Goal: Task Accomplishment & Management: Use online tool/utility

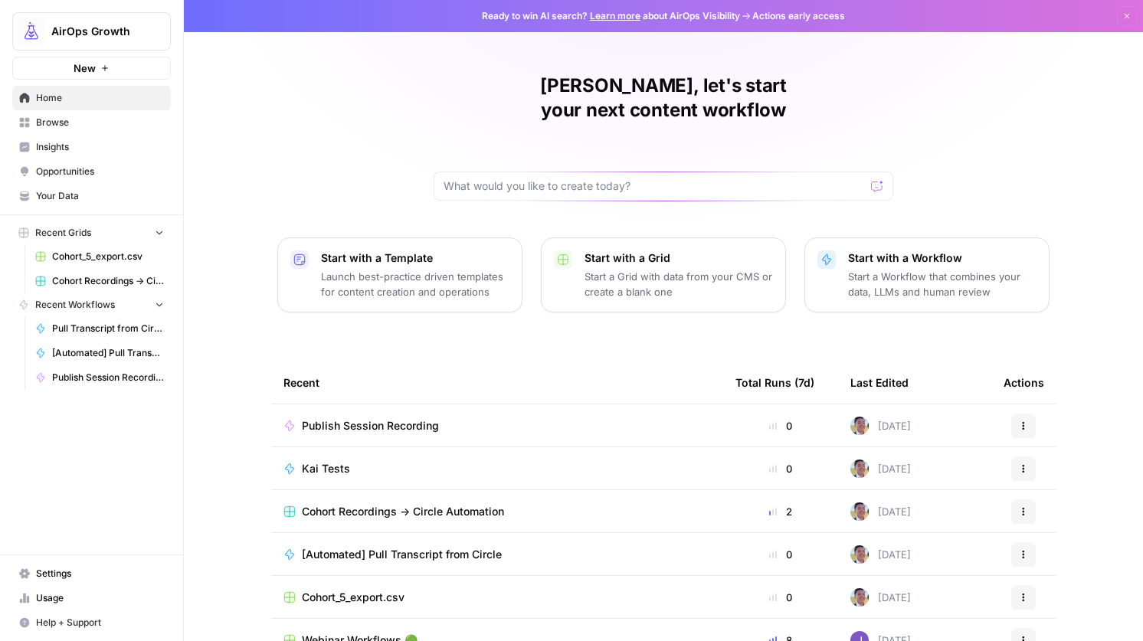
click at [110, 29] on span "AirOps Growth" at bounding box center [97, 31] width 93 height 15
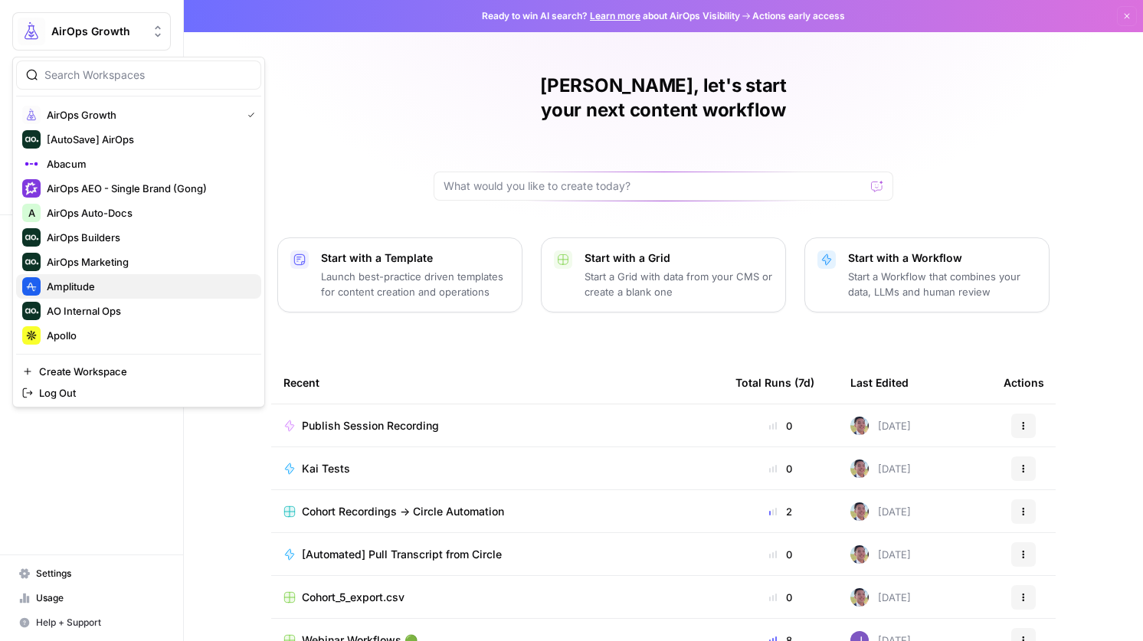
click at [96, 286] on span "Amplitude" at bounding box center [148, 286] width 202 height 15
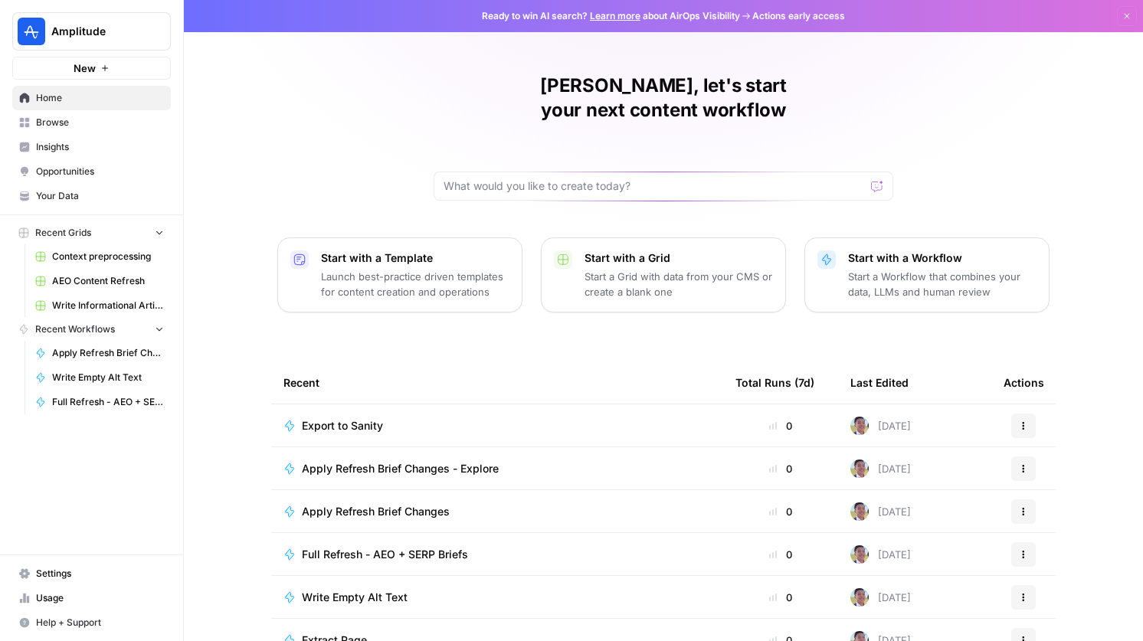
click at [81, 125] on span "Browse" at bounding box center [100, 123] width 128 height 14
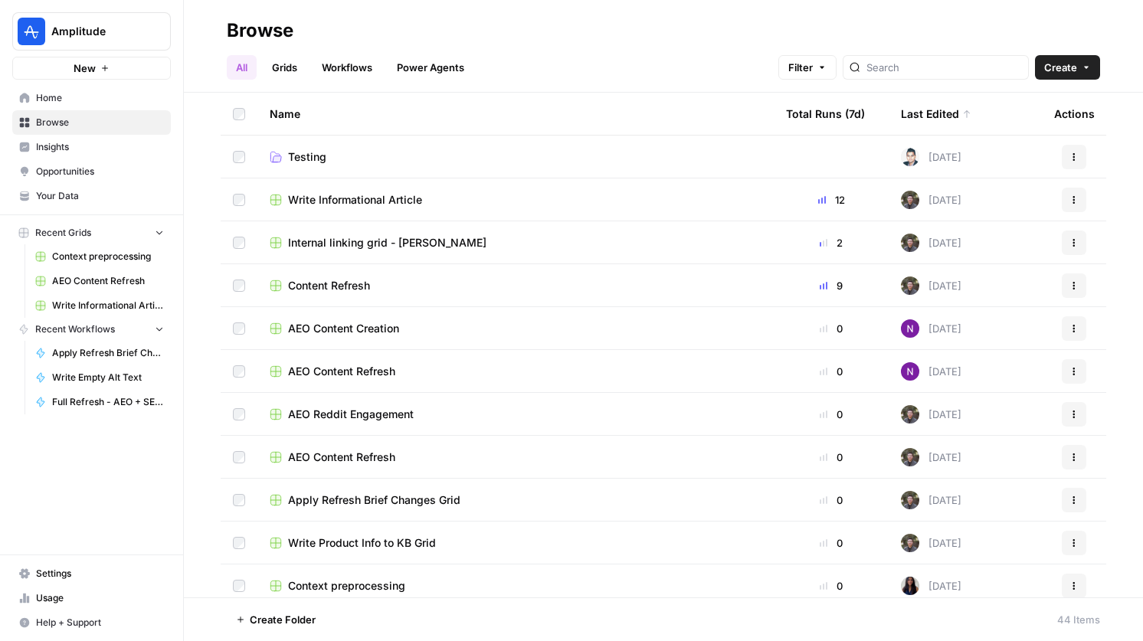
click at [342, 284] on span "Content Refresh" at bounding box center [329, 285] width 82 height 15
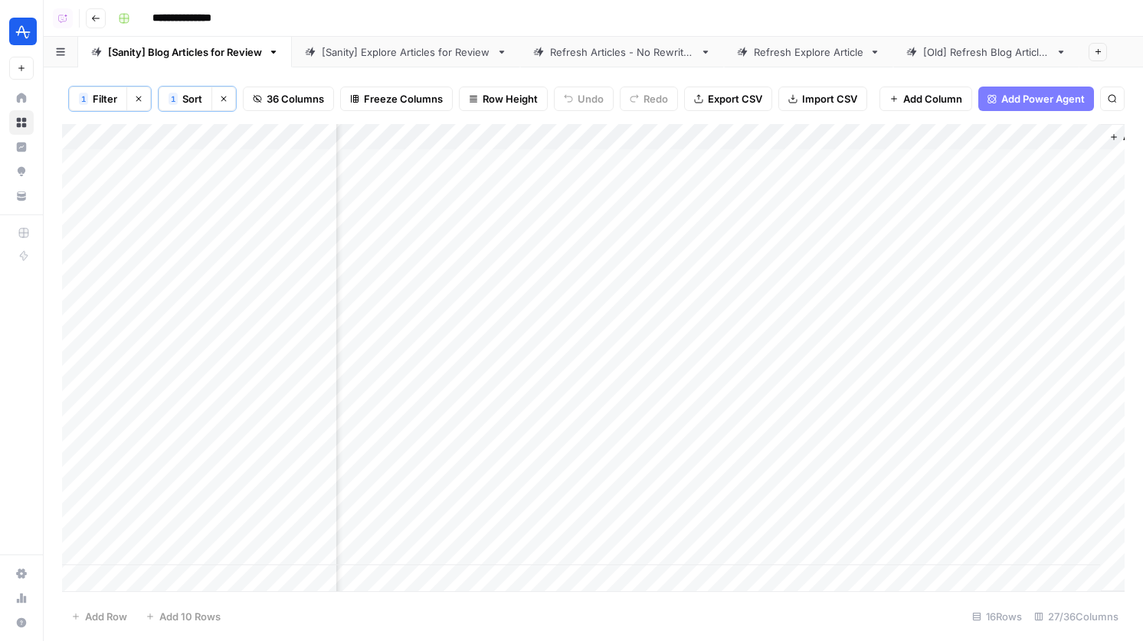
scroll to position [0, 4093]
click at [1074, 160] on div "Add Column" at bounding box center [593, 357] width 1062 height 467
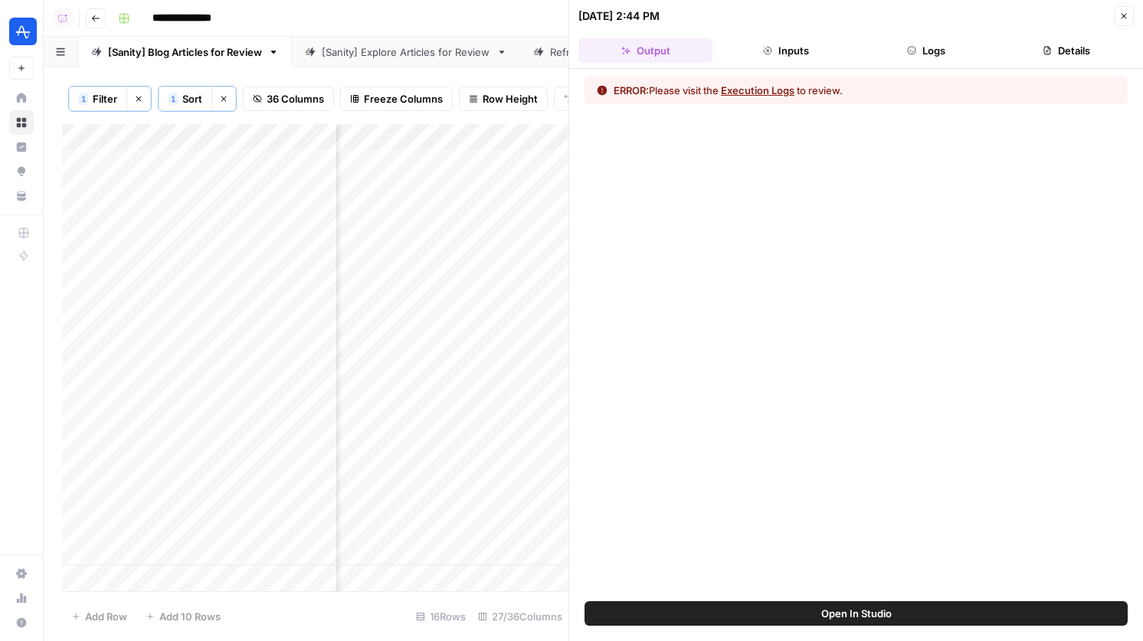
click at [1038, 57] on button "Details" at bounding box center [1066, 50] width 134 height 25
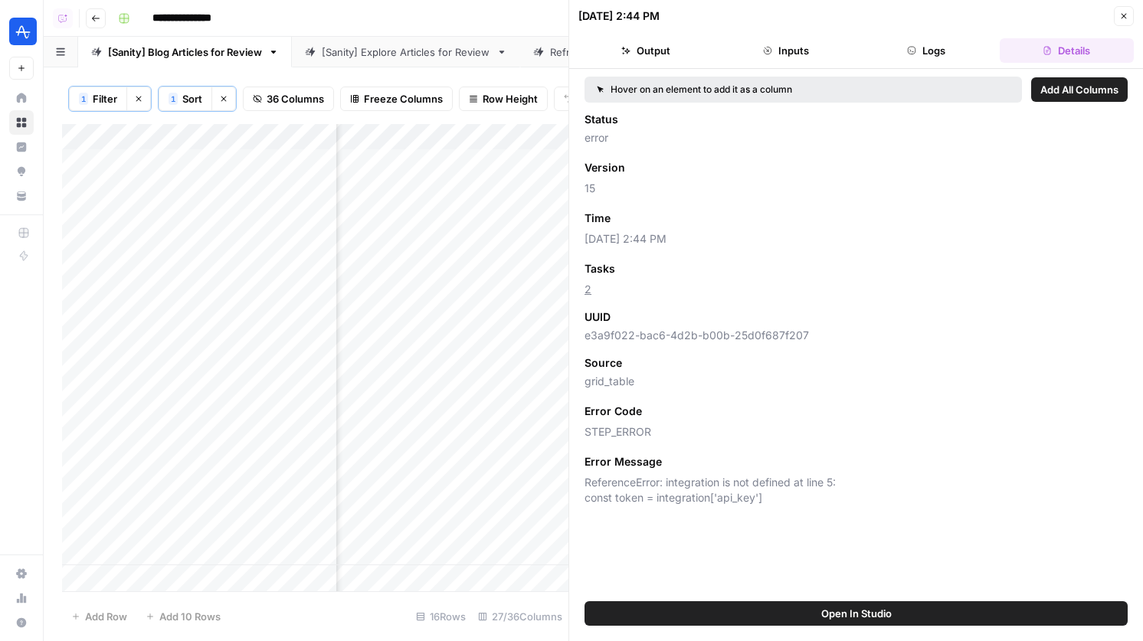
click at [1118, 16] on button "Close" at bounding box center [1123, 16] width 20 height 20
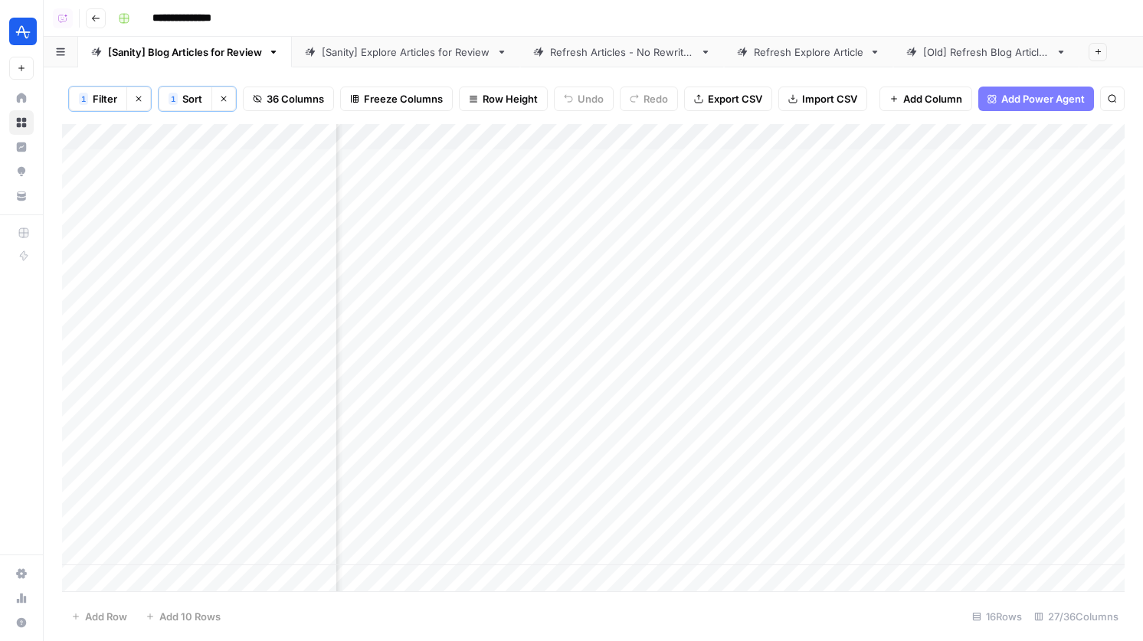
scroll to position [0, 3622]
click at [460, 56] on div "[Sanity] Explore Articles for Review" at bounding box center [406, 51] width 168 height 15
click at [221, 46] on div "[Sanity] Blog Articles for Review" at bounding box center [185, 51] width 154 height 15
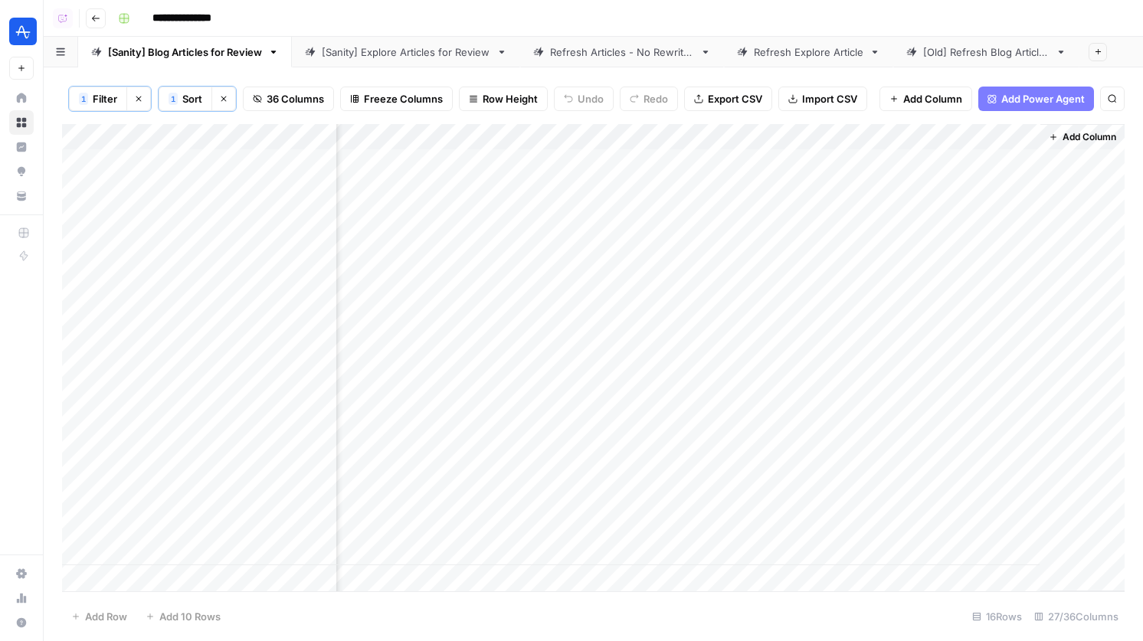
click at [1000, 495] on div "Add Column" at bounding box center [593, 357] width 1062 height 467
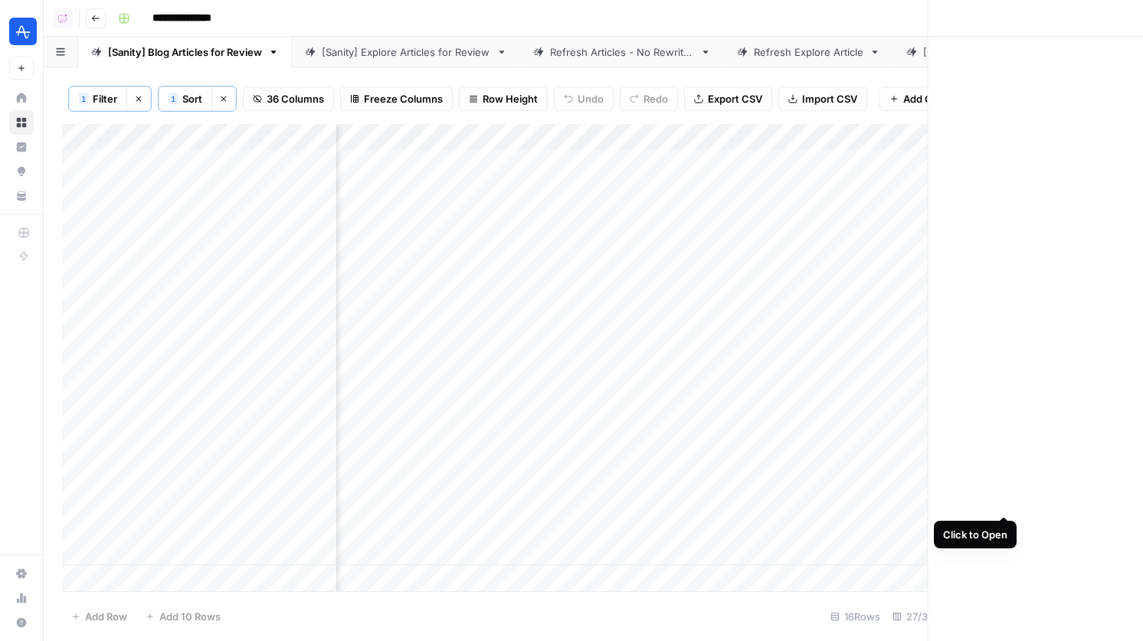
scroll to position [0, 4157]
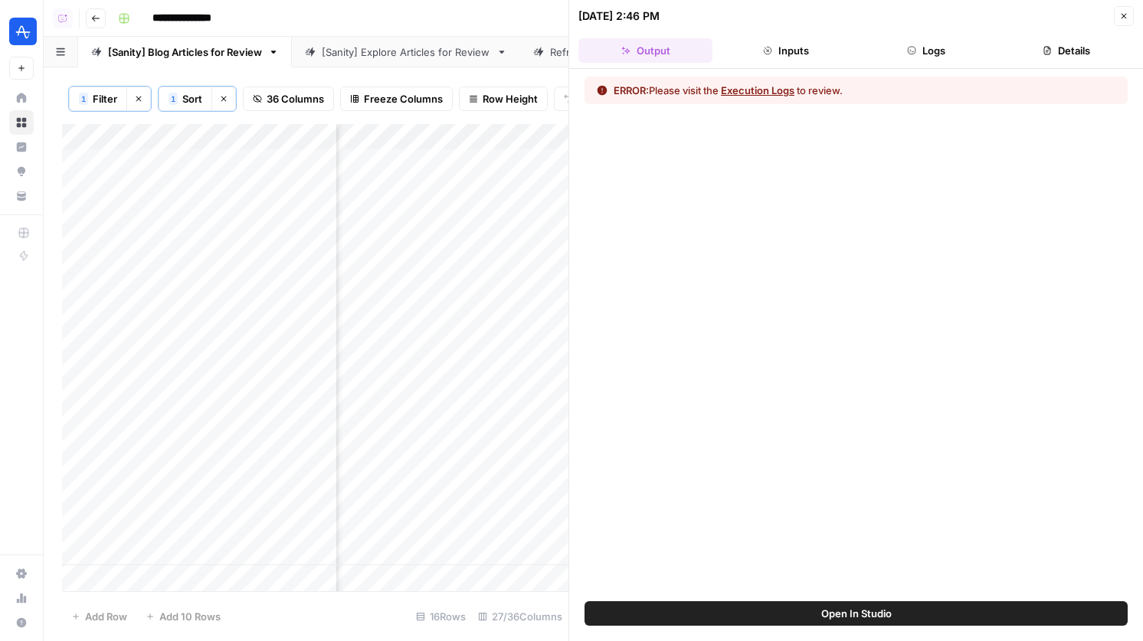
click at [976, 75] on div "ERROR: Please visit the Execution Logs to review." at bounding box center [856, 335] width 574 height 532
click at [973, 57] on button "Logs" at bounding box center [926, 50] width 134 height 25
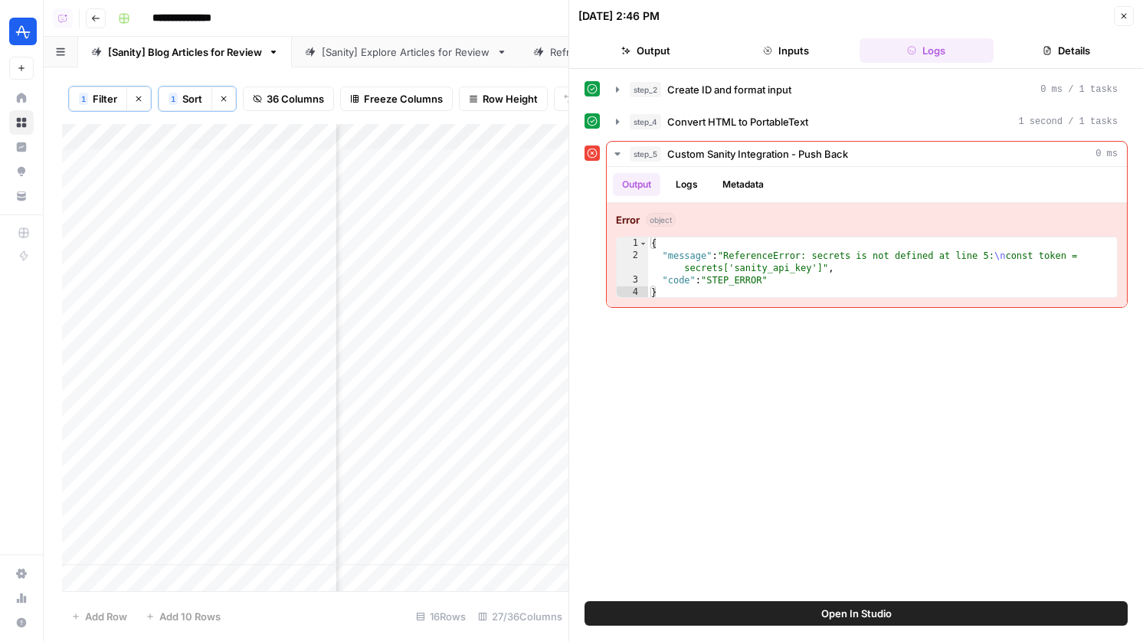
click at [1092, 34] on header "09/16/25 at 2:46 PM Close Output Inputs Logs Details" at bounding box center [856, 34] width 574 height 69
click at [1081, 52] on button "Details" at bounding box center [1066, 50] width 134 height 25
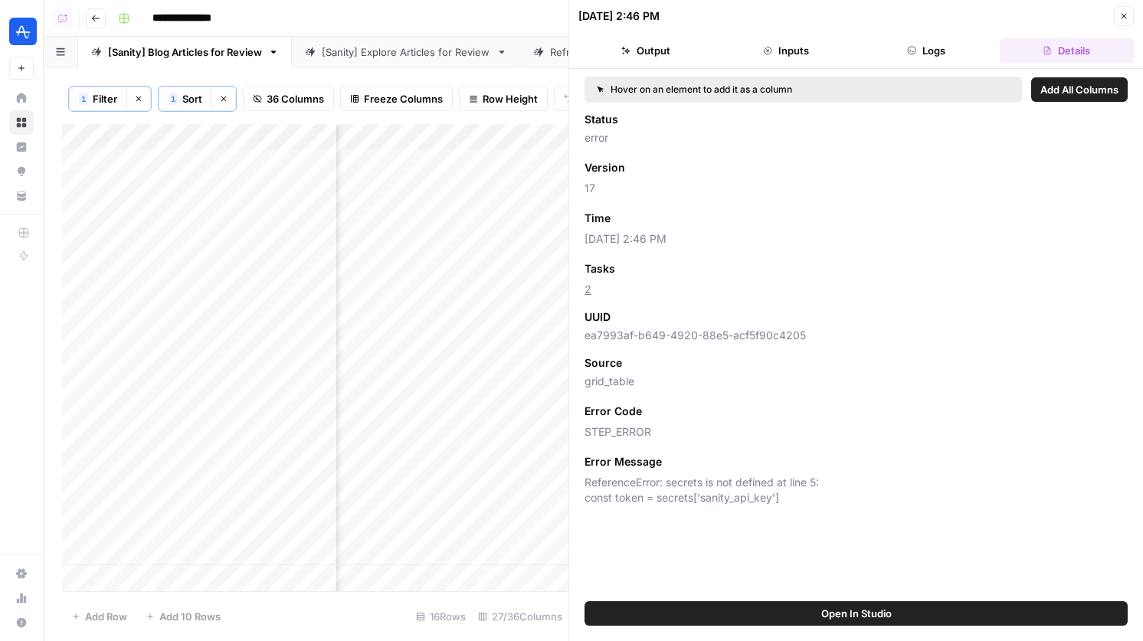
click at [1124, 15] on icon "button" at bounding box center [1123, 16] width 5 height 5
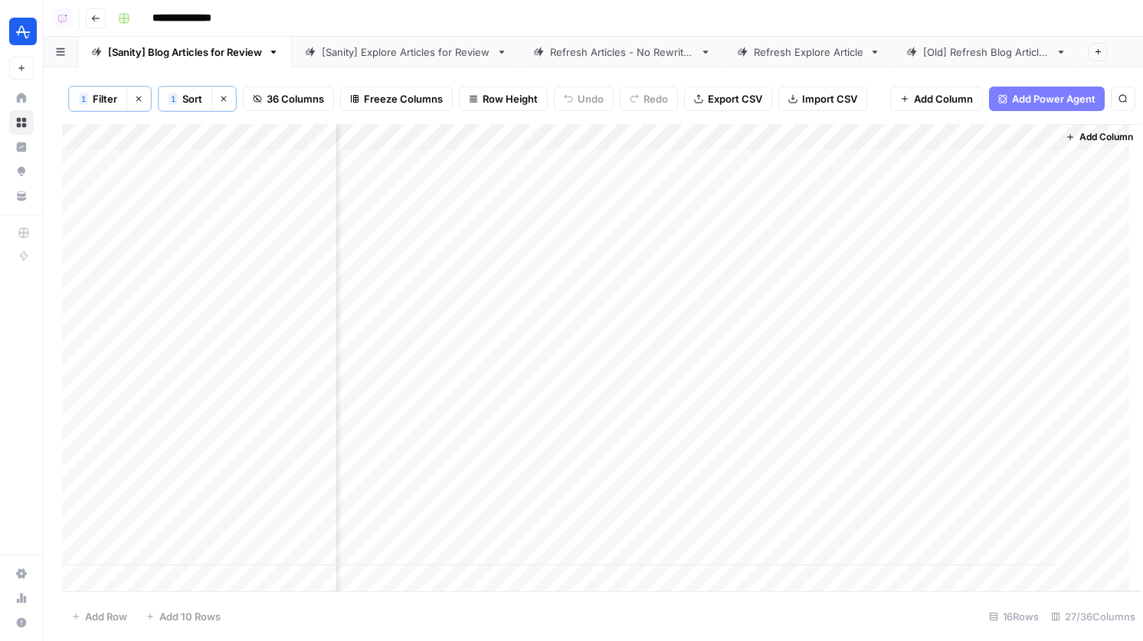
scroll to position [0, 4148]
click at [1019, 140] on div "Add Column" at bounding box center [593, 357] width 1062 height 467
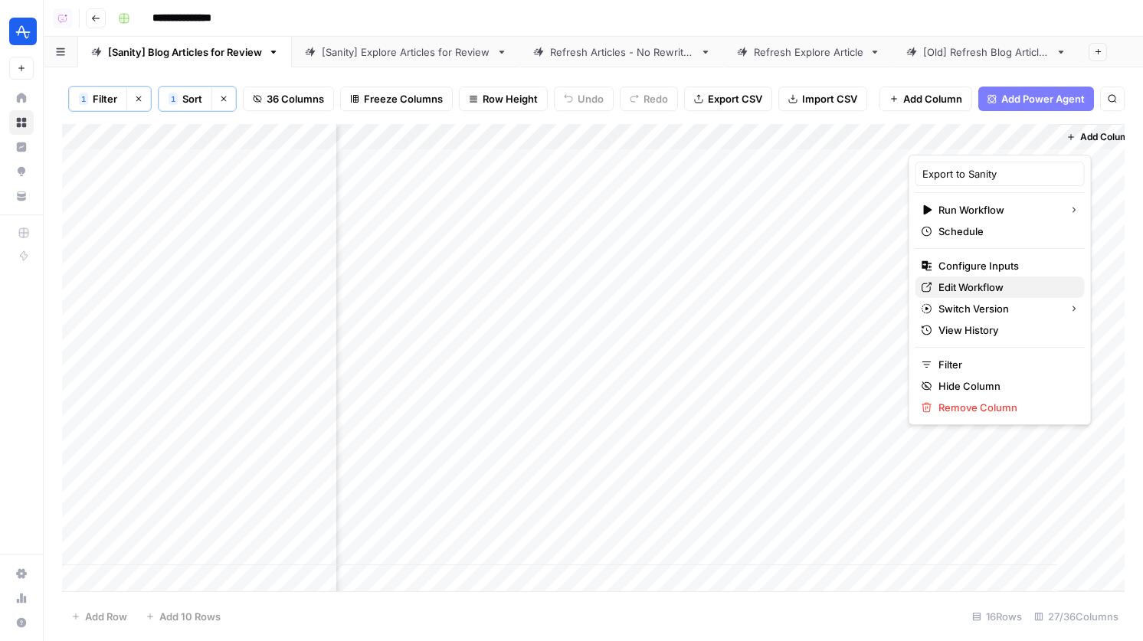
click at [1000, 277] on link "Edit Workflow" at bounding box center [999, 286] width 169 height 21
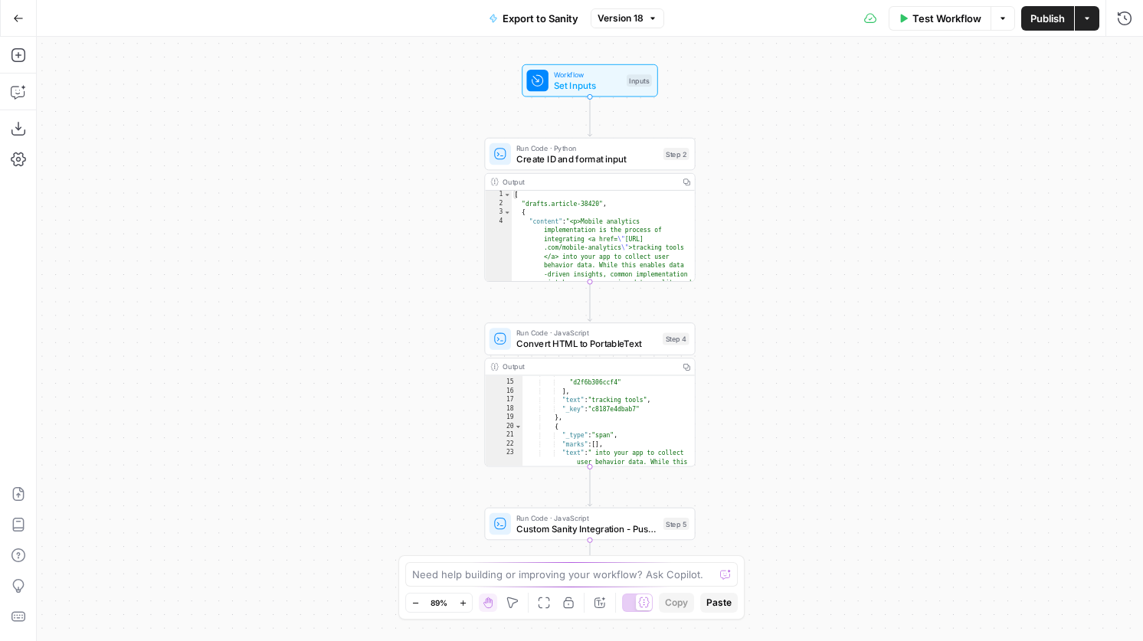
scroll to position [161, 0]
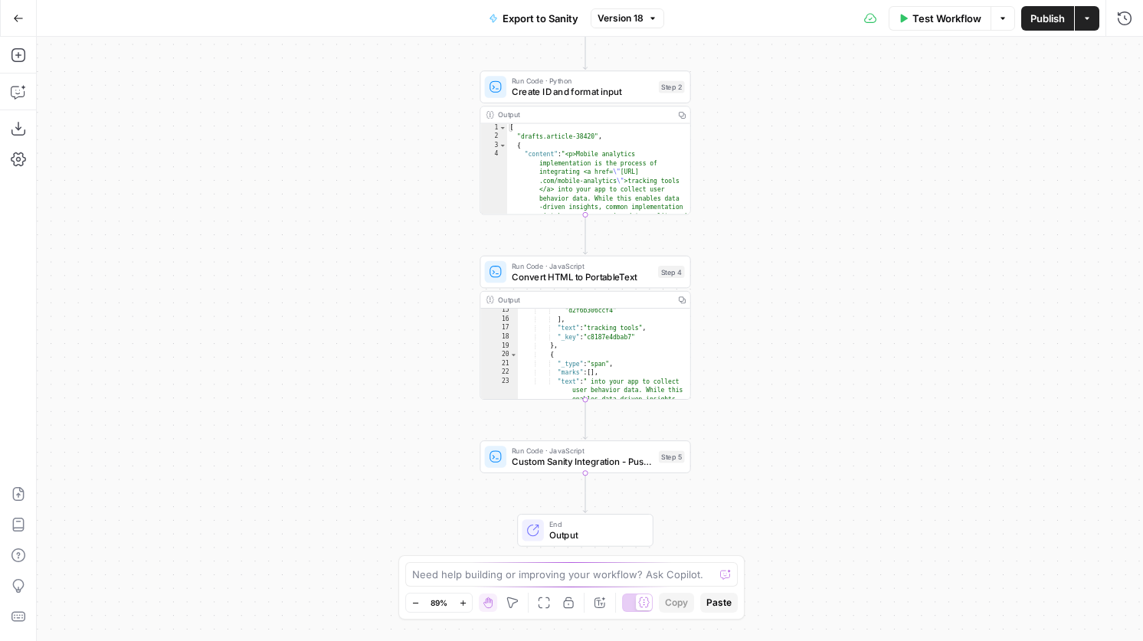
click at [652, 471] on div "Run Code · JavaScript Custom Sanity Integration - Push Back Step 5 Copy step De…" at bounding box center [584, 456] width 211 height 33
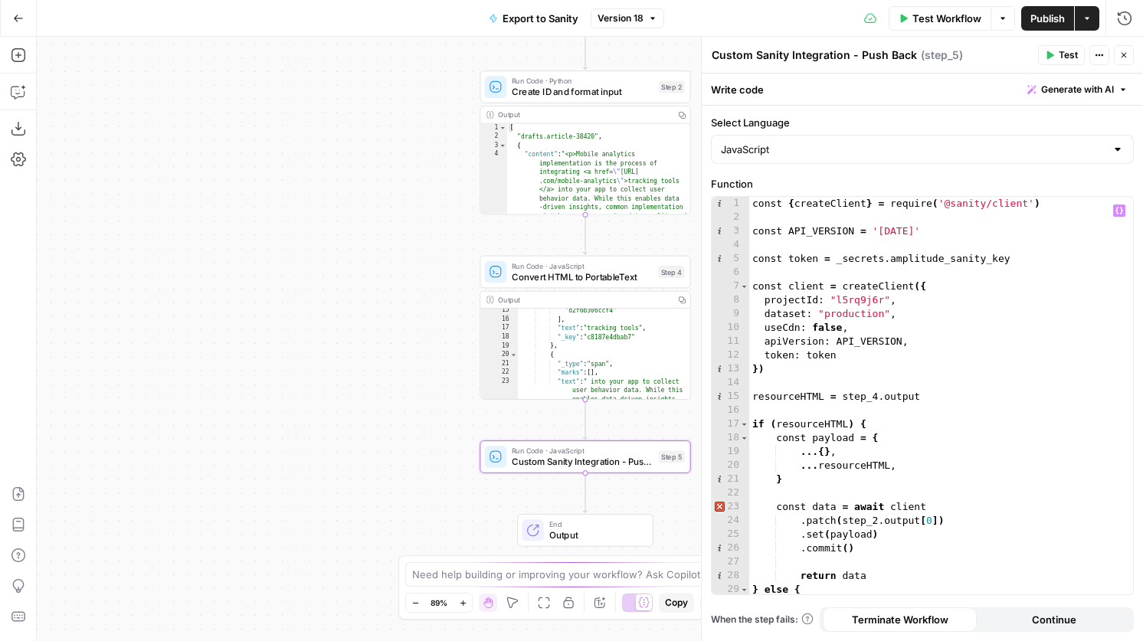
click at [863, 263] on div "const { createClient } = require ( '@sanity/client' ) const API_VERSION = '2025…" at bounding box center [941, 409] width 384 height 425
drag, startPoint x: 1017, startPoint y: 262, endPoint x: 835, endPoint y: 263, distance: 181.5
click at [835, 263] on div "const { createClient } = require ( '@sanity/client' ) const API_VERSION = '2025…" at bounding box center [941, 409] width 384 height 425
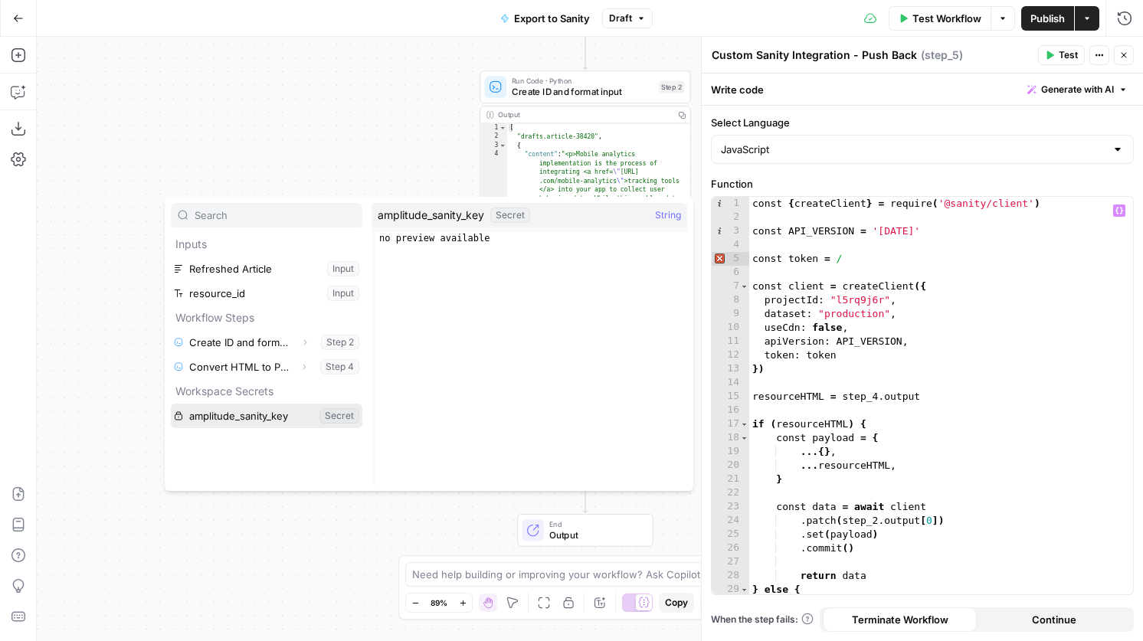
click at [253, 421] on button "Select variable amplitude_sanity_key" at bounding box center [266, 416] width 191 height 25
type textarea "**********"
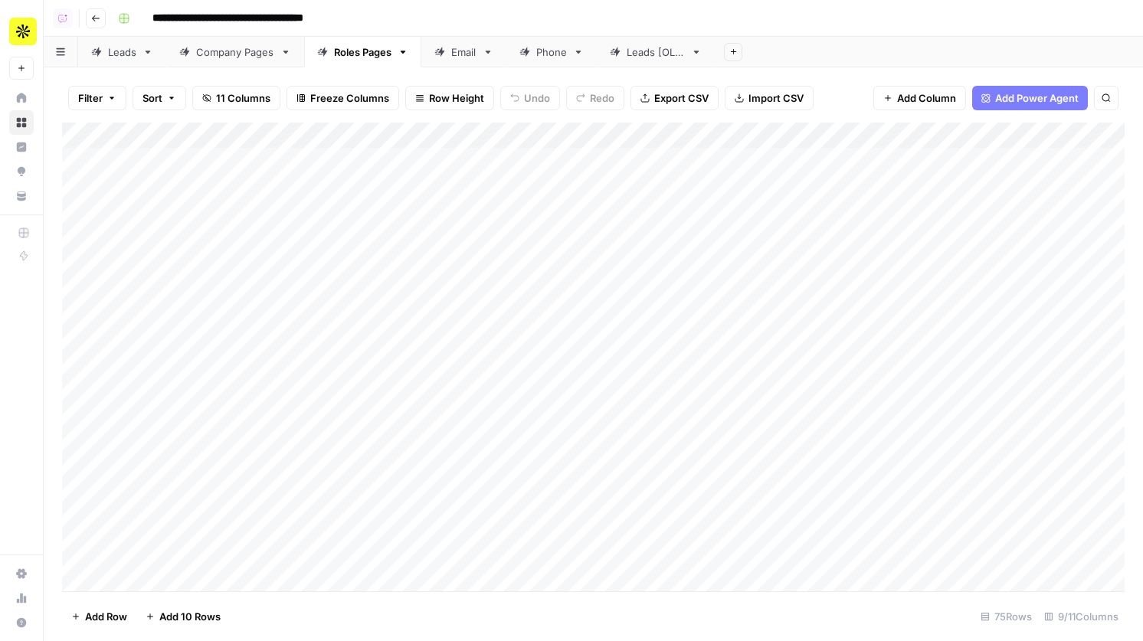
click at [461, 62] on link "Email" at bounding box center [463, 52] width 85 height 31
click at [701, 134] on div "Add Column" at bounding box center [593, 357] width 1062 height 469
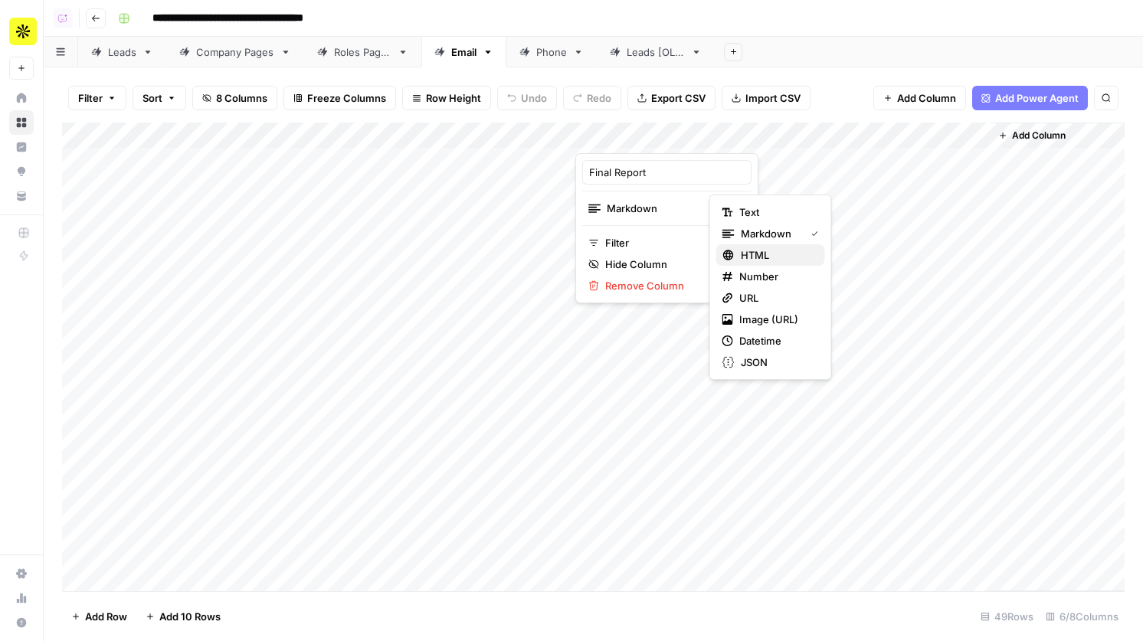
click at [770, 247] on span "HTML" at bounding box center [777, 254] width 72 height 15
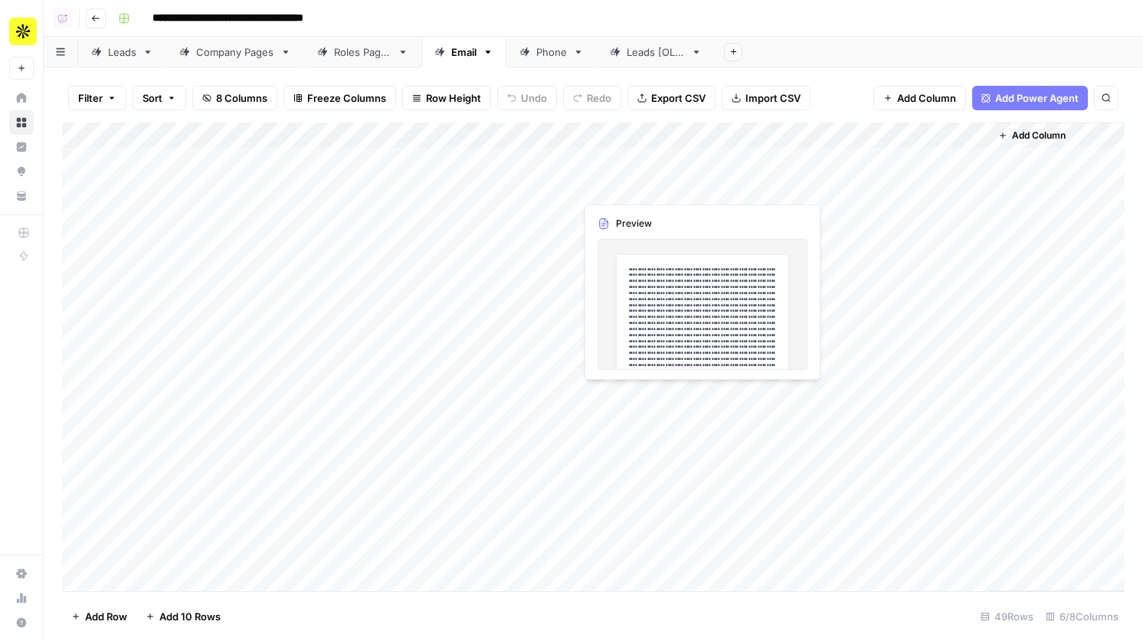
click at [633, 161] on div "Add Column" at bounding box center [593, 357] width 1062 height 469
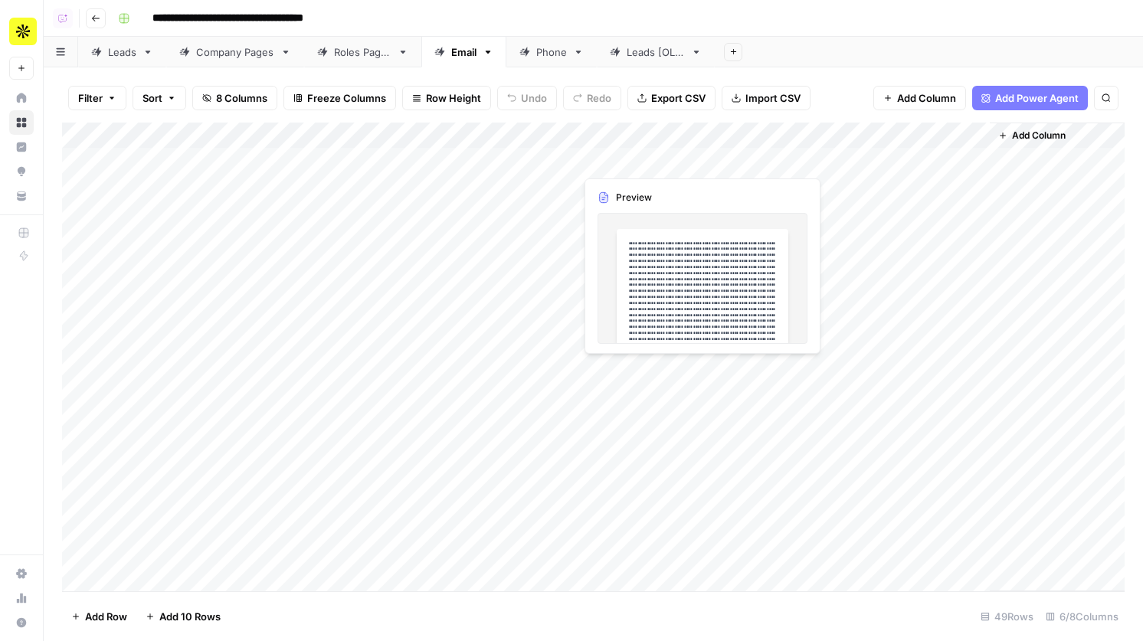
click at [633, 161] on div "Add Column" at bounding box center [593, 357] width 1062 height 469
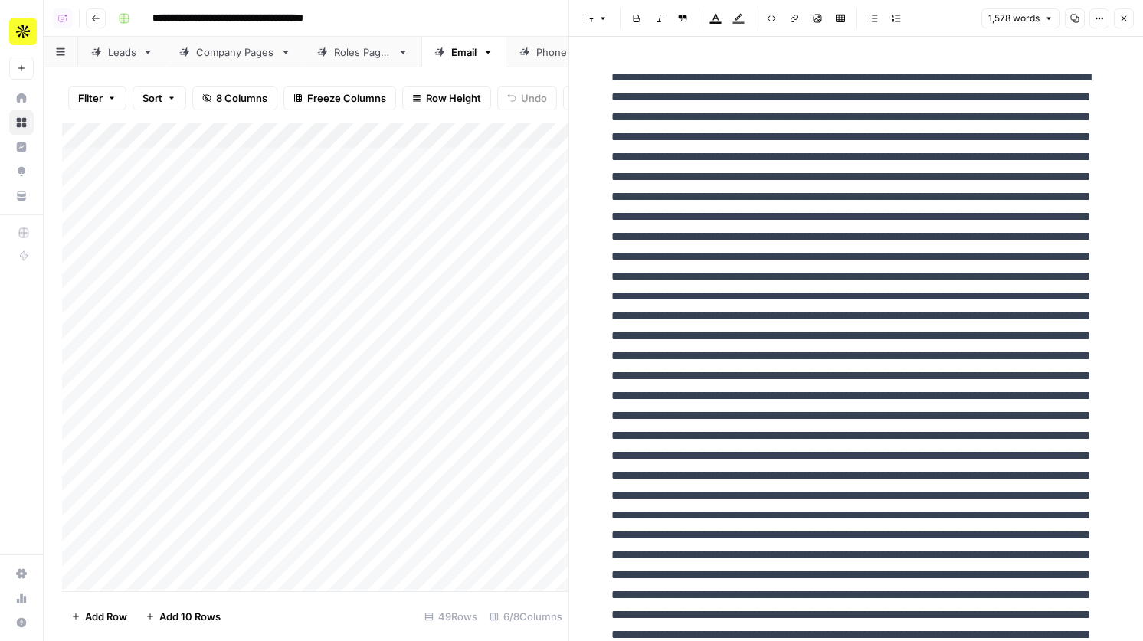
click at [1131, 18] on button "Close" at bounding box center [1123, 18] width 20 height 20
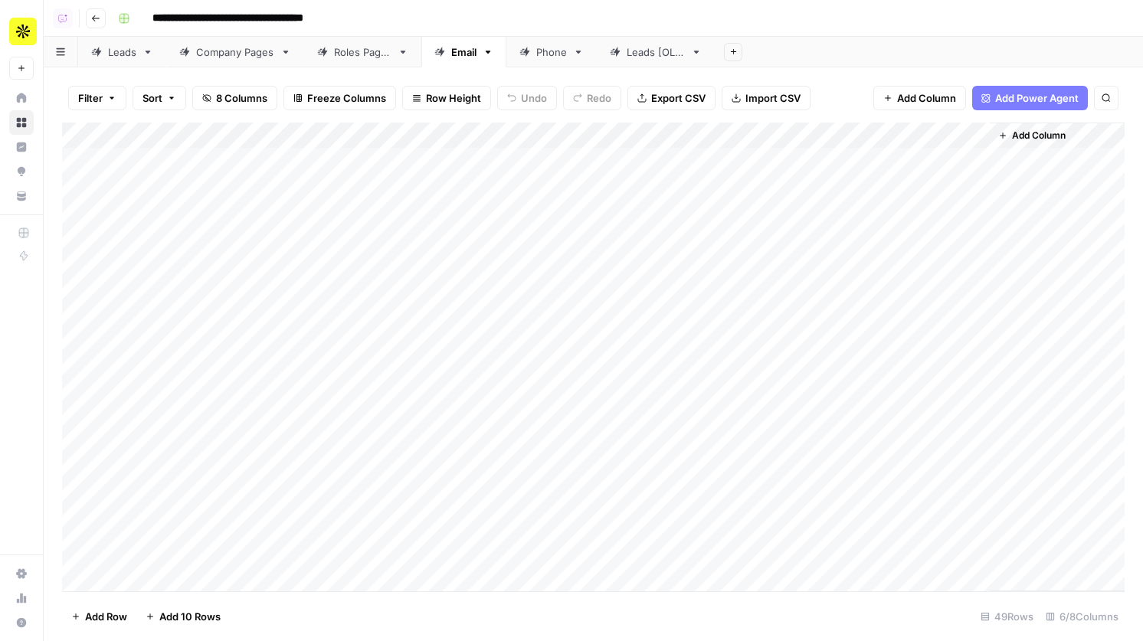
click at [402, 159] on div "Add Column" at bounding box center [593, 357] width 1062 height 469
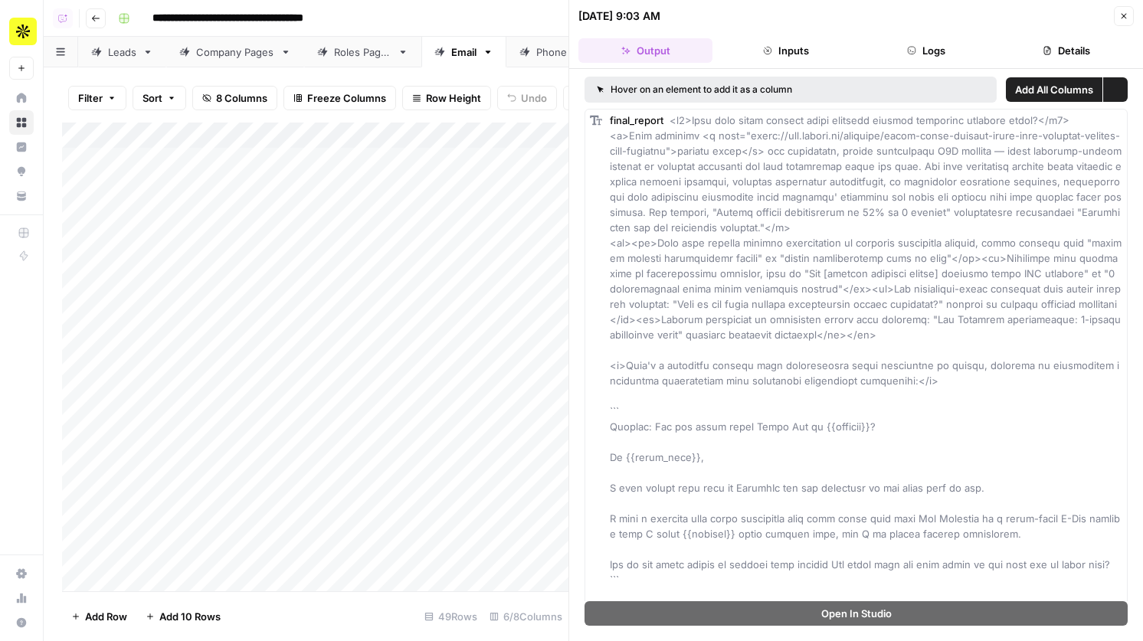
click at [1064, 61] on button "Details" at bounding box center [1066, 50] width 134 height 25
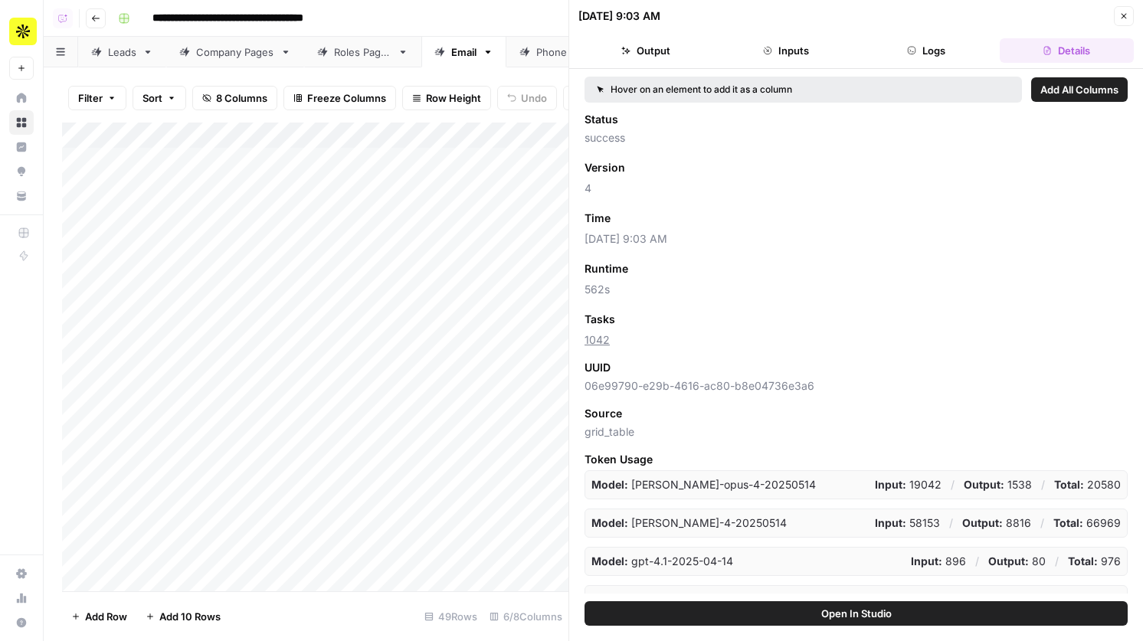
click at [652, 221] on span "Add as Column" at bounding box center [656, 218] width 67 height 14
click at [1123, 16] on icon "button" at bounding box center [1123, 16] width 5 height 5
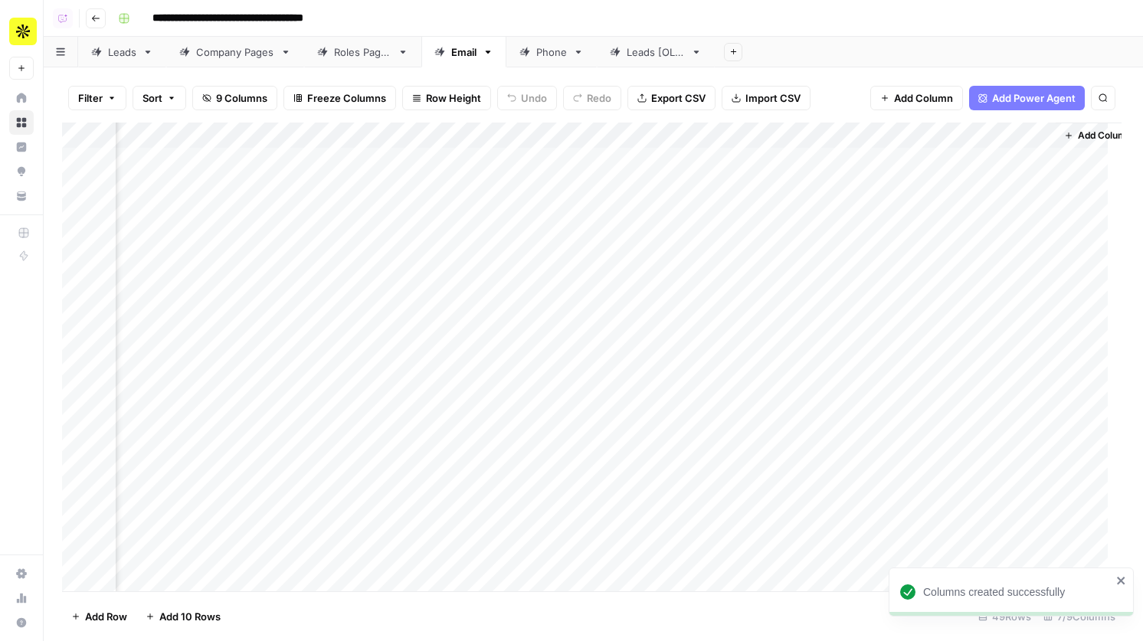
scroll to position [0, 70]
click at [687, 264] on div "Add Column" at bounding box center [593, 357] width 1062 height 469
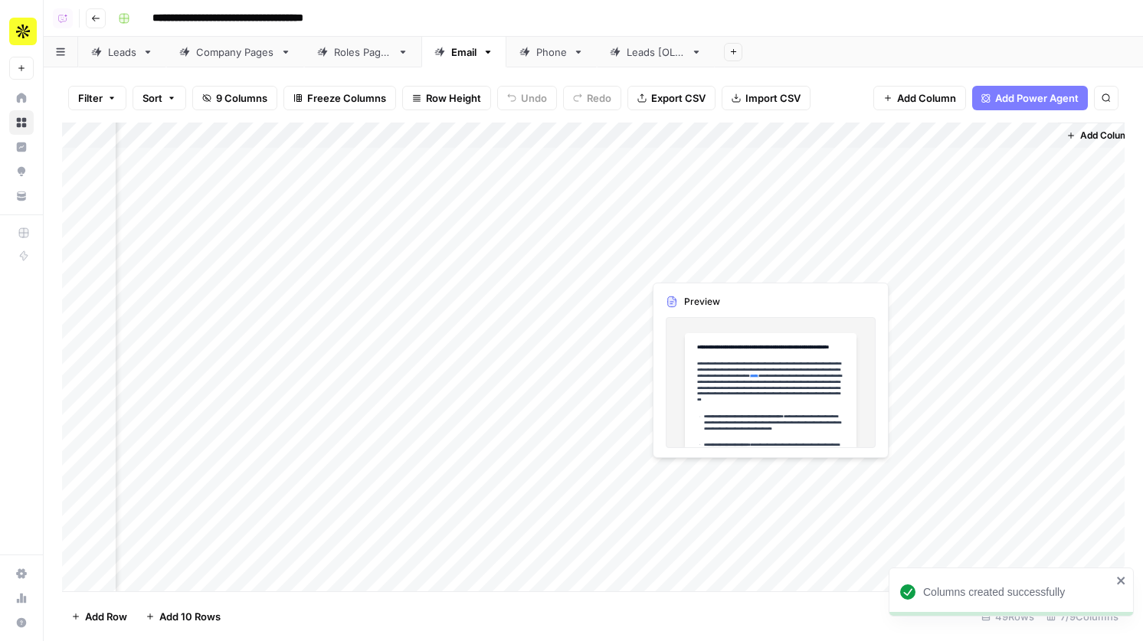
click at [687, 264] on div "Add Column" at bounding box center [593, 357] width 1062 height 469
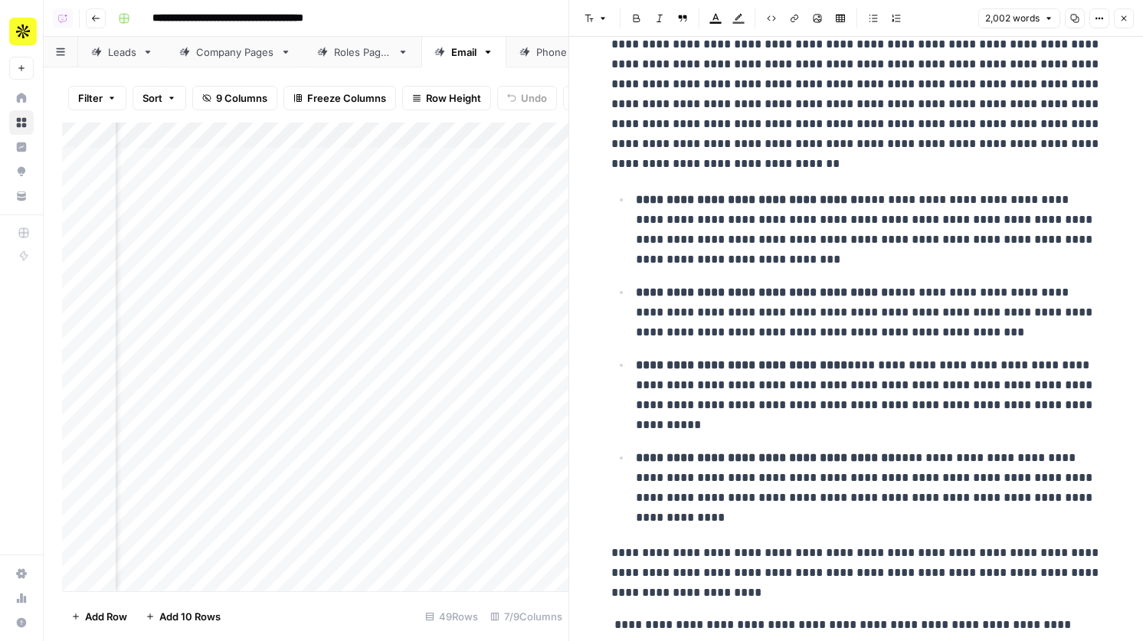
scroll to position [753, 0]
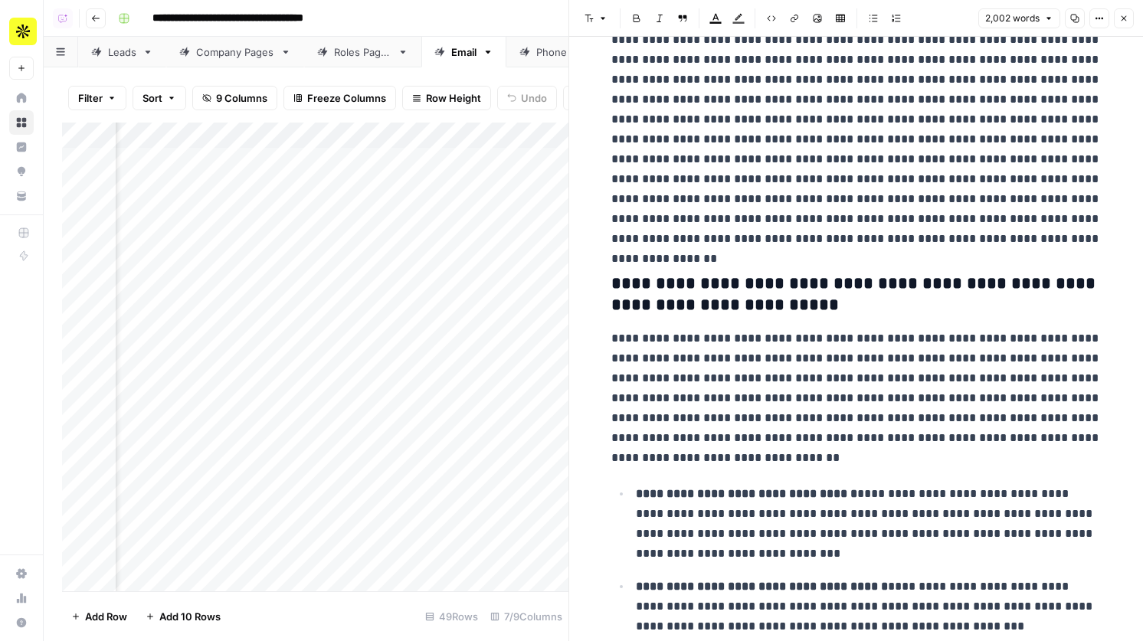
click at [1121, 11] on button "Close" at bounding box center [1123, 18] width 20 height 20
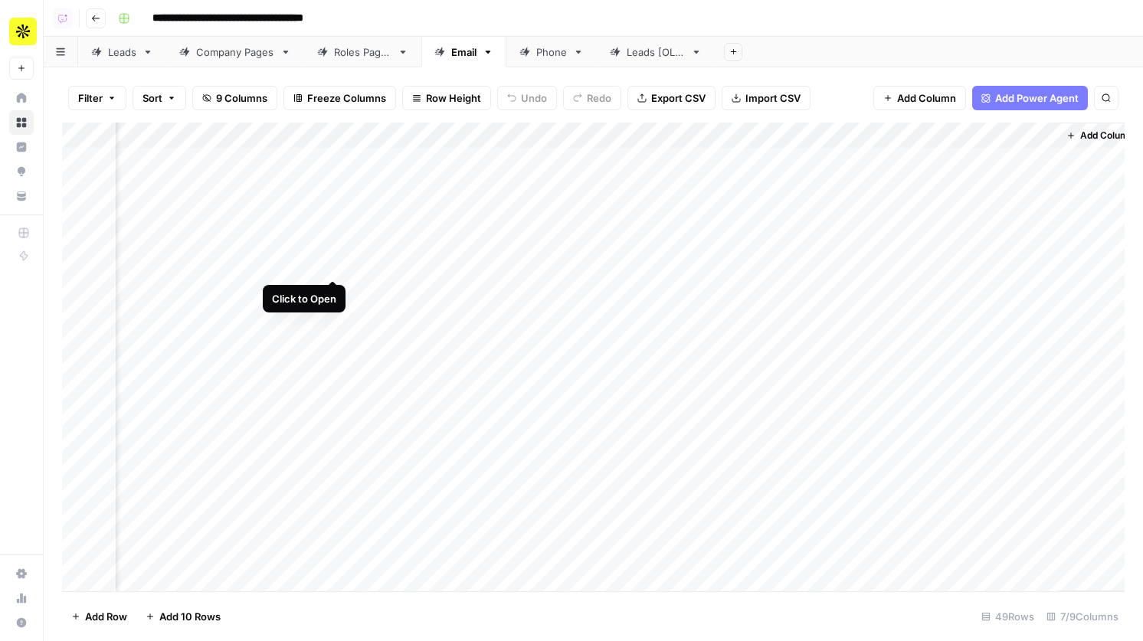
click at [334, 265] on div "Add Column" at bounding box center [593, 357] width 1062 height 469
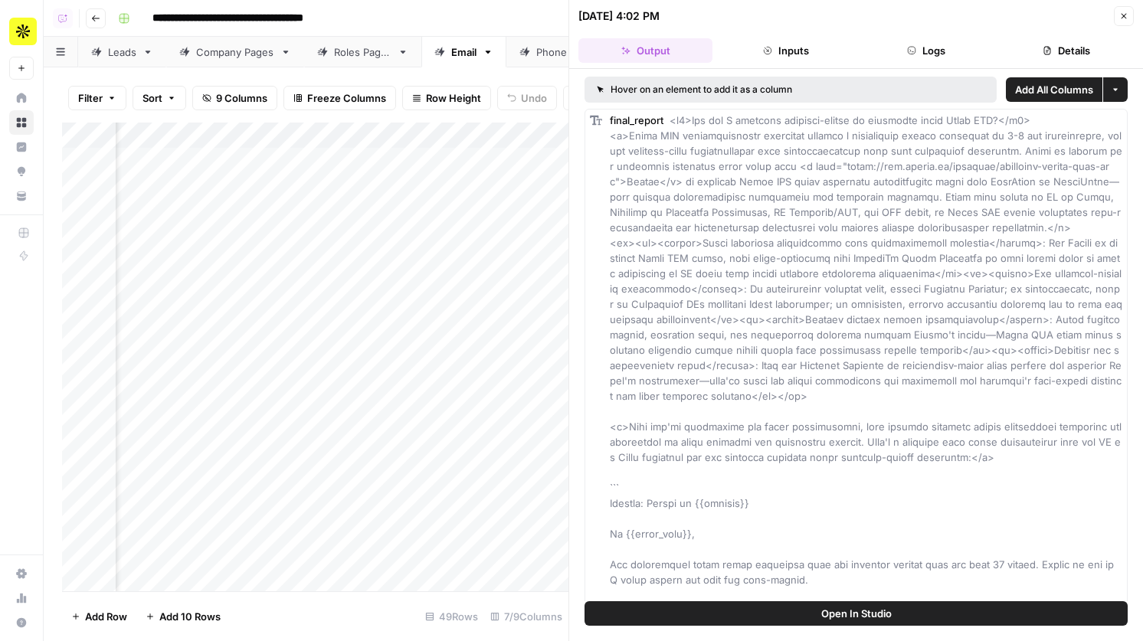
click at [830, 614] on span "Open In Studio" at bounding box center [856, 613] width 70 height 15
click at [924, 56] on button "Logs" at bounding box center [926, 50] width 134 height 25
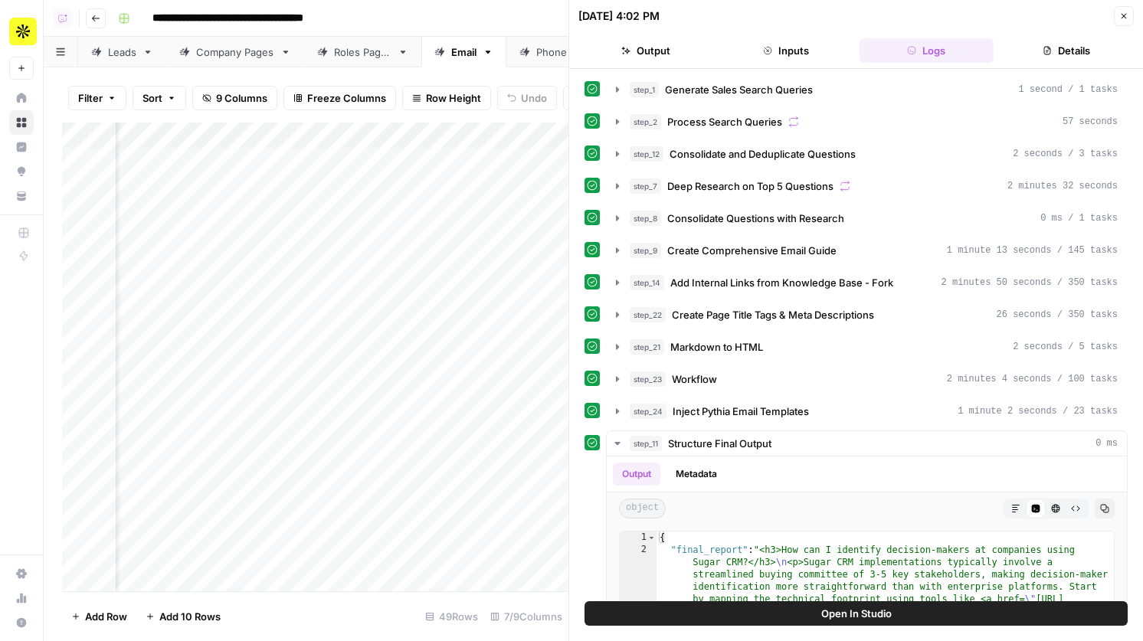
click at [1134, 12] on header "09/18/25 at 4:02 PM Close Output Inputs Logs Details" at bounding box center [856, 34] width 574 height 69
click at [1120, 12] on icon "button" at bounding box center [1123, 15] width 9 height 9
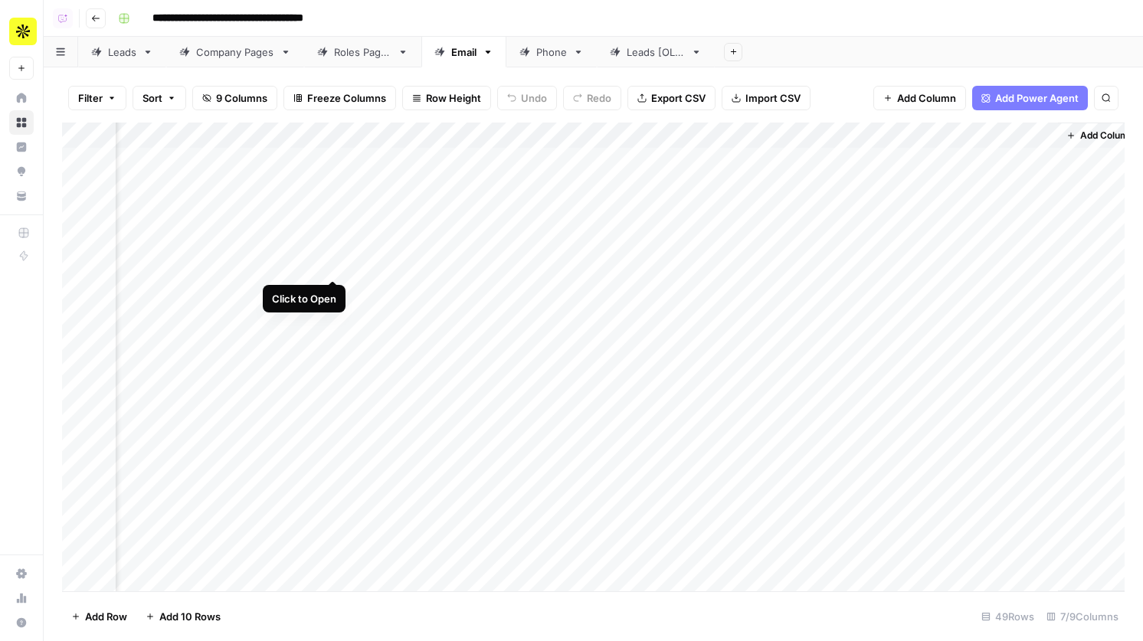
click at [334, 264] on div "Add Column" at bounding box center [593, 357] width 1062 height 469
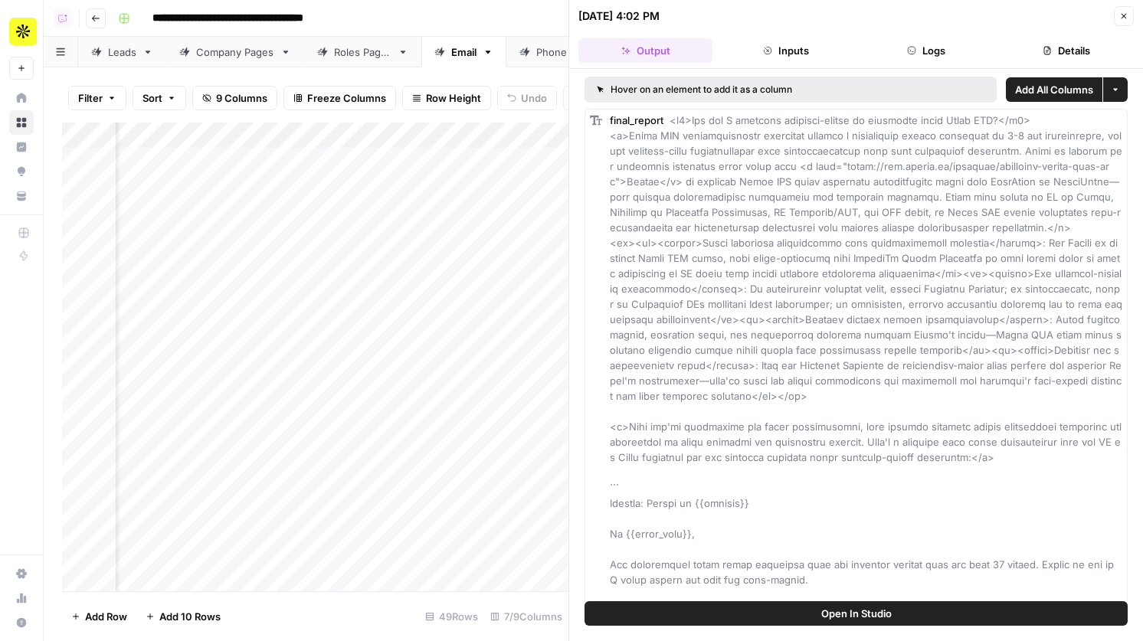
click at [926, 51] on button "Logs" at bounding box center [926, 50] width 134 height 25
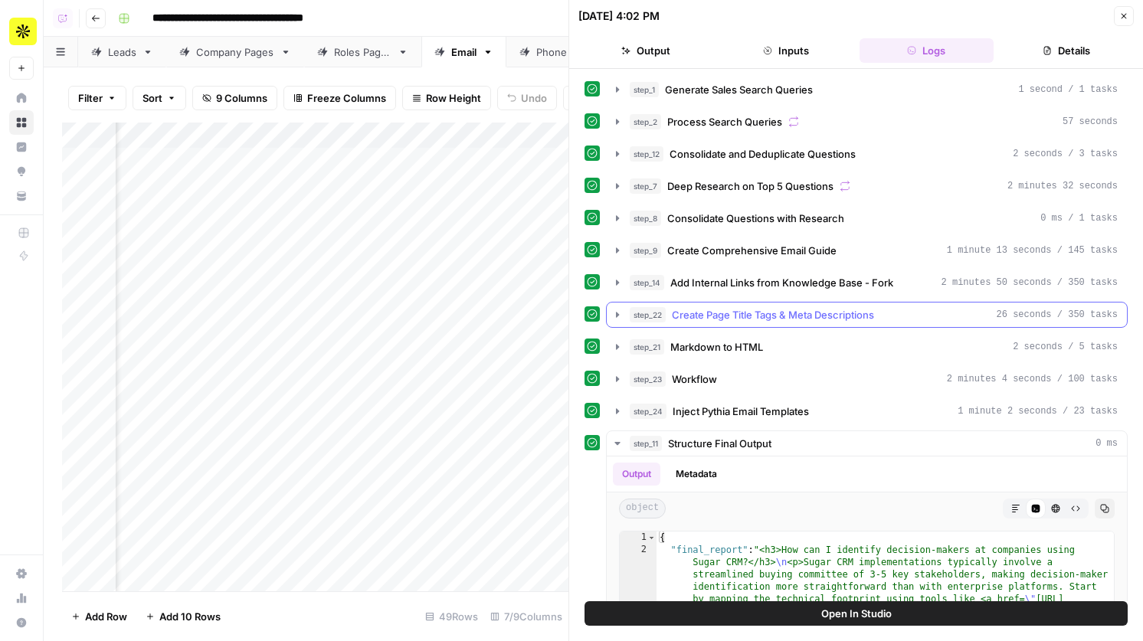
click at [789, 309] on span "Create Page Title Tags & Meta Descriptions" at bounding box center [773, 314] width 202 height 15
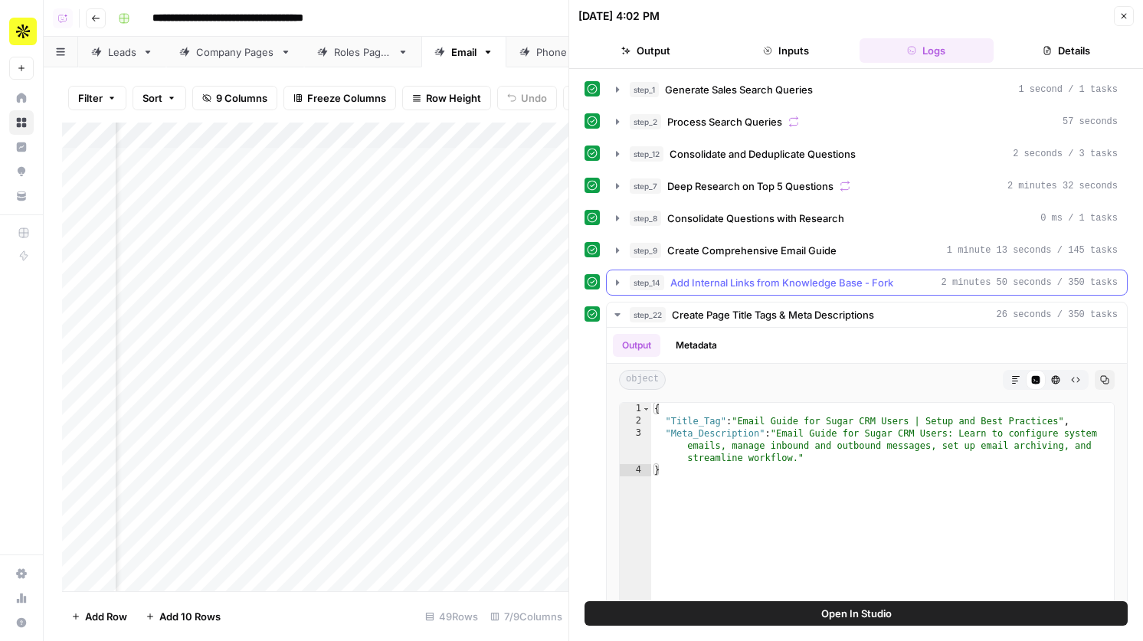
click at [790, 277] on span "Add Internal Links from Knowledge Base - Fork" at bounding box center [781, 282] width 223 height 15
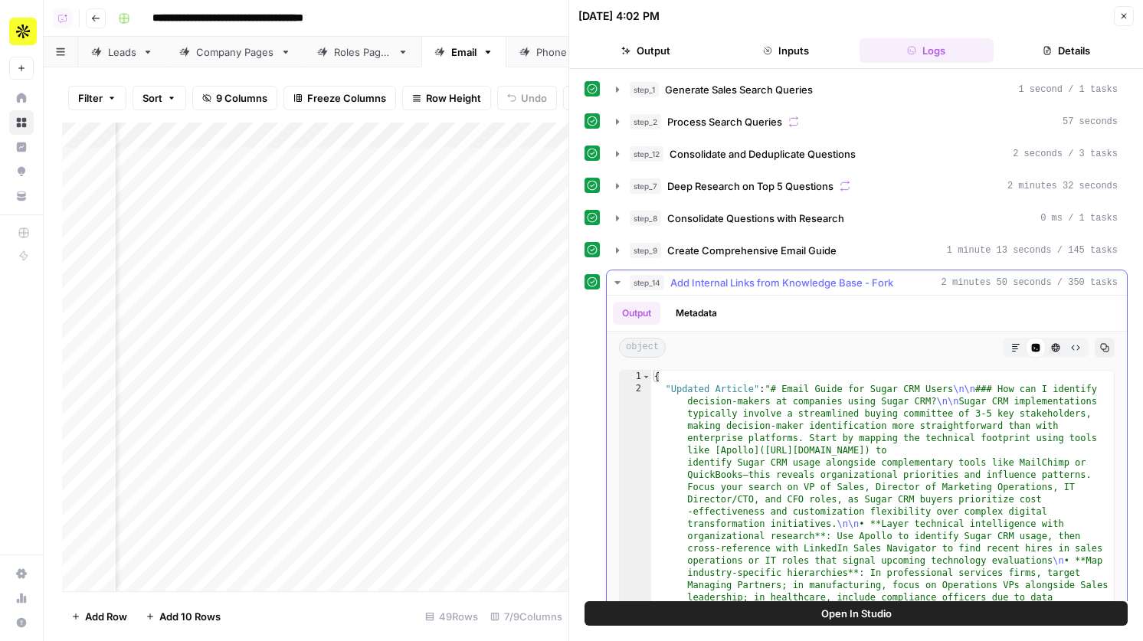
click at [1015, 348] on icon "button" at bounding box center [1015, 347] width 9 height 9
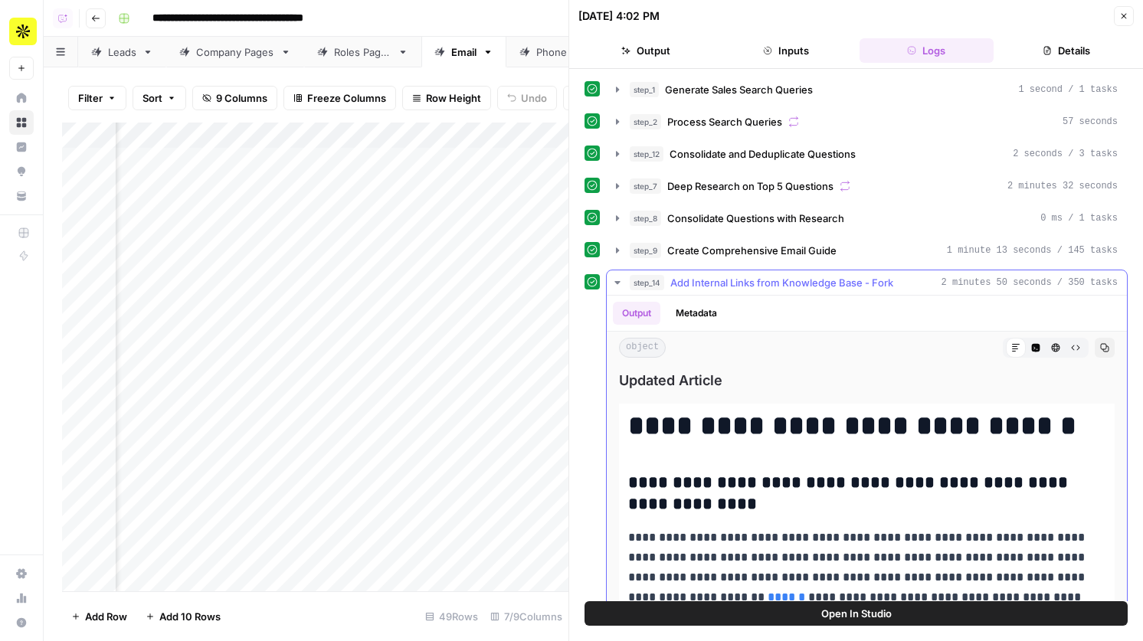
click at [1025, 345] on button "Code Editor" at bounding box center [1035, 348] width 20 height 20
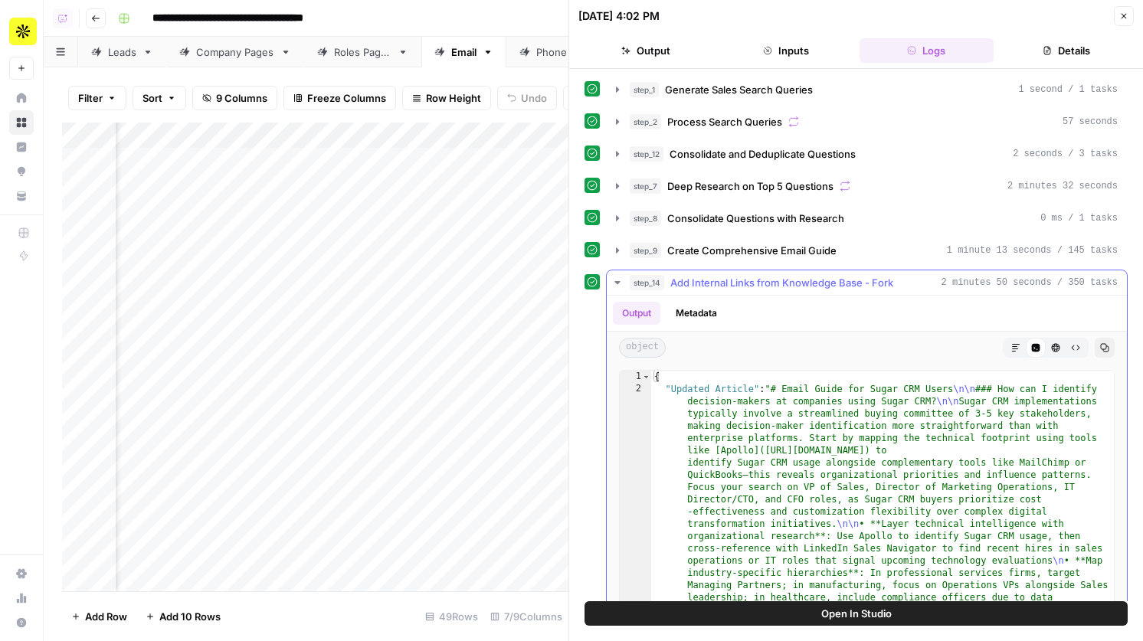
type textarea "**********"
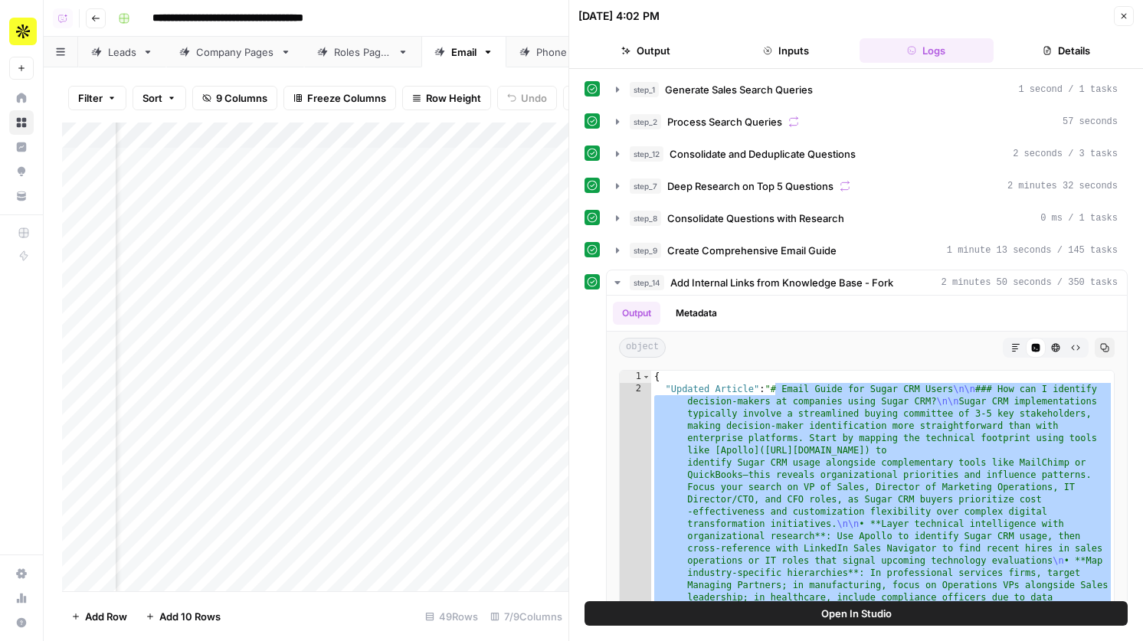
drag, startPoint x: 777, startPoint y: 388, endPoint x: 809, endPoint y: 655, distance: 268.4
click at [809, 640] on html "**********" at bounding box center [571, 320] width 1143 height 641
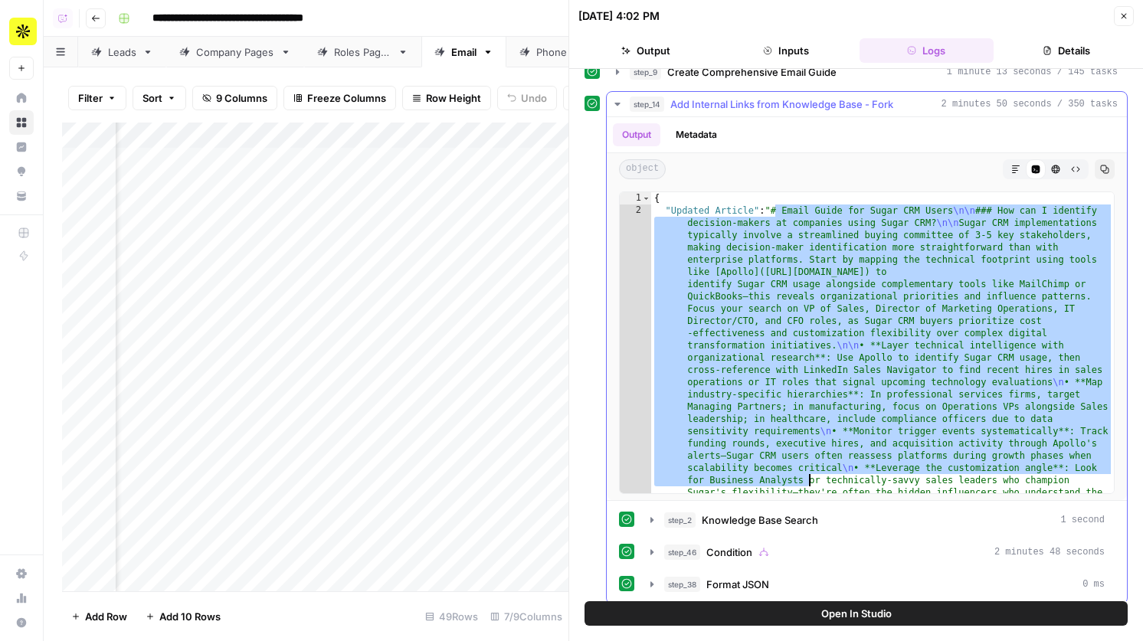
scroll to position [232, 0]
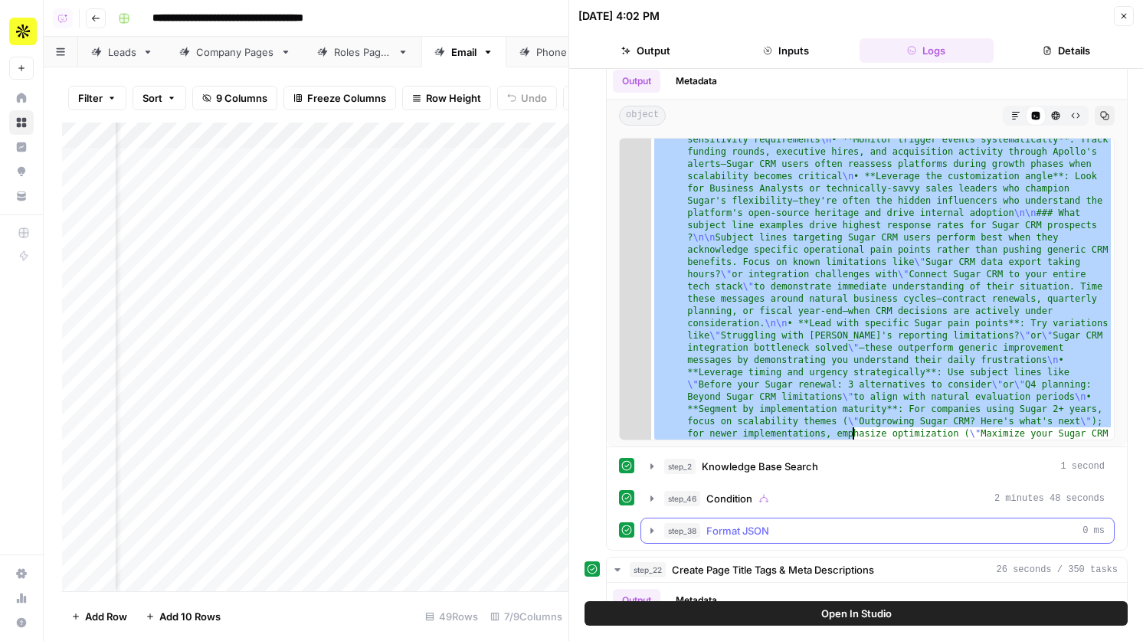
scroll to position [1145, 0]
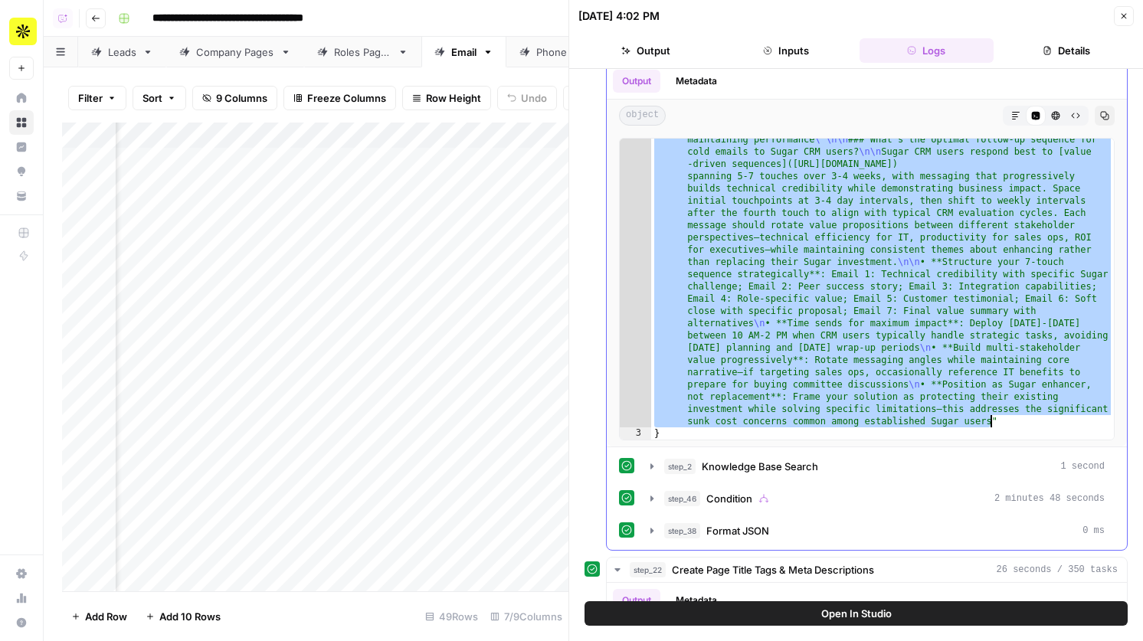
drag, startPoint x: 776, startPoint y: 158, endPoint x: 988, endPoint y: 426, distance: 341.8
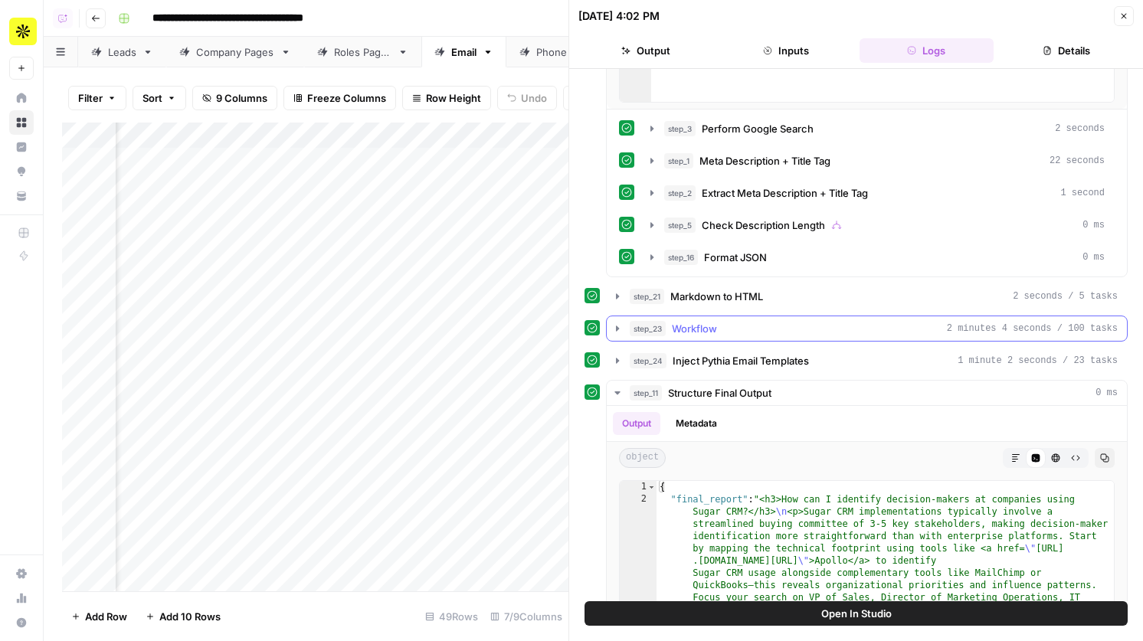
scroll to position [1094, 0]
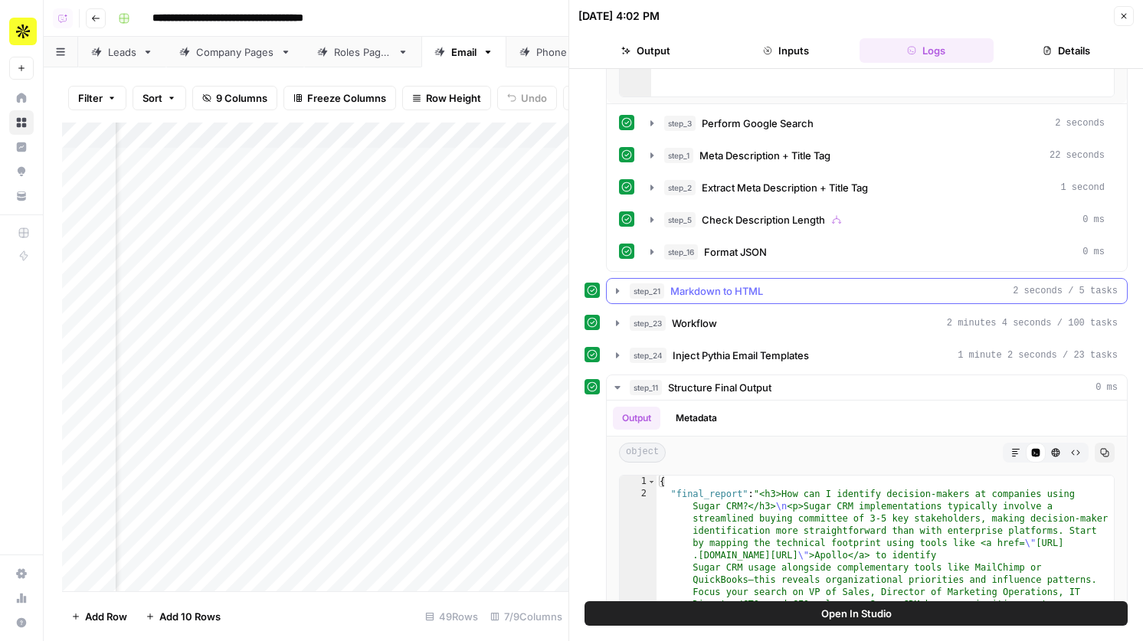
click at [772, 293] on div "step_21 Markdown to HTML 2 seconds / 5 tasks" at bounding box center [873, 290] width 488 height 15
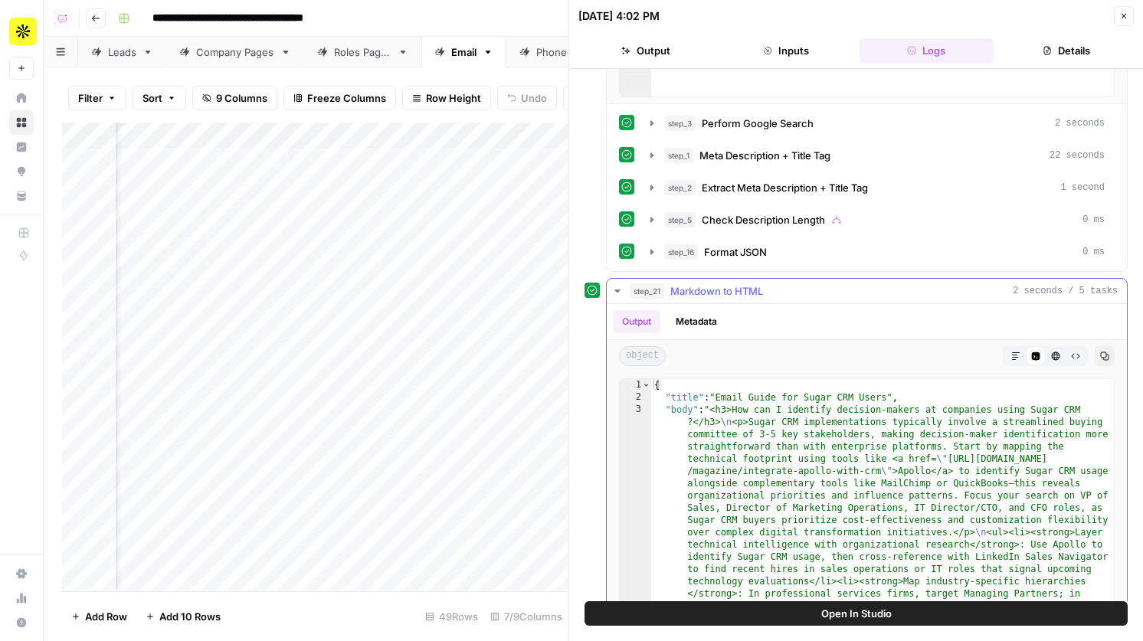
click at [765, 291] on div "step_21 Markdown to HTML 2 seconds / 5 tasks" at bounding box center [873, 290] width 488 height 15
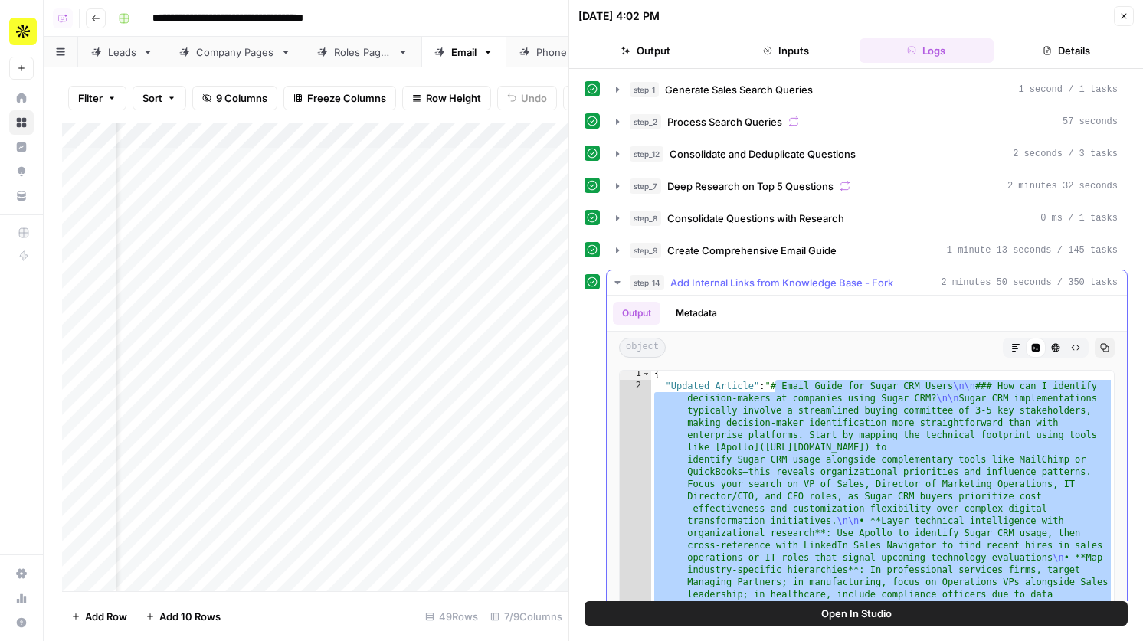
scroll to position [0, 0]
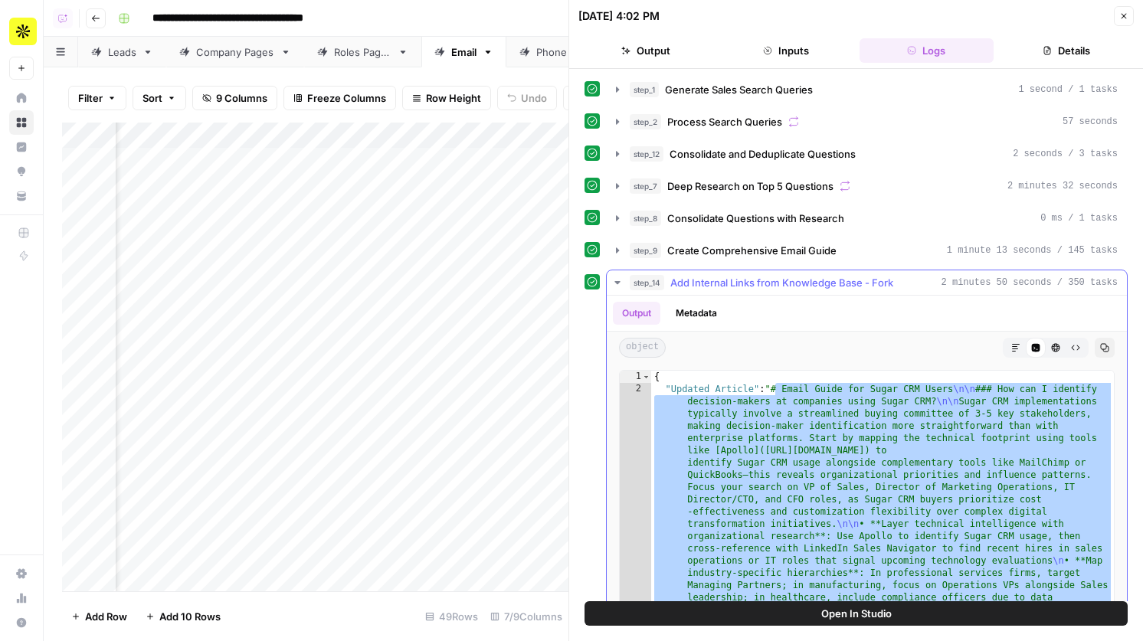
click at [1061, 348] on button "HTML Viewer" at bounding box center [1055, 348] width 20 height 20
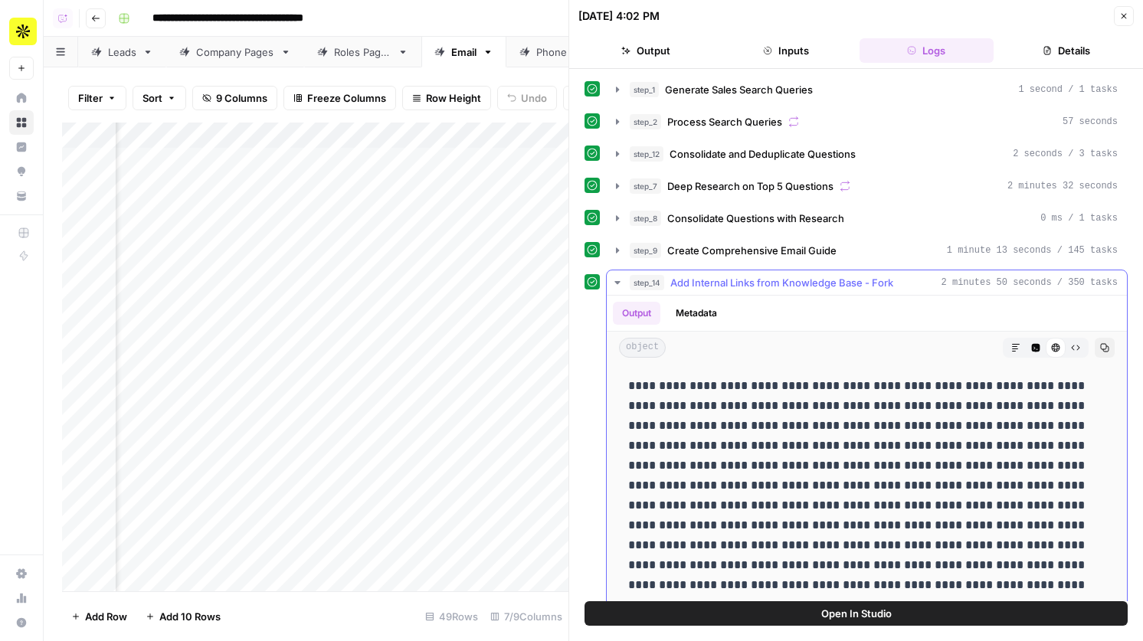
click at [1076, 348] on icon "button" at bounding box center [1075, 347] width 9 height 9
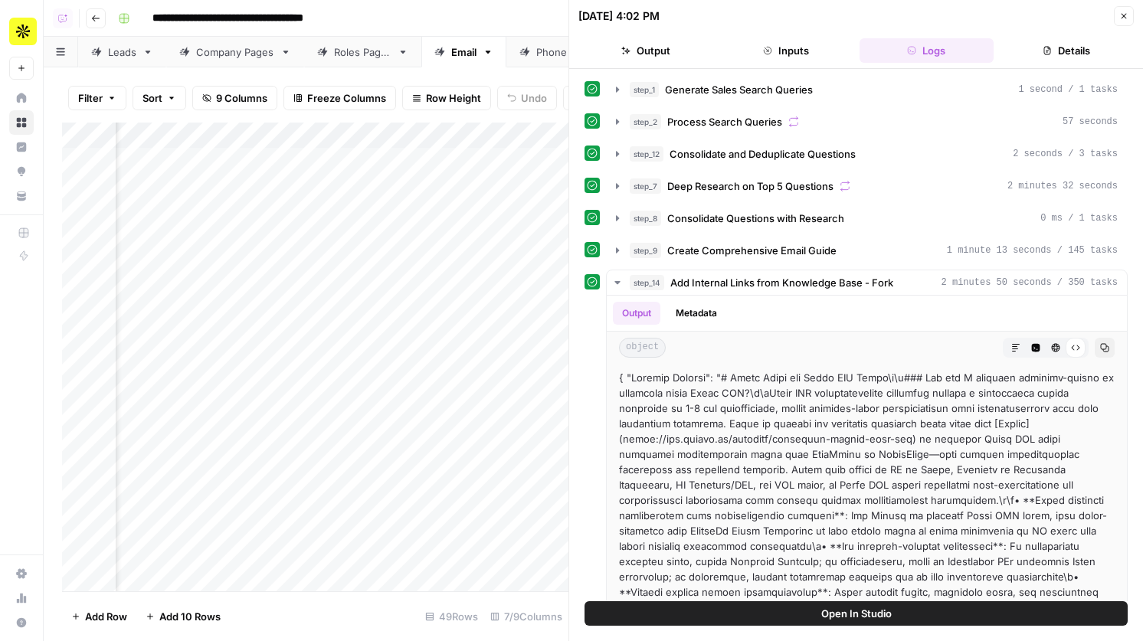
click at [1119, 27] on header "09/18/25 at 4:02 PM Close Output Inputs Logs Details" at bounding box center [856, 34] width 574 height 69
click at [1130, 12] on button "Close" at bounding box center [1123, 16] width 20 height 20
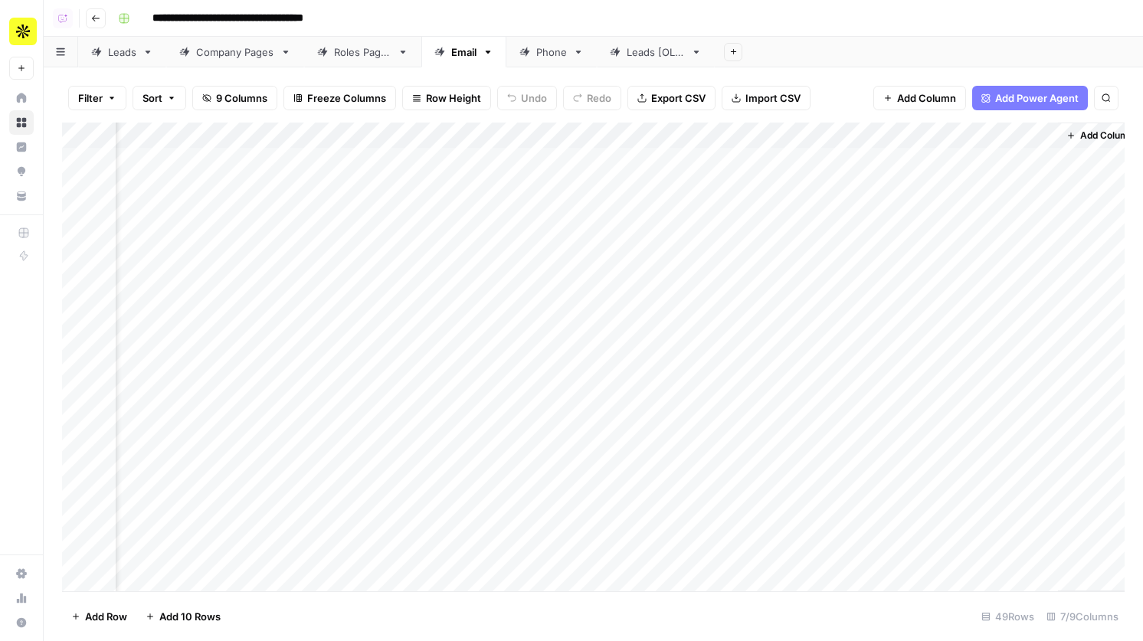
click at [569, 258] on div "Add Column" at bounding box center [593, 357] width 1062 height 469
click at [705, 189] on div "Add Column" at bounding box center [593, 357] width 1062 height 469
click at [696, 282] on div "Add Column" at bounding box center [593, 357] width 1062 height 469
click at [768, 141] on div "Add Column" at bounding box center [593, 357] width 1062 height 469
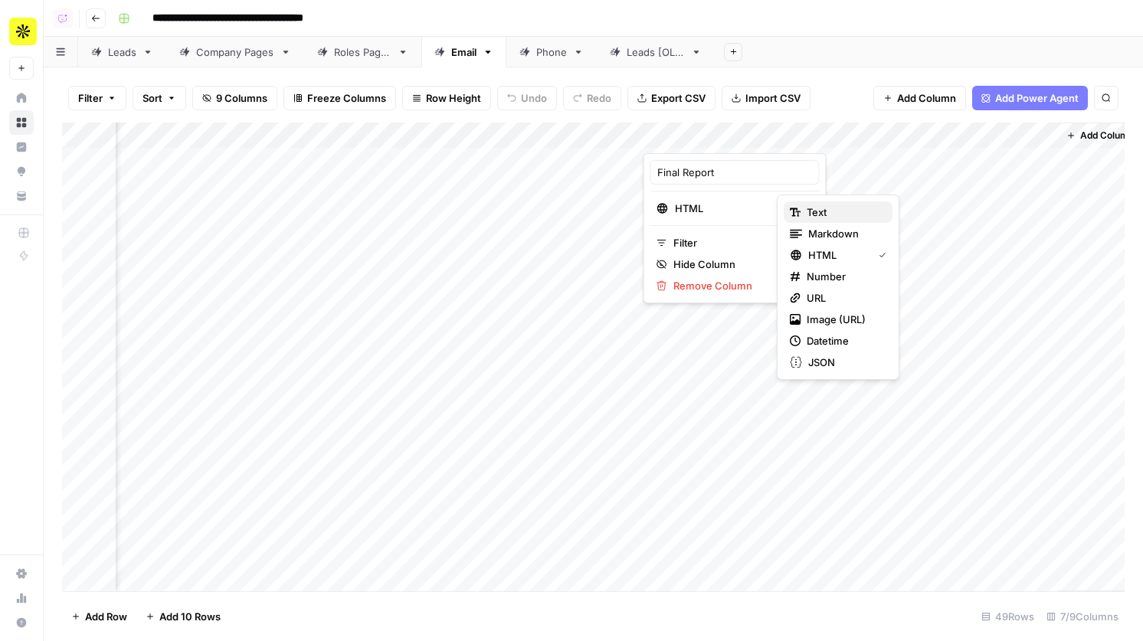
click at [829, 213] on span "Text" at bounding box center [843, 211] width 74 height 15
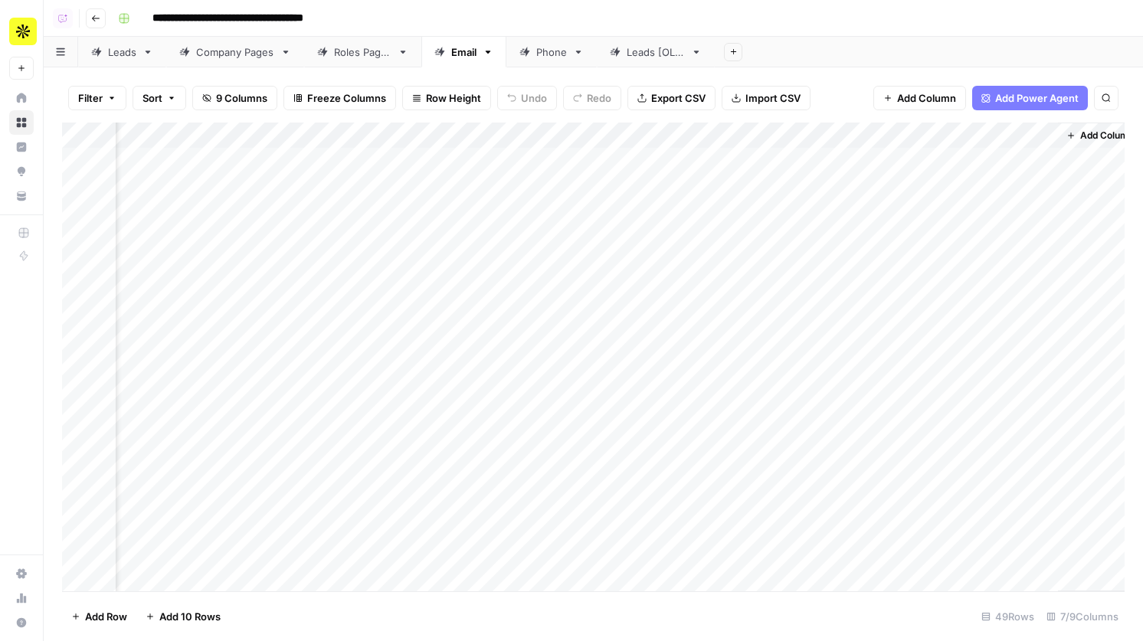
click at [695, 269] on div "Add Column" at bounding box center [593, 357] width 1062 height 469
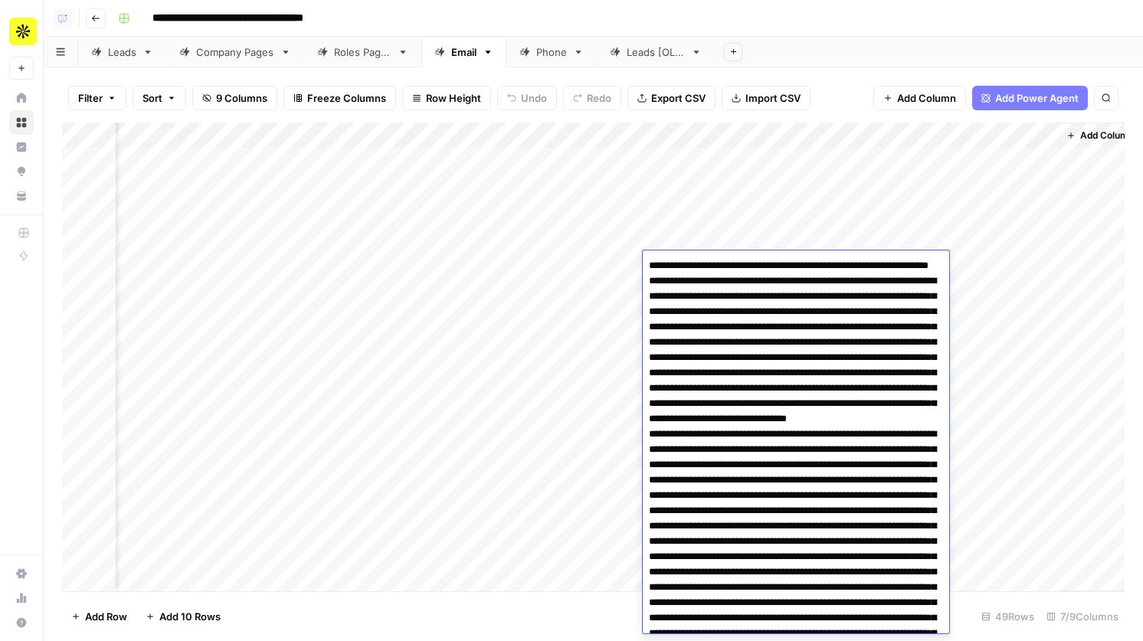
scroll to position [5356, 0]
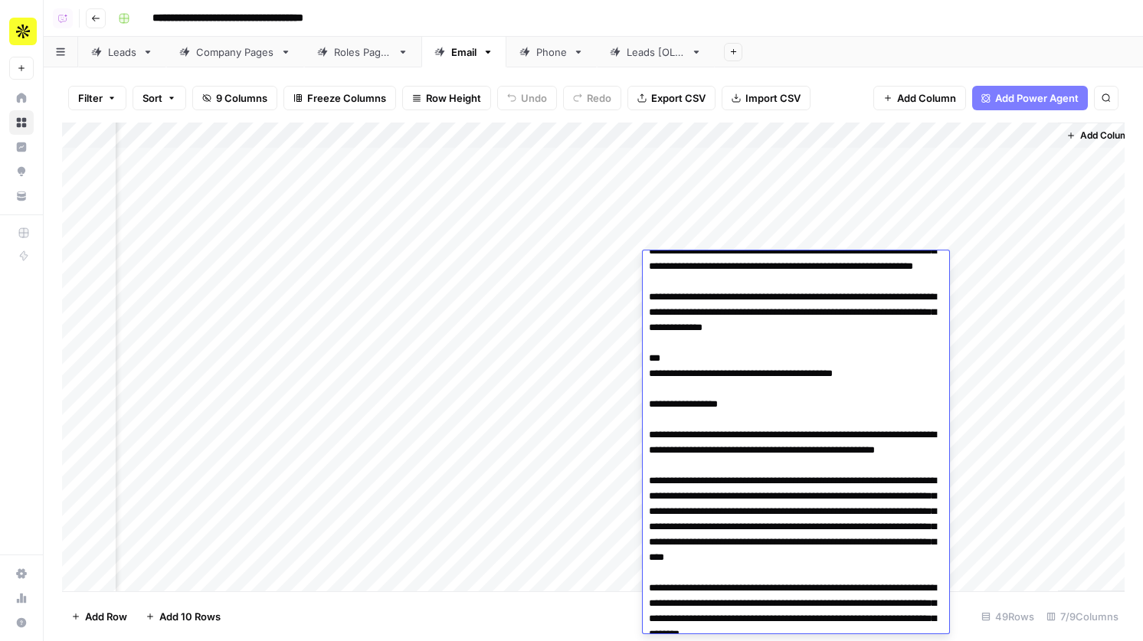
scroll to position [2507, 0]
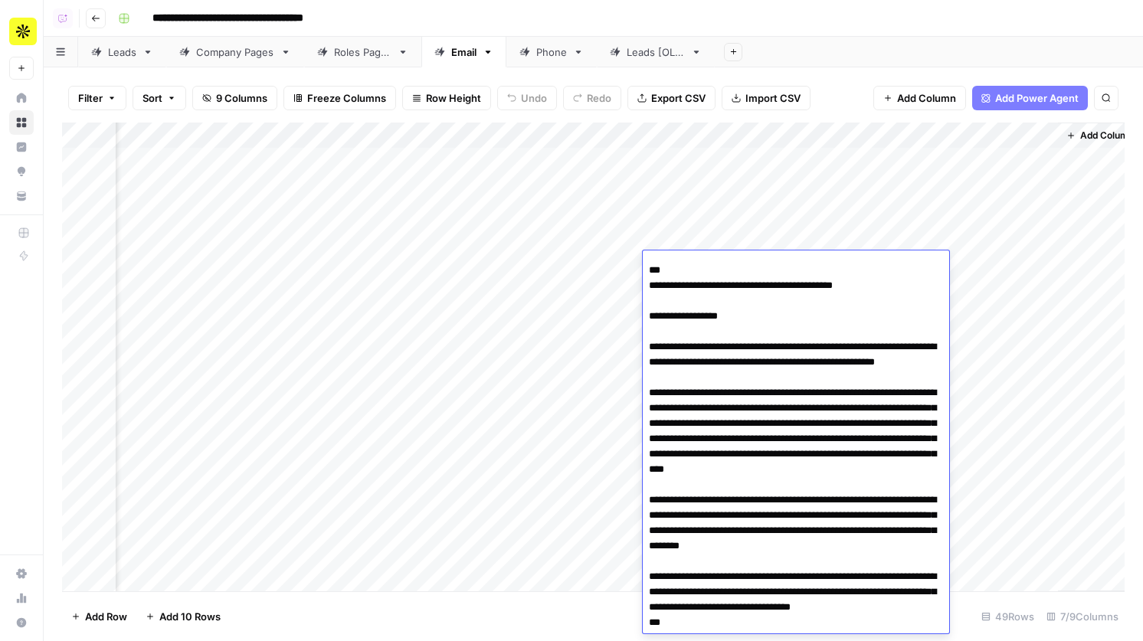
click at [718, 229] on div "Add Column" at bounding box center [593, 357] width 1062 height 469
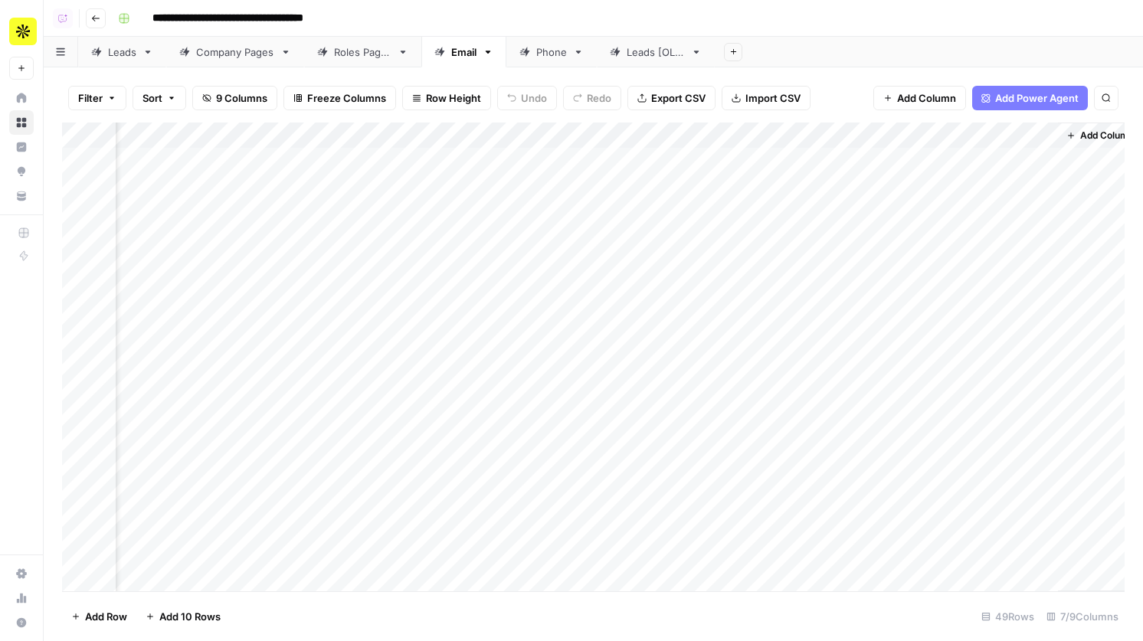
click at [713, 296] on div "Add Column" at bounding box center [593, 357] width 1062 height 469
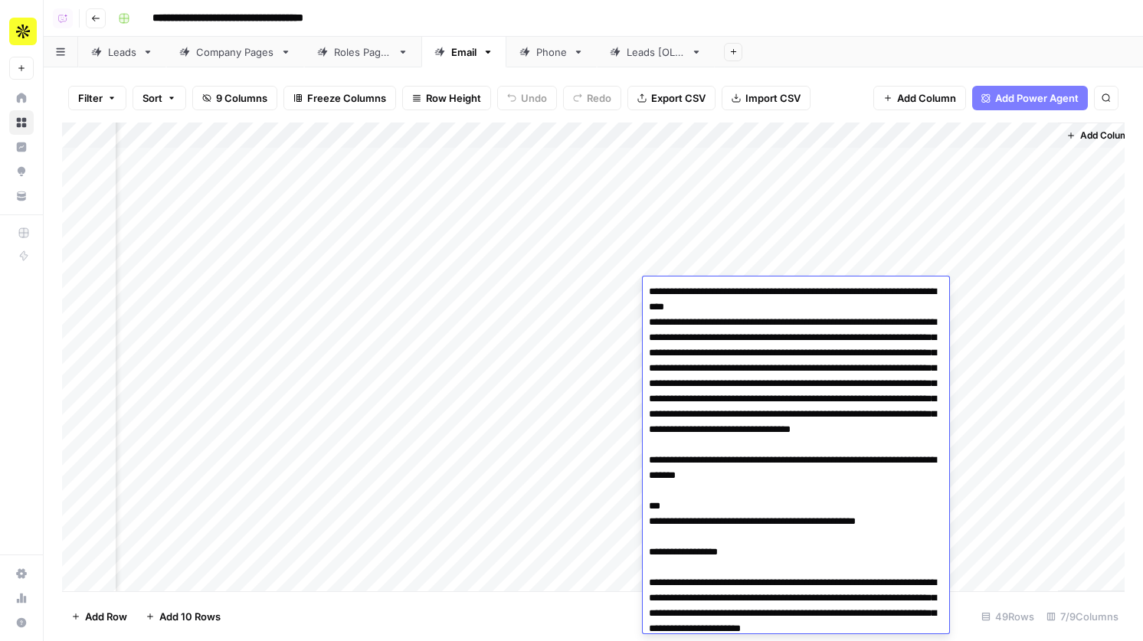
scroll to position [5137, 0]
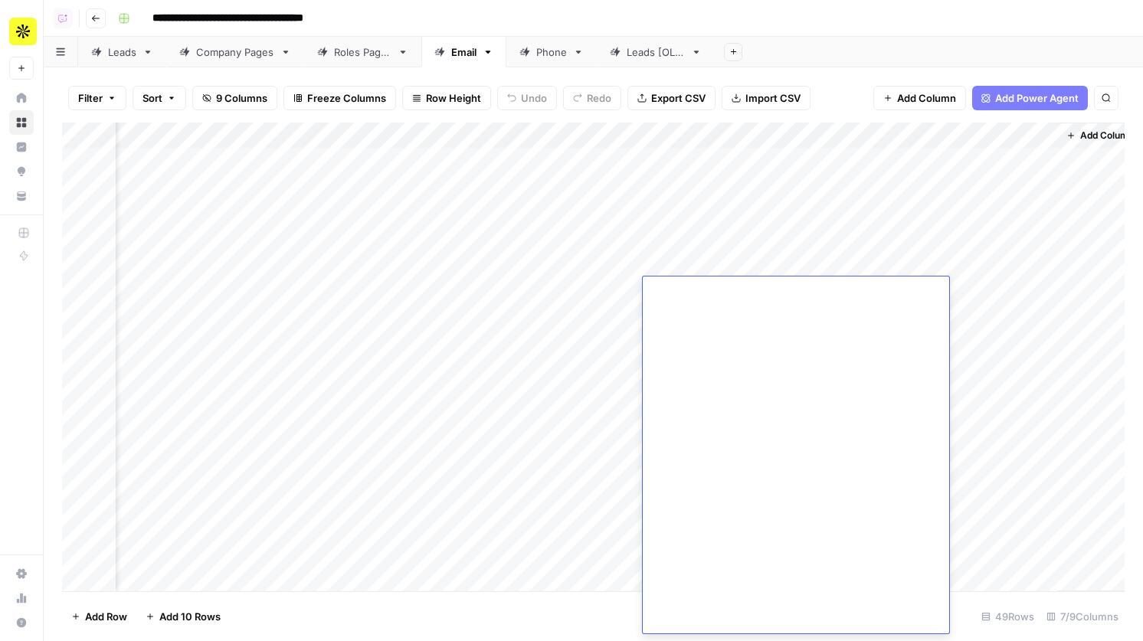
click at [587, 384] on div "Add Column" at bounding box center [593, 357] width 1062 height 469
click at [725, 379] on div "Add Column" at bounding box center [593, 357] width 1062 height 469
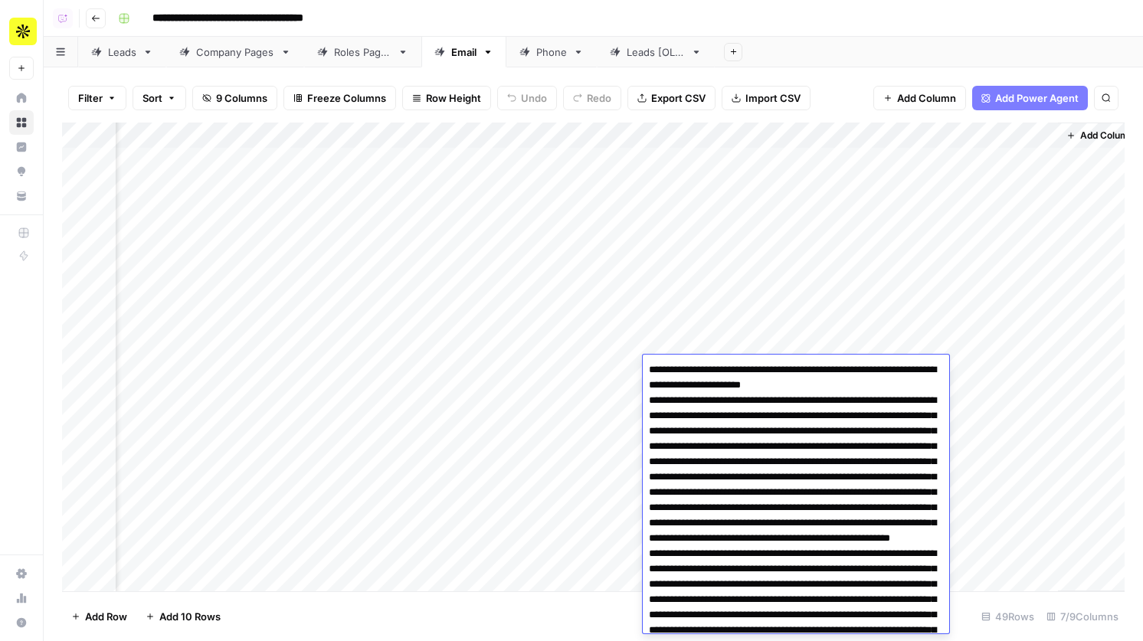
scroll to position [3653, 0]
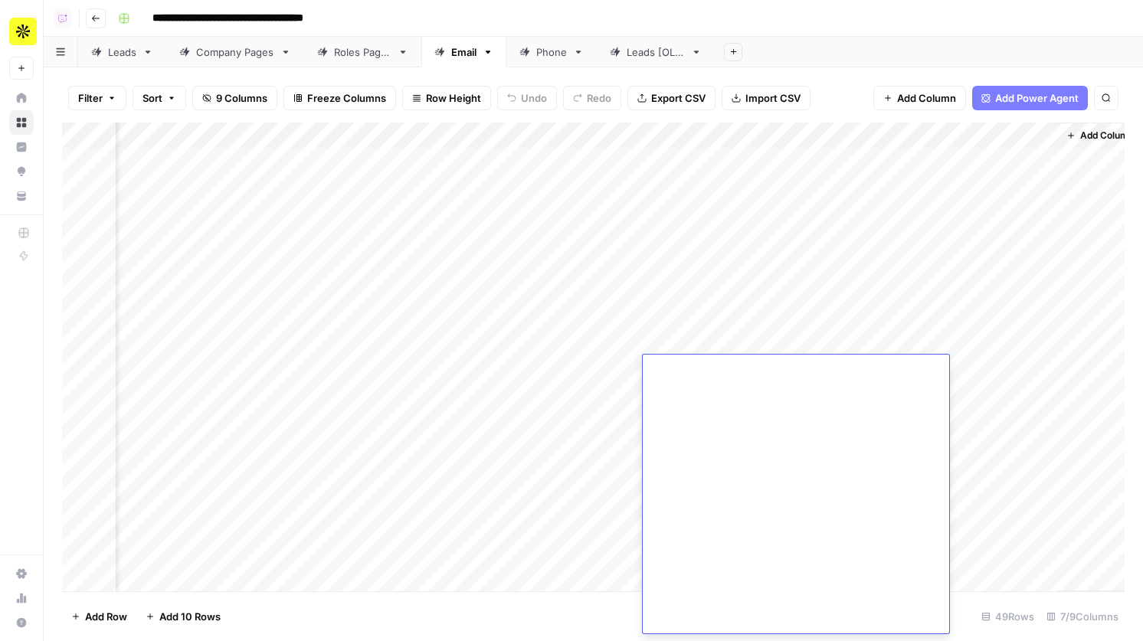
click at [671, 253] on div "Add Column" at bounding box center [593, 357] width 1062 height 469
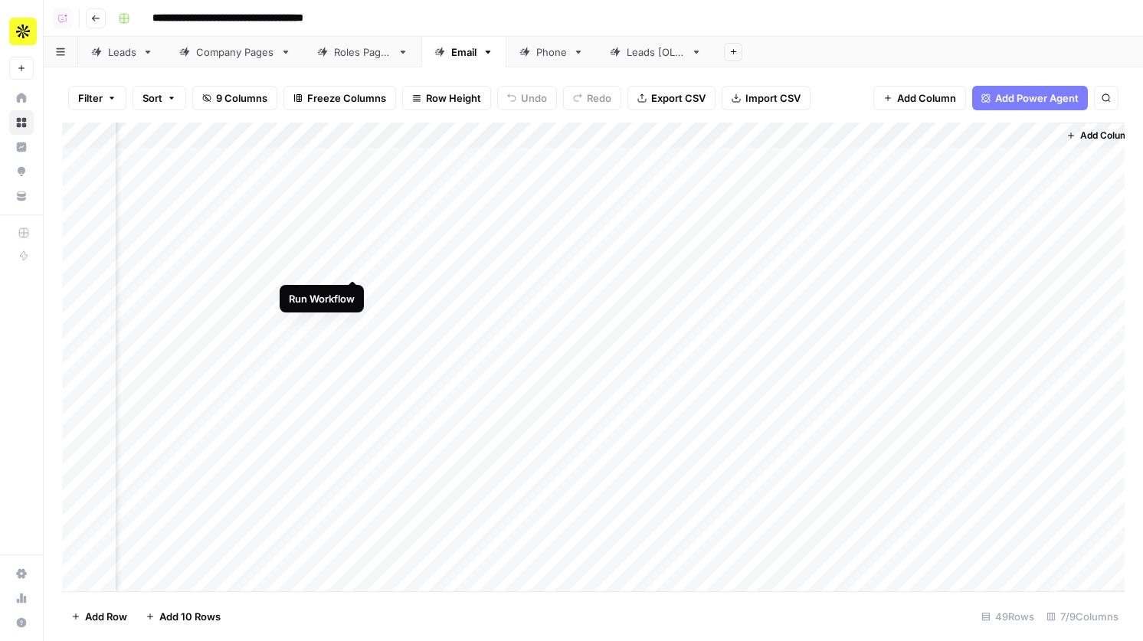
click at [354, 263] on div "Add Column" at bounding box center [593, 357] width 1062 height 469
click at [354, 162] on div "Add Column" at bounding box center [593, 357] width 1062 height 469
click at [692, 159] on div "Add Column" at bounding box center [593, 357] width 1062 height 469
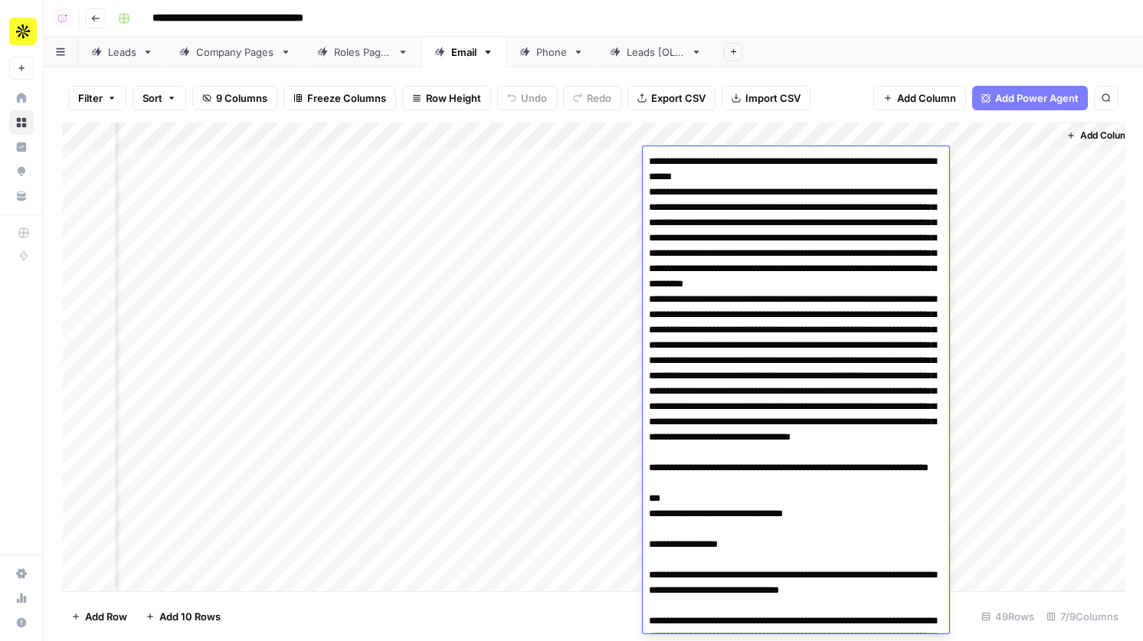
scroll to position [3613, 0]
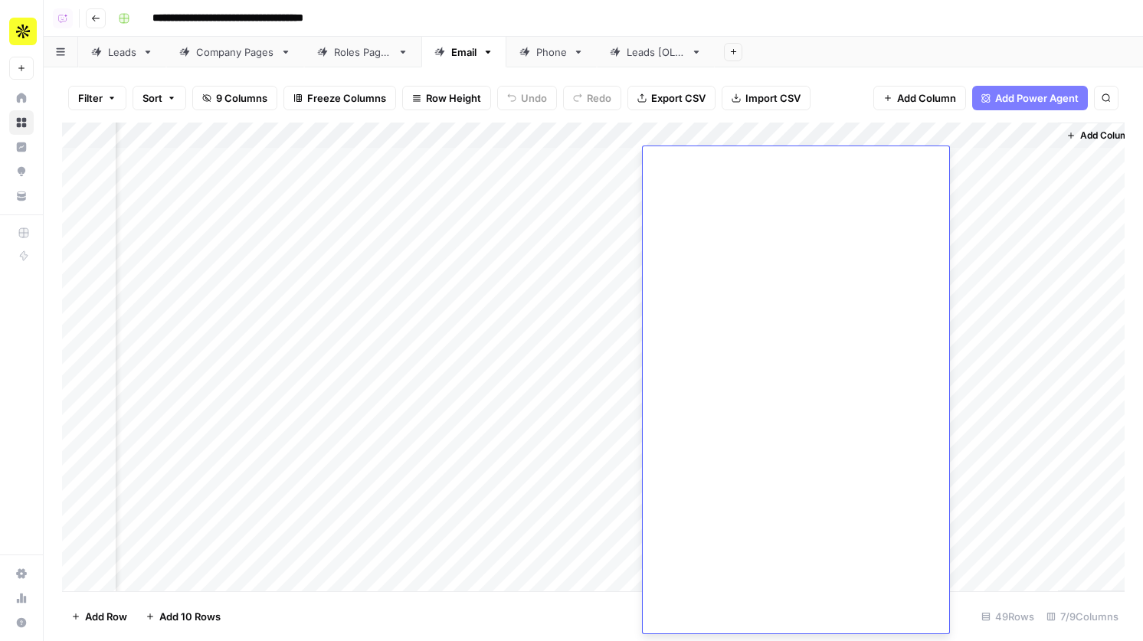
click at [762, 135] on div "Add Column" at bounding box center [593, 357] width 1062 height 469
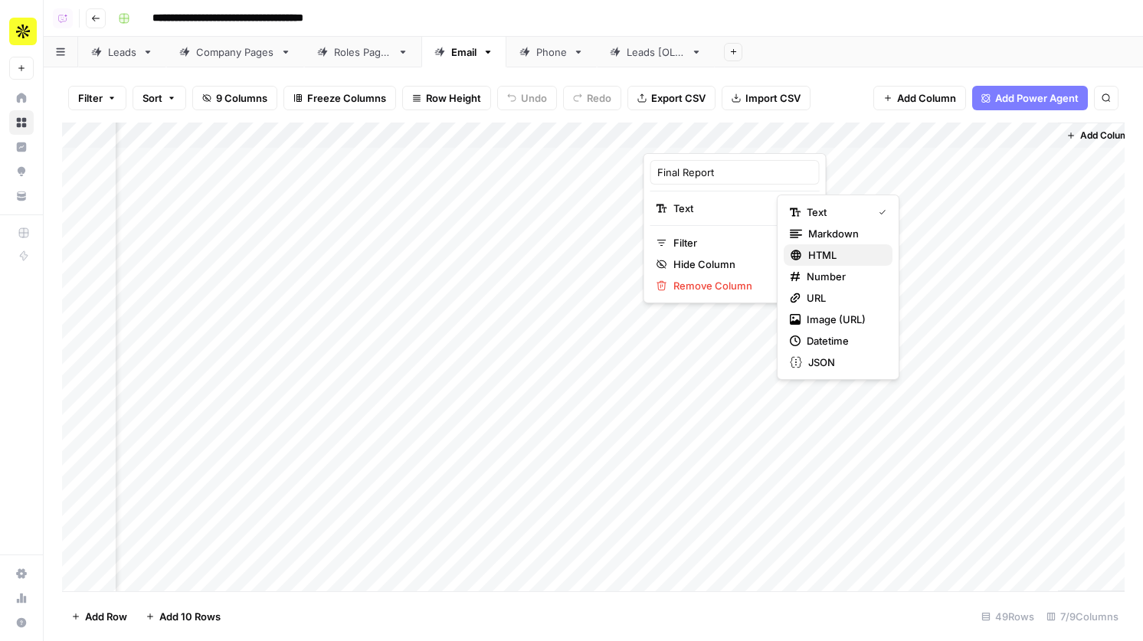
click at [814, 249] on span "HTML" at bounding box center [844, 254] width 72 height 15
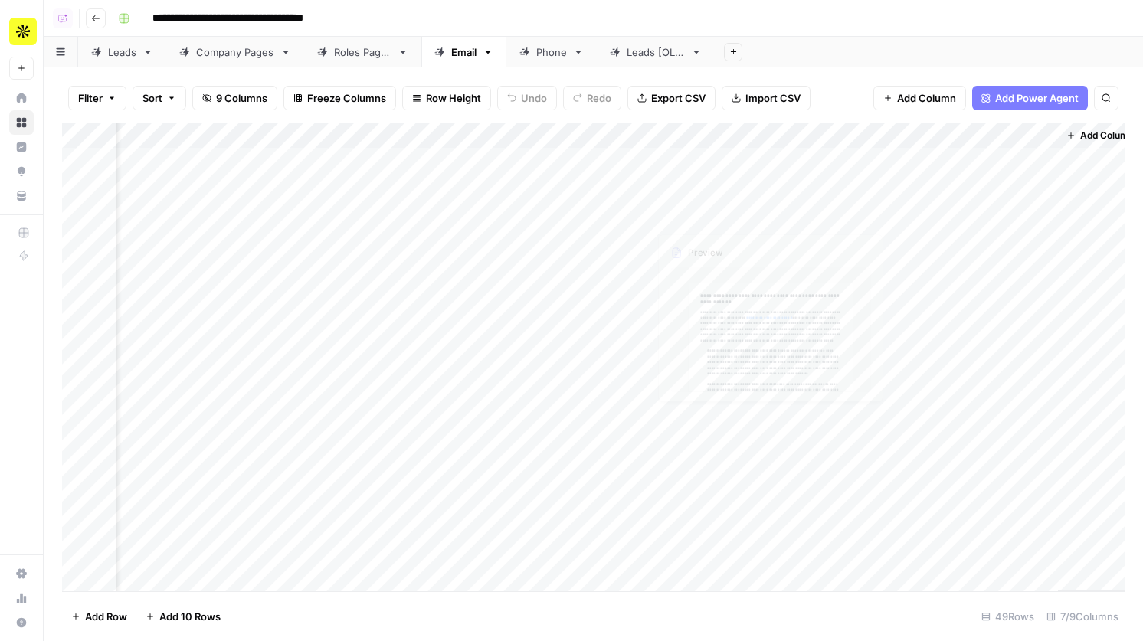
click at [703, 158] on div "Add Column" at bounding box center [593, 357] width 1062 height 469
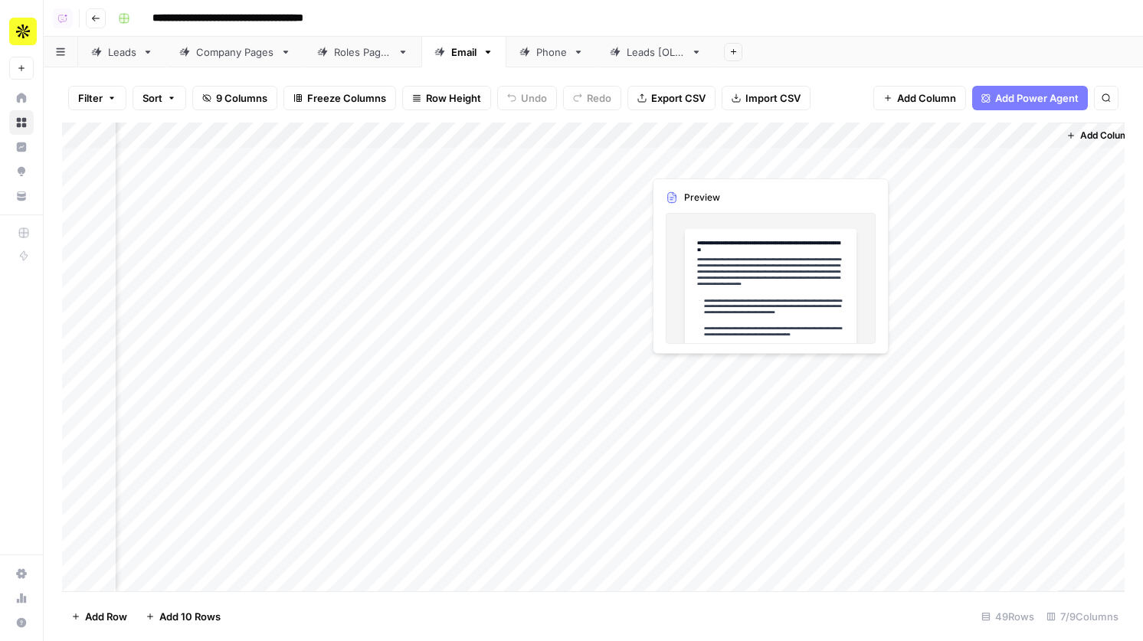
click at [703, 158] on div "Add Column" at bounding box center [593, 357] width 1062 height 469
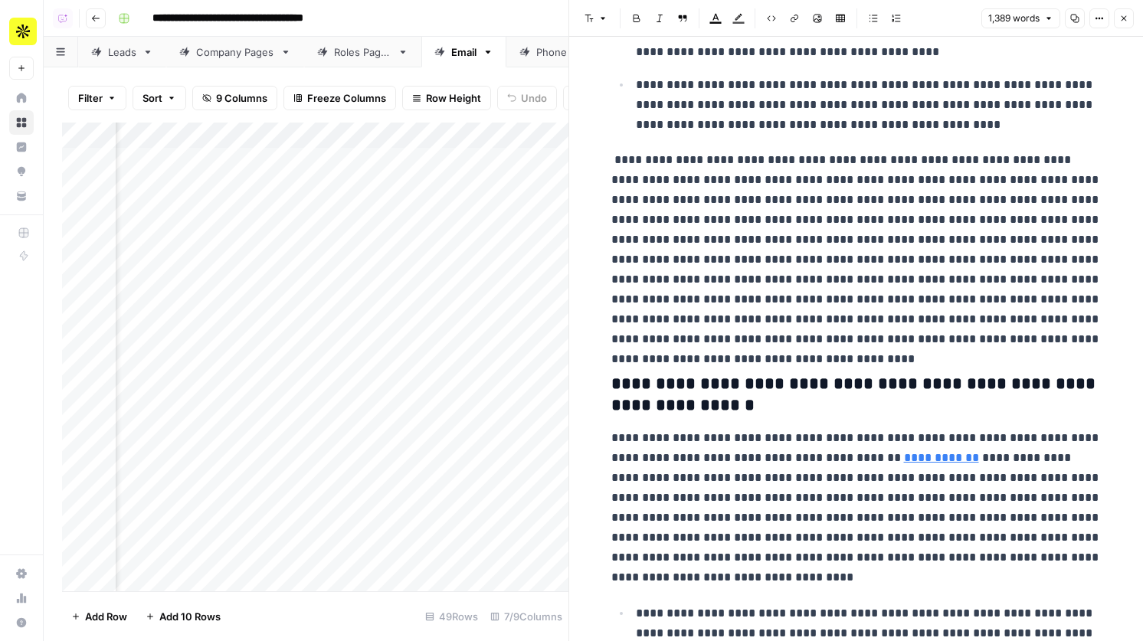
scroll to position [1048, 0]
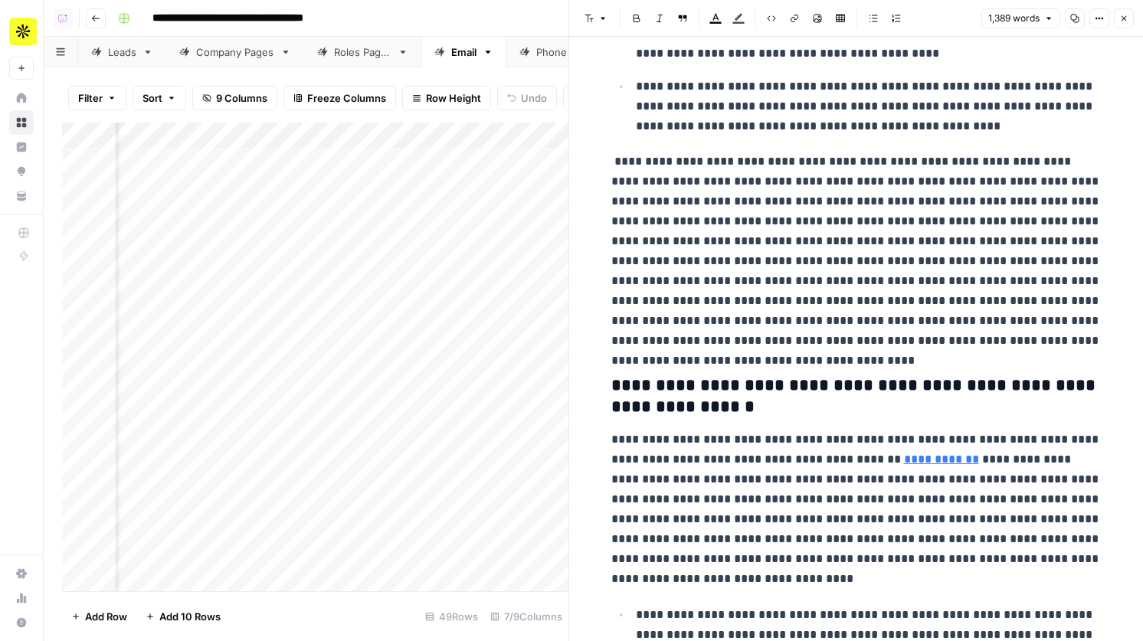
click at [1129, 21] on button "Close" at bounding box center [1123, 18] width 20 height 20
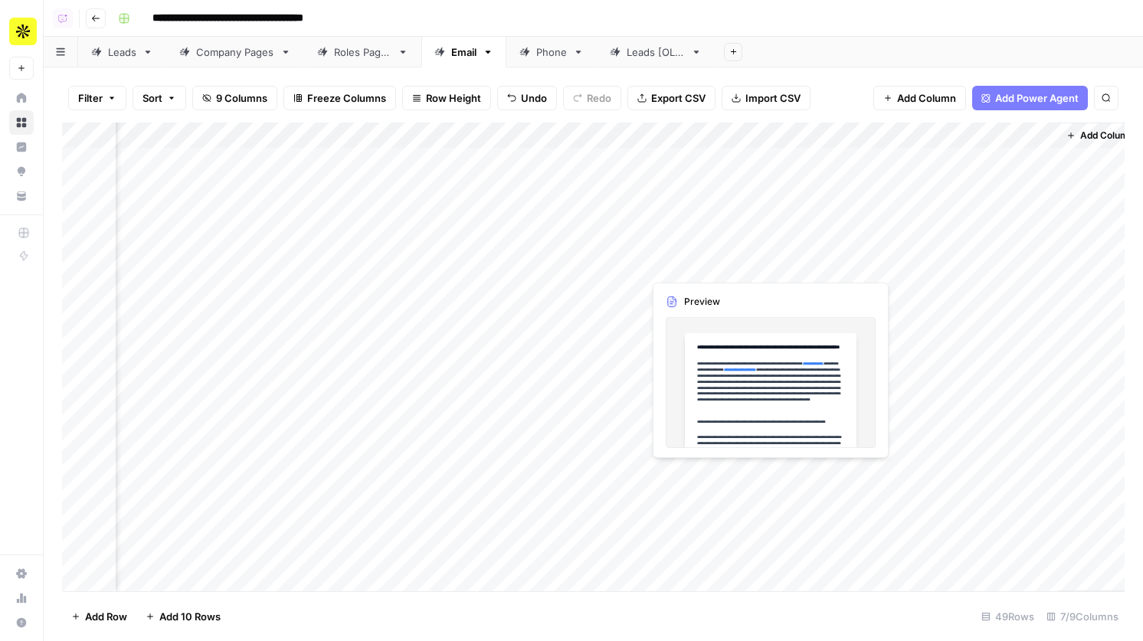
click at [714, 263] on div "Add Column" at bounding box center [593, 357] width 1062 height 469
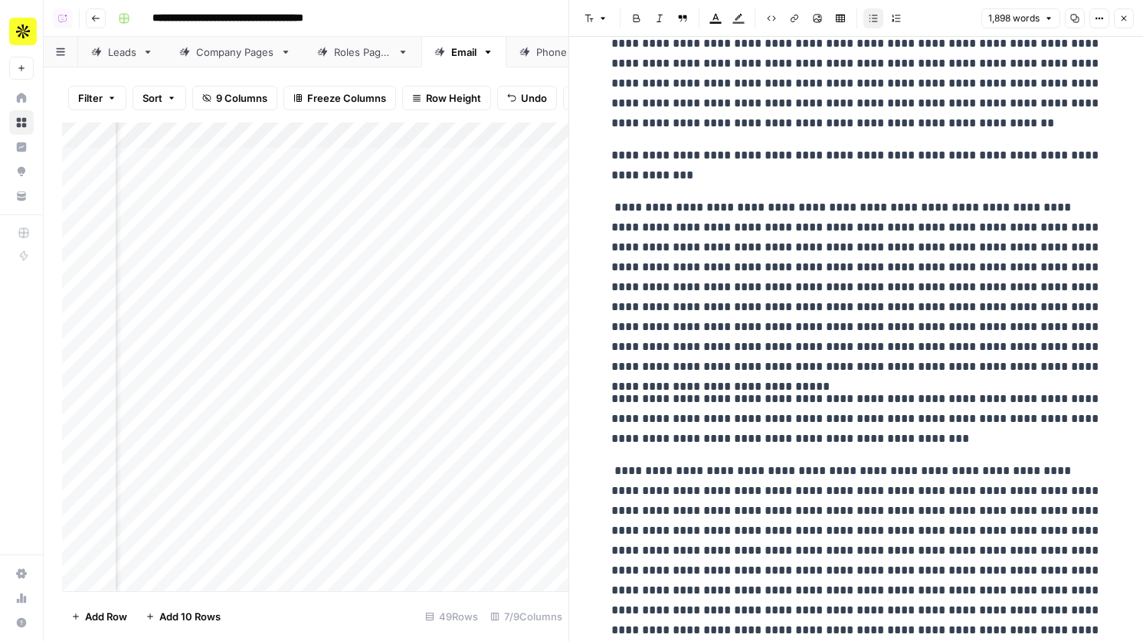
scroll to position [160, 0]
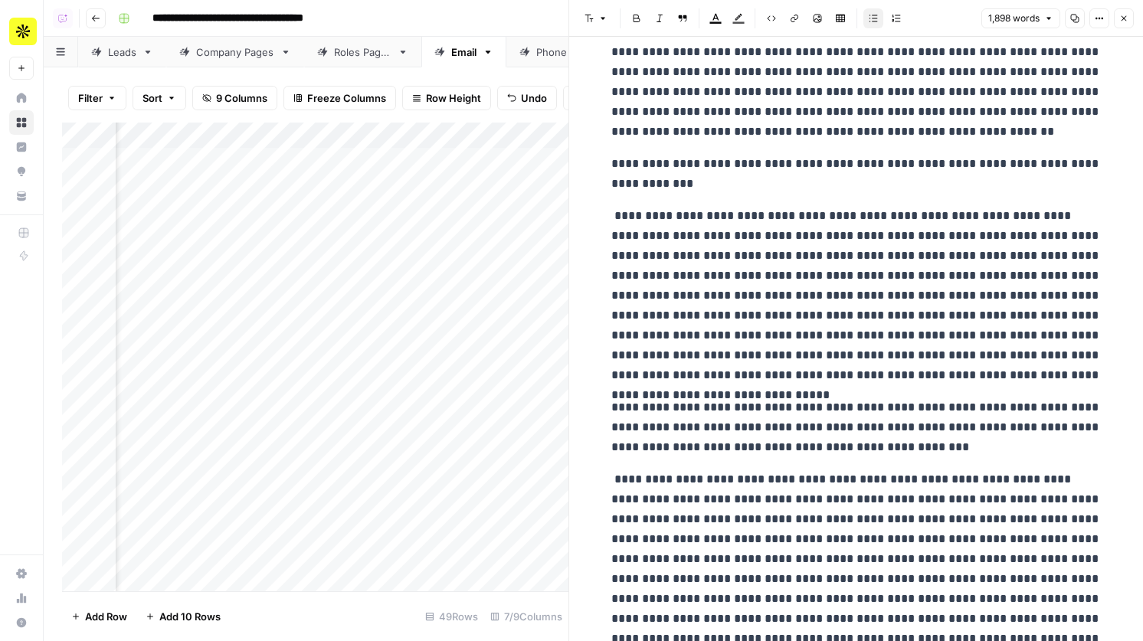
click at [1120, 16] on icon "button" at bounding box center [1123, 18] width 9 height 9
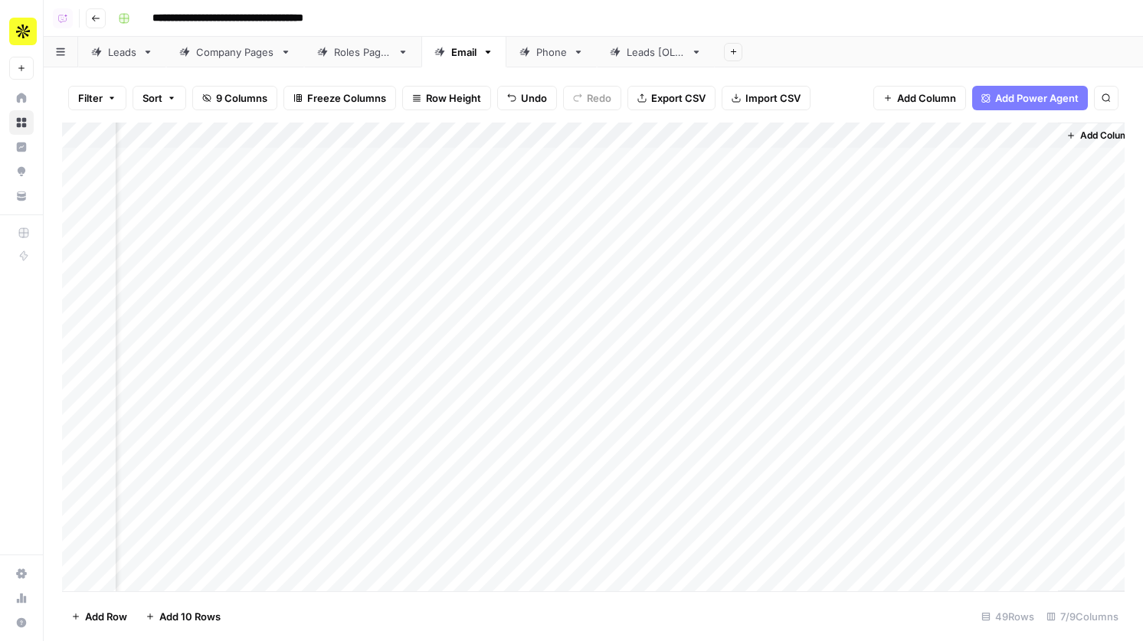
click at [91, 18] on icon "button" at bounding box center [95, 18] width 9 height 9
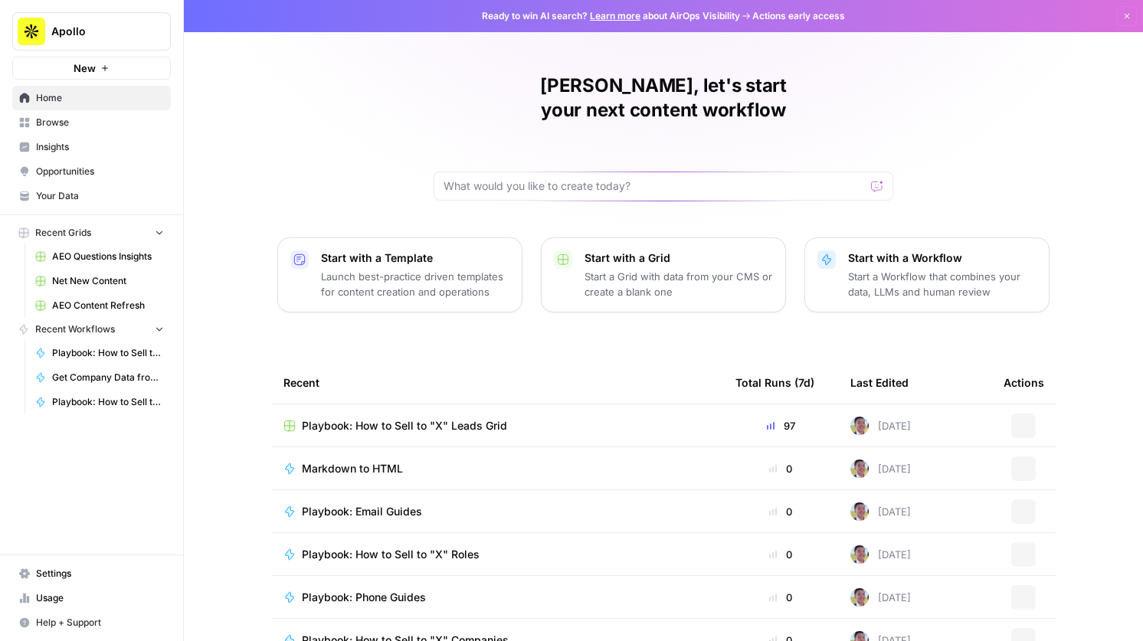
click at [96, 276] on span "Net New Content" at bounding box center [108, 281] width 112 height 14
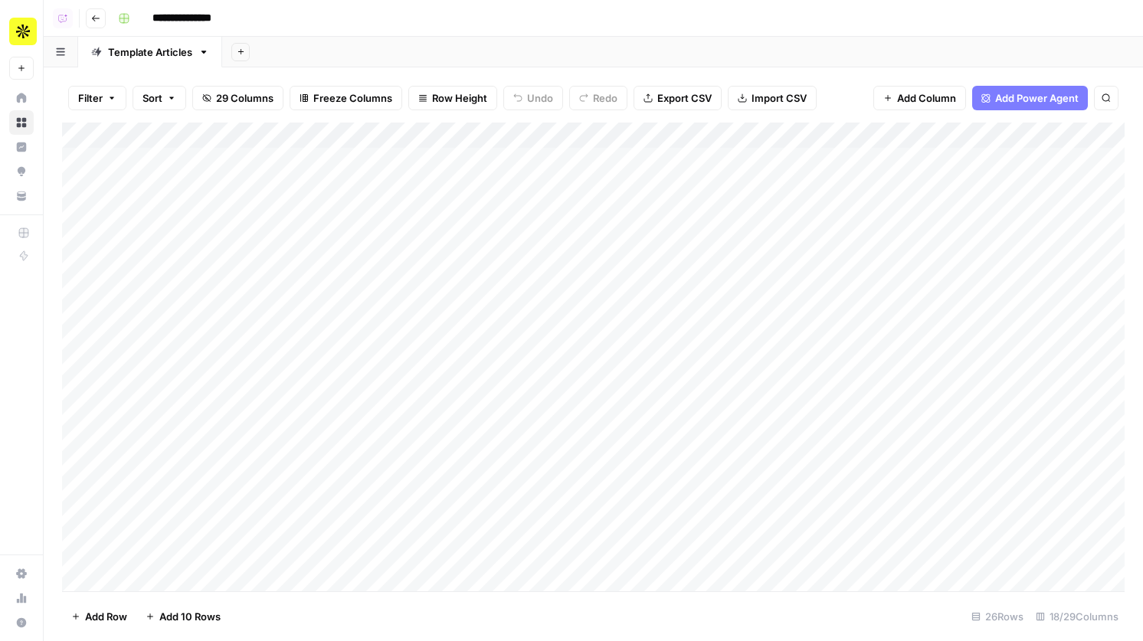
click at [897, 259] on div "Add Column" at bounding box center [593, 357] width 1062 height 469
click at [1038, 217] on div "Add Column" at bounding box center [593, 357] width 1062 height 469
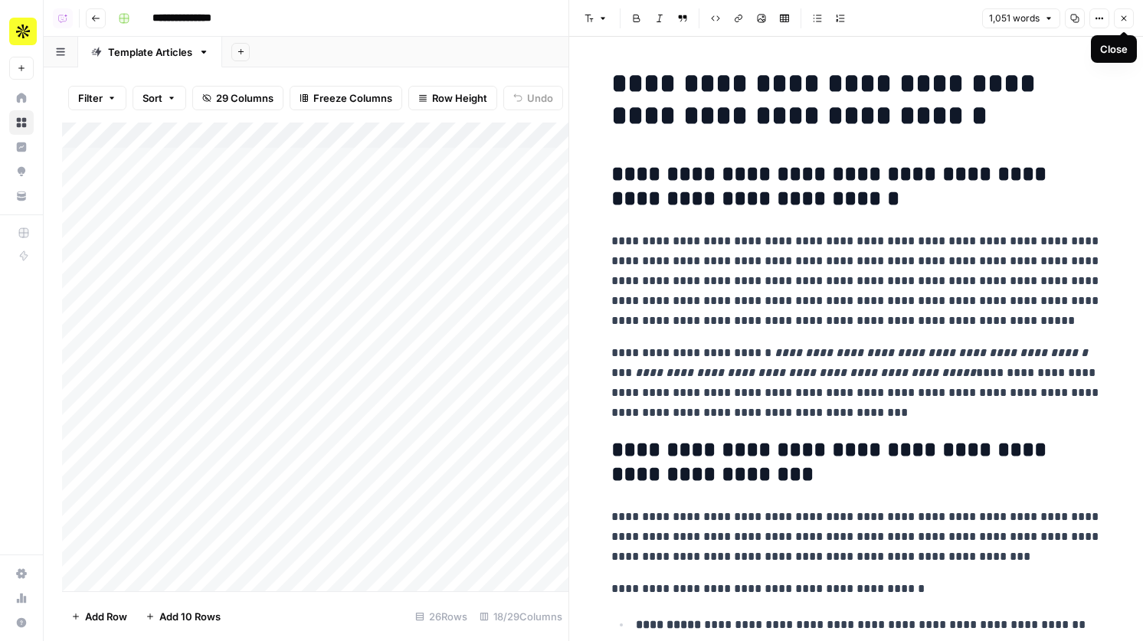
click at [1122, 26] on button "Close" at bounding box center [1123, 18] width 20 height 20
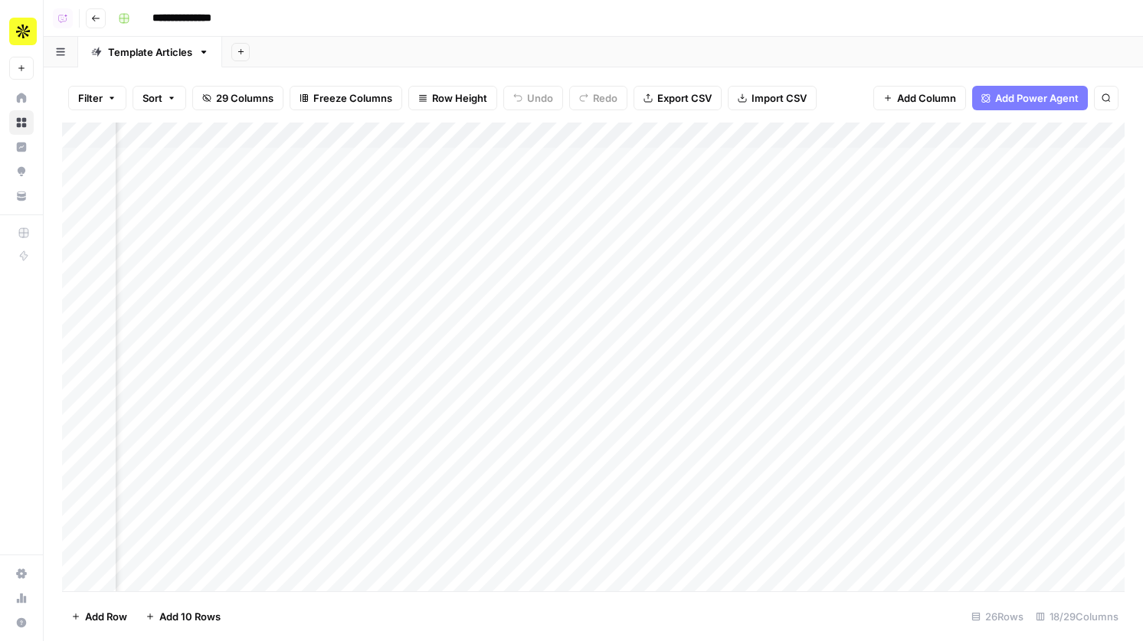
scroll to position [0, 1160]
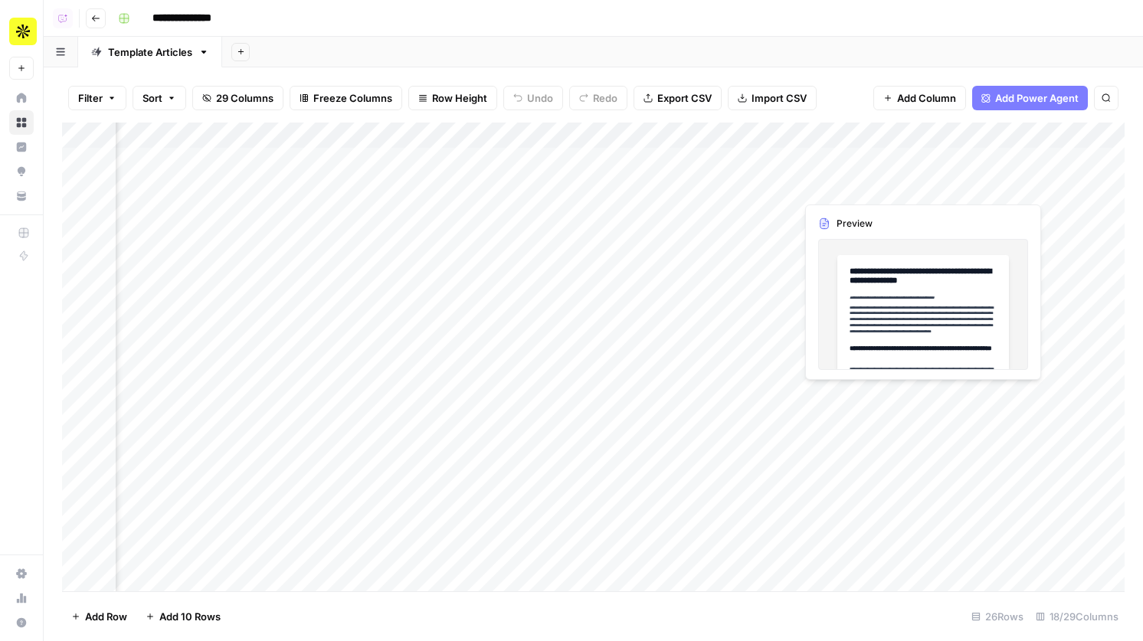
click at [832, 185] on div "Add Column" at bounding box center [593, 357] width 1062 height 469
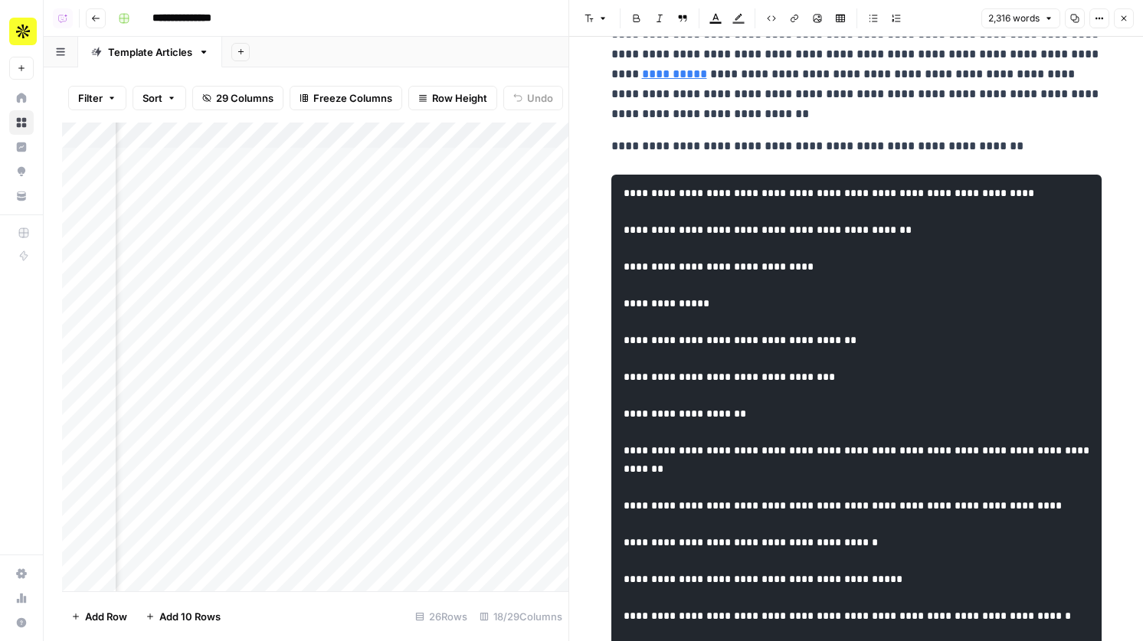
scroll to position [573, 0]
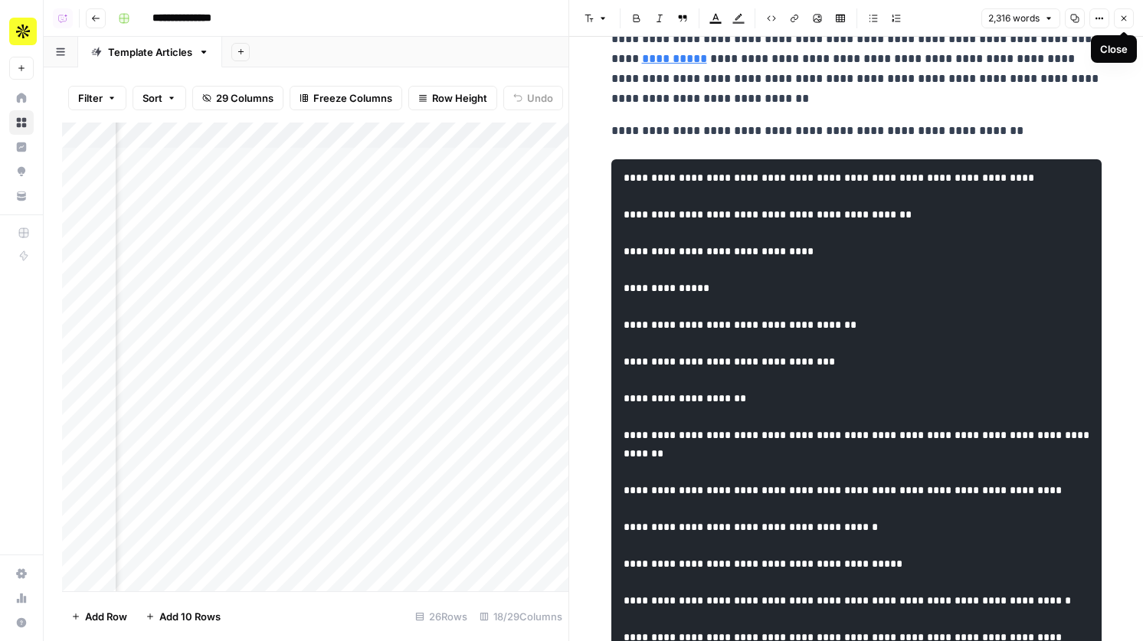
click at [1121, 10] on button "Close" at bounding box center [1123, 18] width 20 height 20
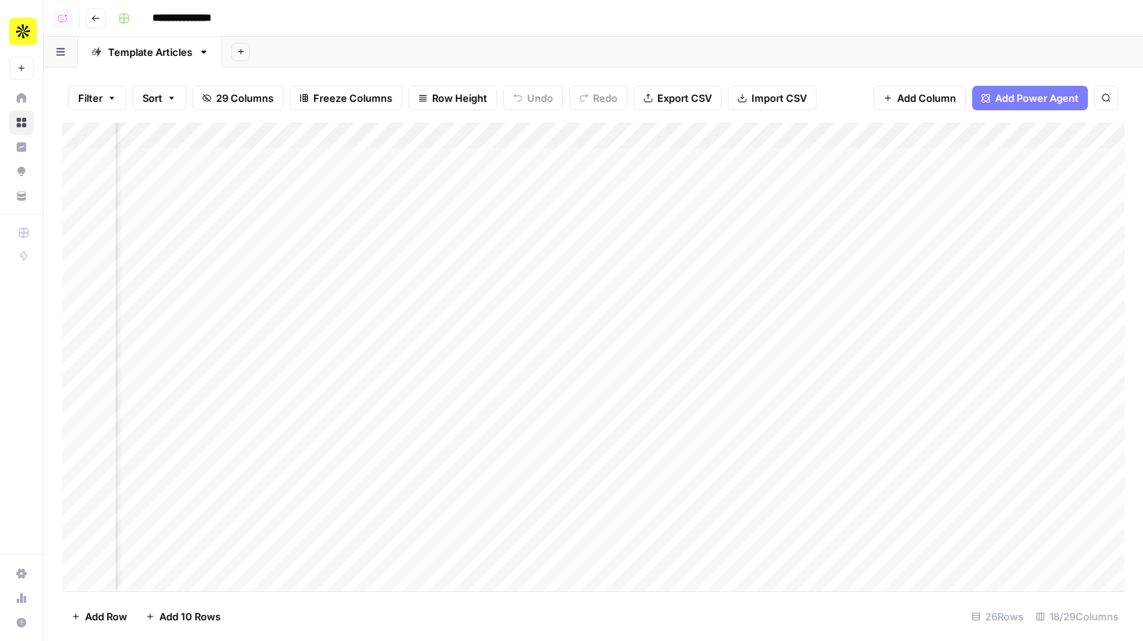
click at [921, 133] on div "Add Column" at bounding box center [593, 357] width 1062 height 469
click at [839, 92] on div "Filter Sort 29 Columns Freeze Columns Row Height Undo Redo Export CSV Import CS…" at bounding box center [593, 98] width 1062 height 49
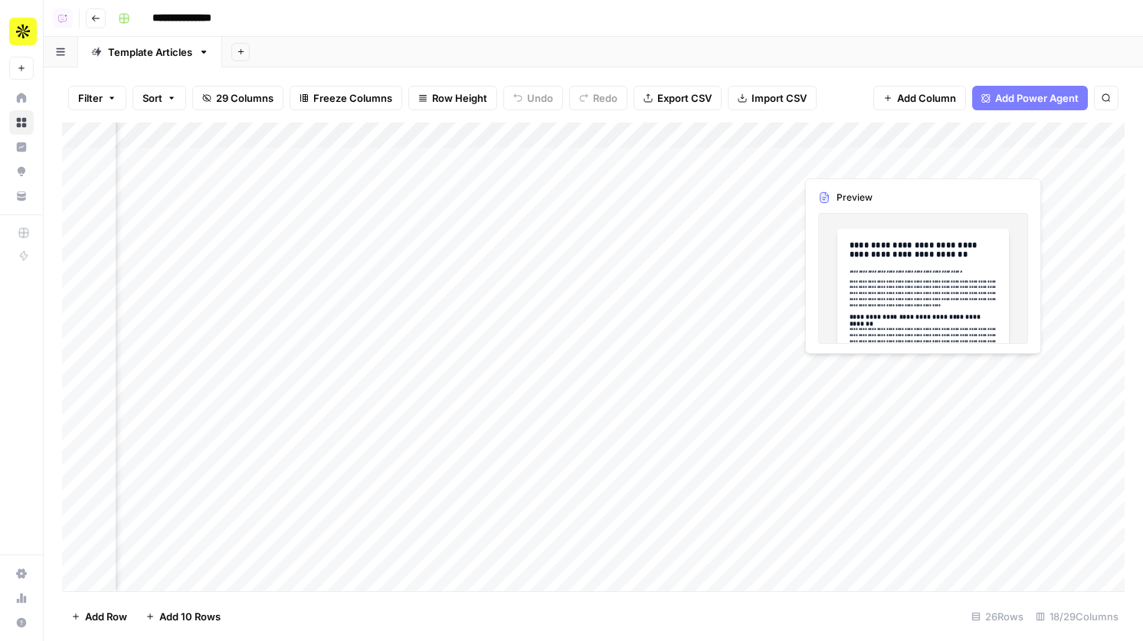
click at [894, 151] on div "Add Column" at bounding box center [593, 357] width 1062 height 469
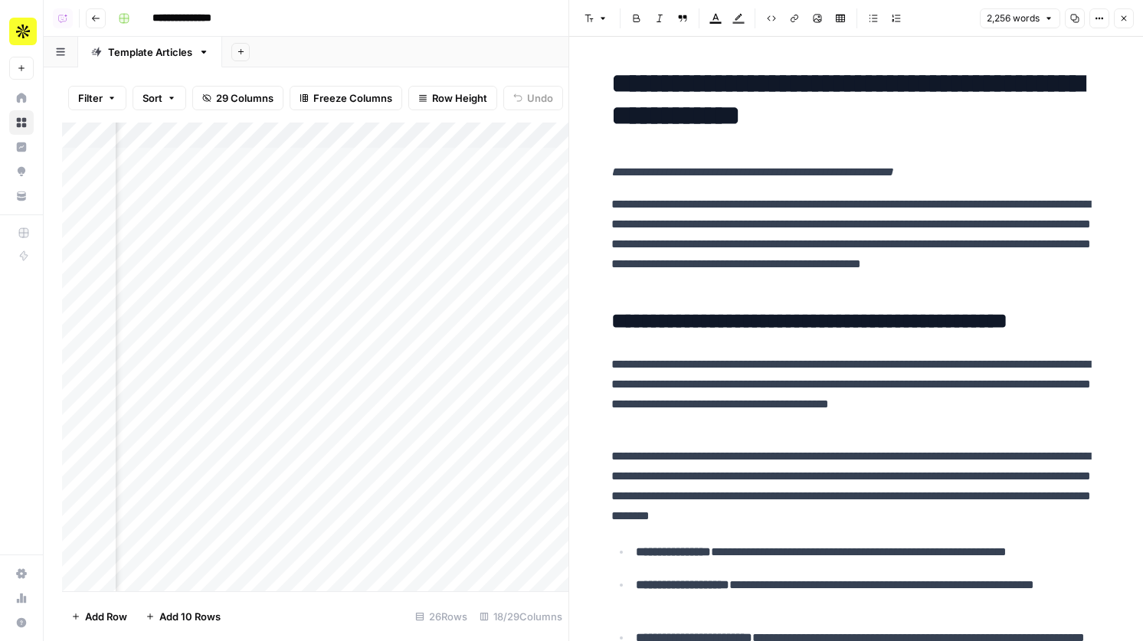
click at [1099, 16] on icon "button" at bounding box center [1098, 18] width 9 height 9
click at [1038, 158] on span "Code" at bounding box center [1053, 162] width 74 height 15
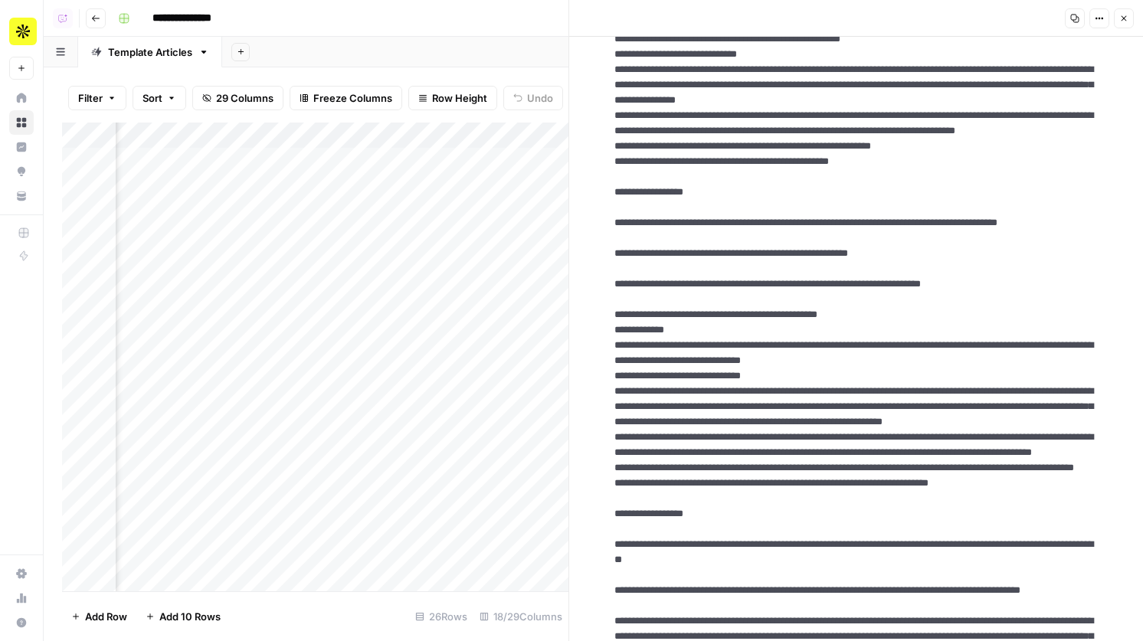
scroll to position [1337, 0]
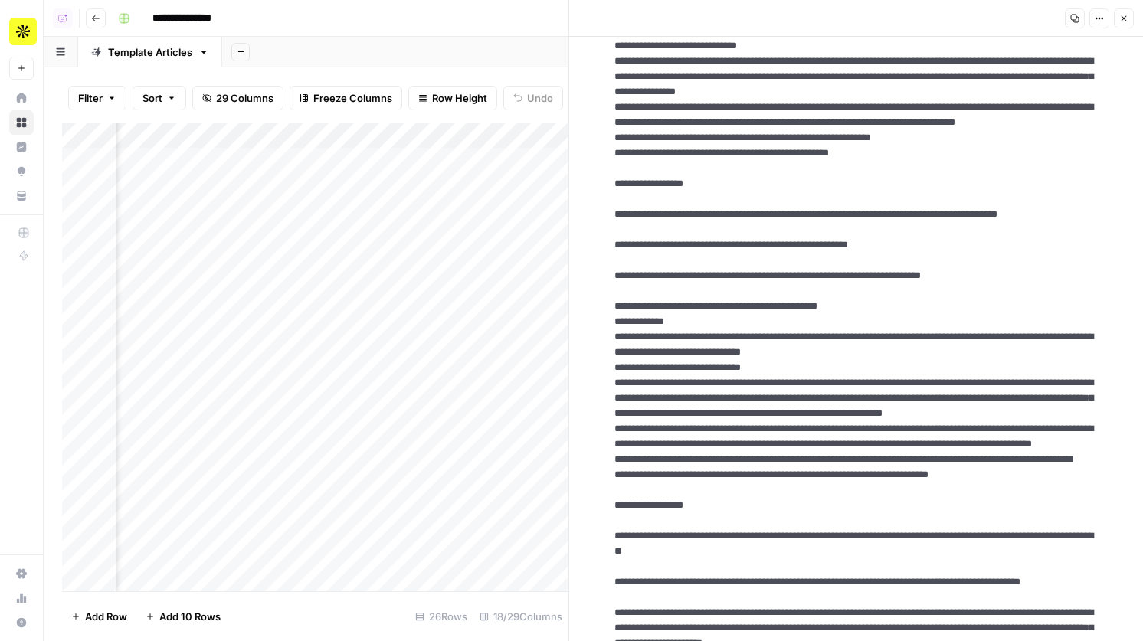
click at [1121, 22] on icon "button" at bounding box center [1123, 18] width 9 height 9
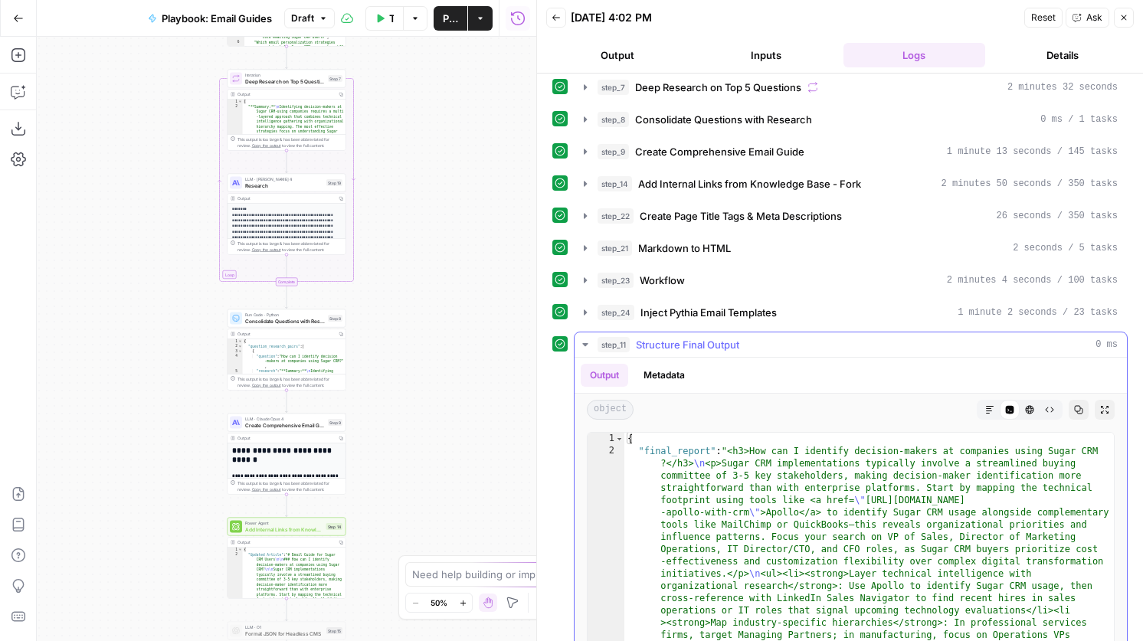
scroll to position [116, 0]
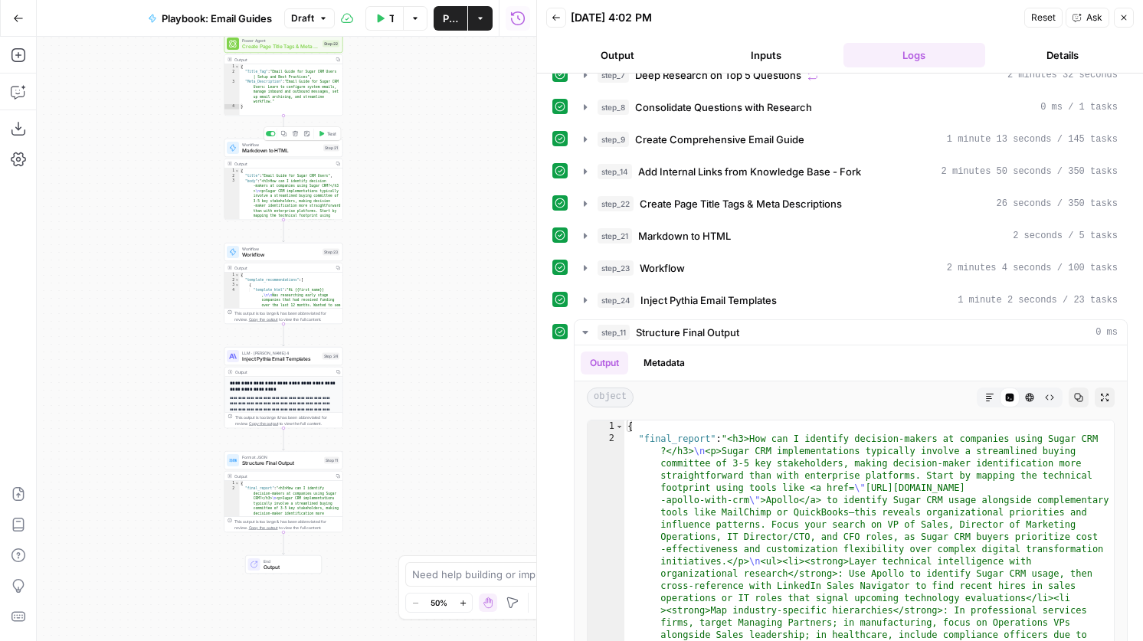
click at [306, 152] on span "Markdown to HTML" at bounding box center [281, 151] width 78 height 8
type input "Markdown to HTML"
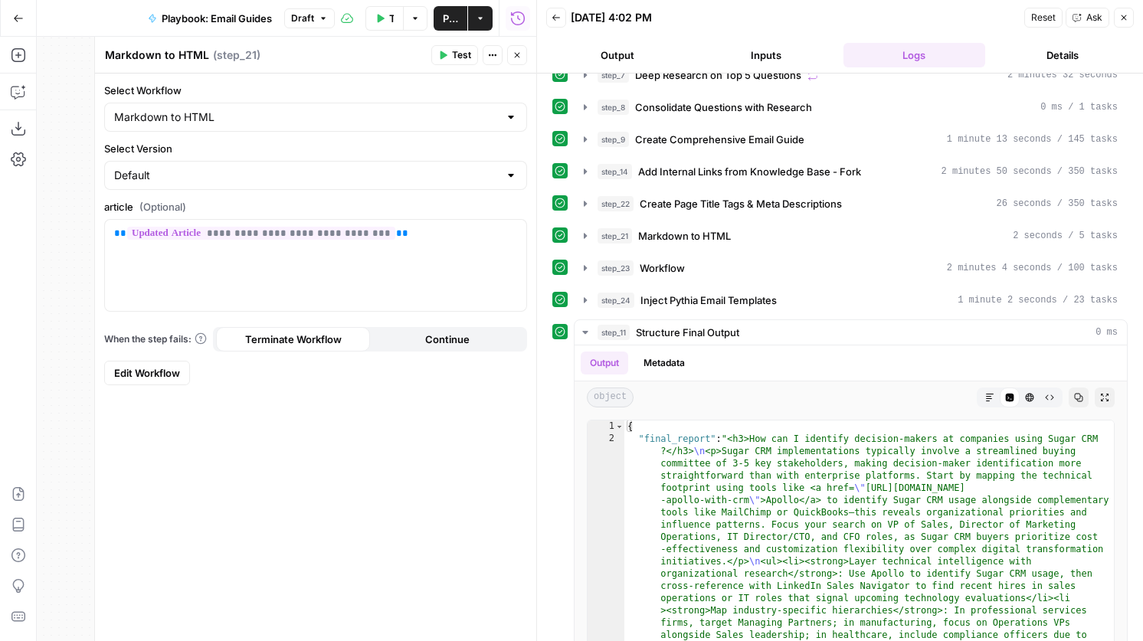
click at [158, 377] on span "Edit Workflow" at bounding box center [147, 372] width 66 height 15
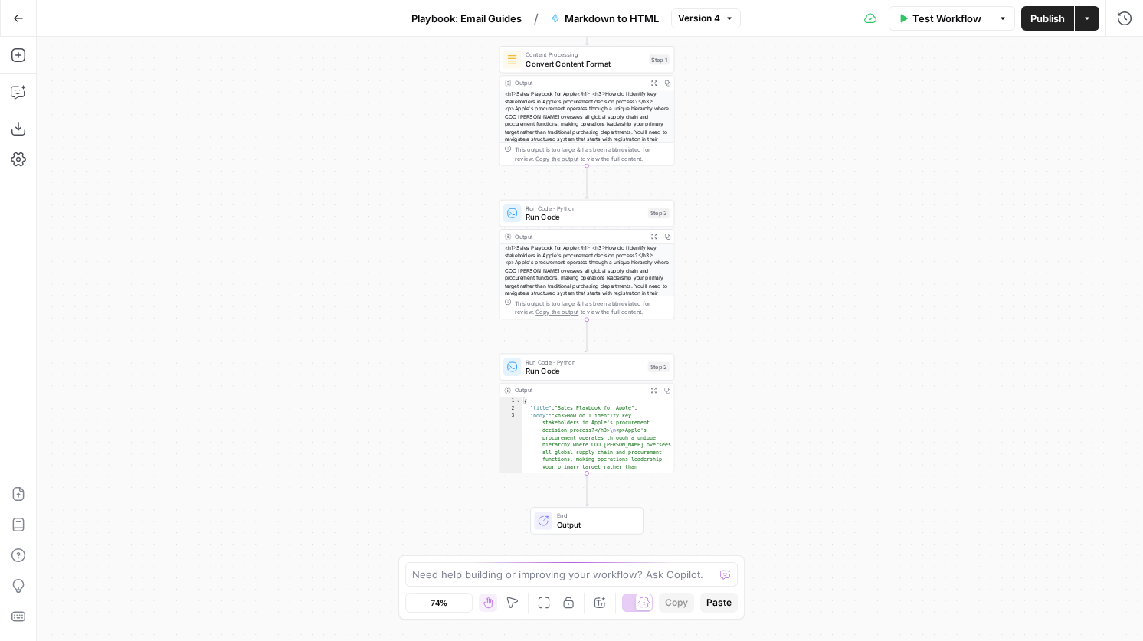
click at [612, 381] on div "Run Code · Python Run Code Step 2 Copy step Delete step Add Note Test Output Ex…" at bounding box center [586, 412] width 175 height 119
click at [611, 374] on span "Run Code" at bounding box center [583, 370] width 117 height 11
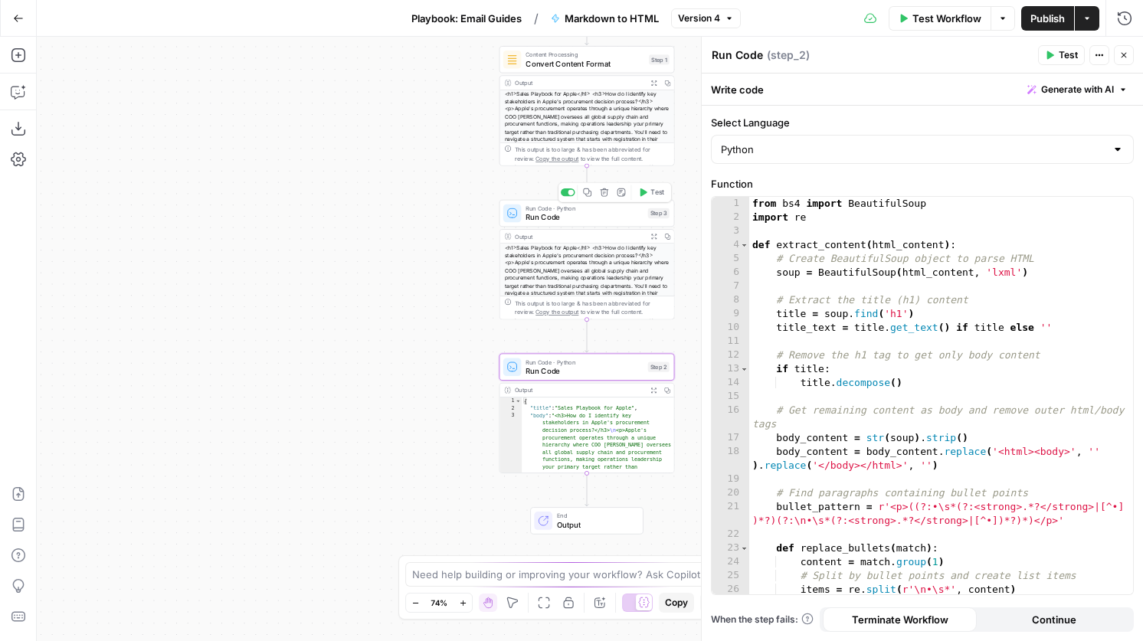
click at [594, 218] on span "Run Code" at bounding box center [583, 216] width 117 height 11
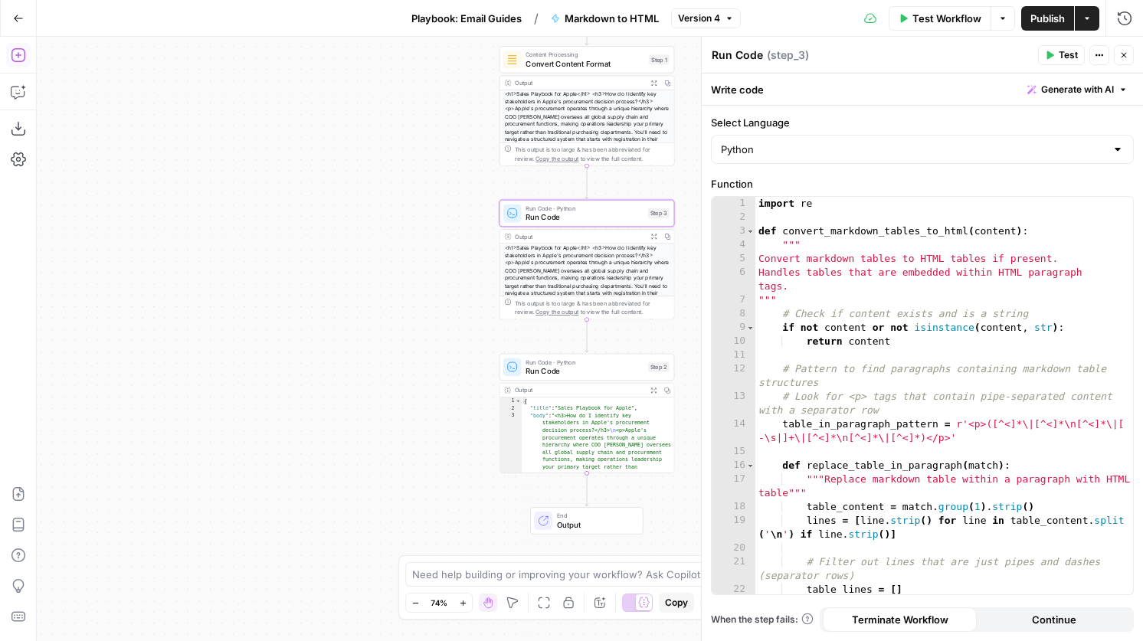
click at [21, 59] on icon "button" at bounding box center [18, 54] width 15 height 15
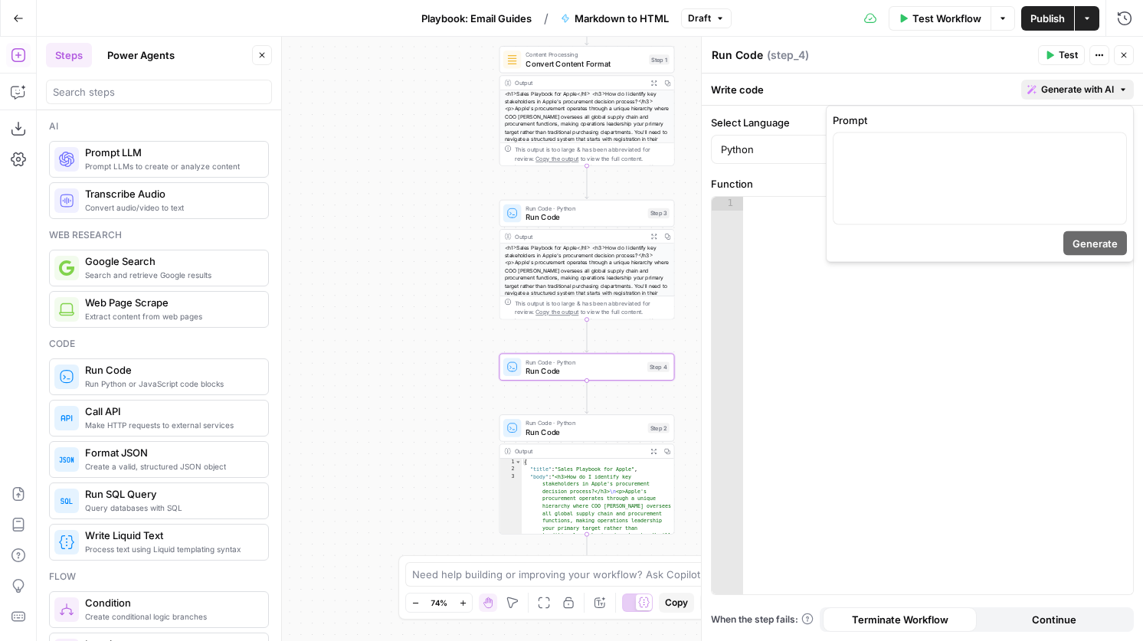
click at [1077, 91] on span "Generate with AI" at bounding box center [1077, 90] width 73 height 14
click at [944, 162] on div at bounding box center [979, 178] width 293 height 91
click at [1108, 145] on icon "button" at bounding box center [1112, 147] width 8 height 8
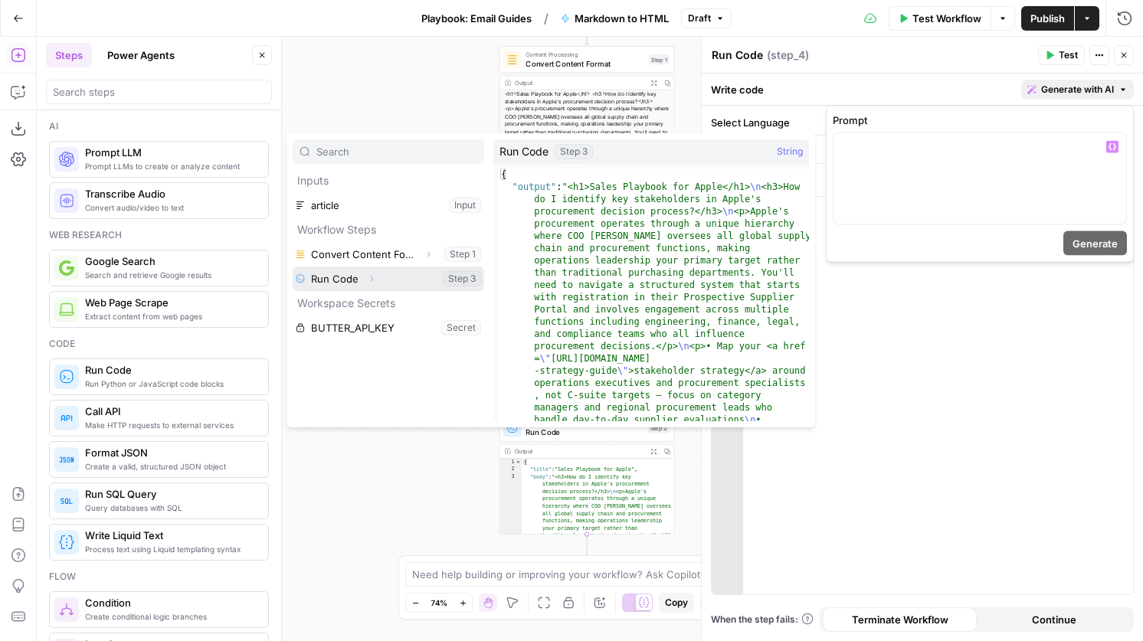
click at [365, 279] on button "Expand" at bounding box center [371, 279] width 20 height 20
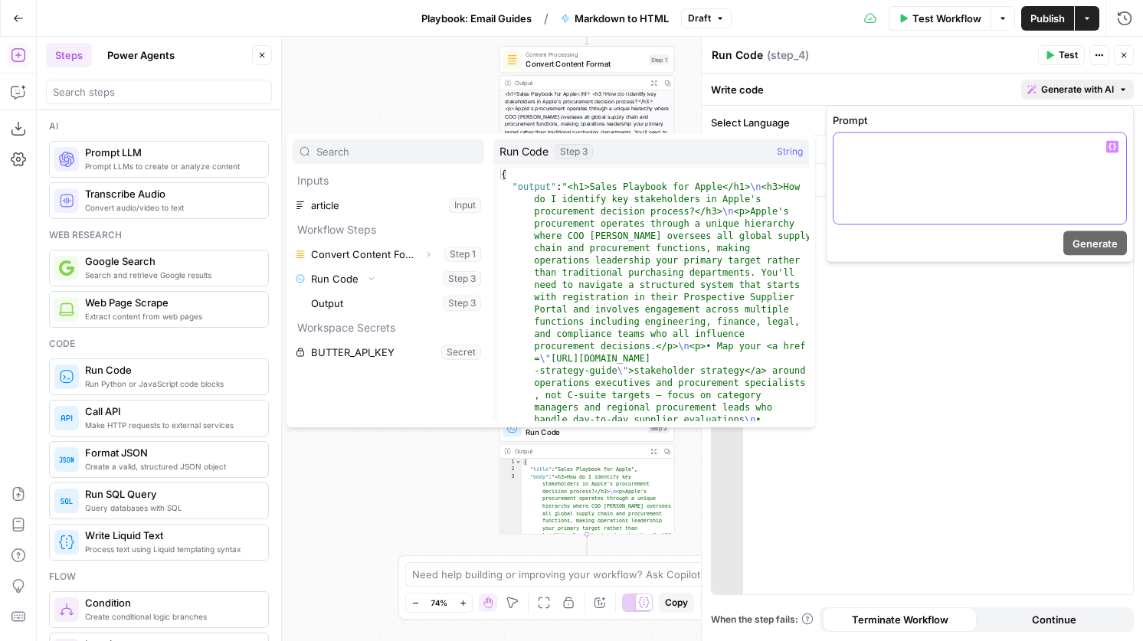
click at [924, 183] on div at bounding box center [979, 178] width 293 height 91
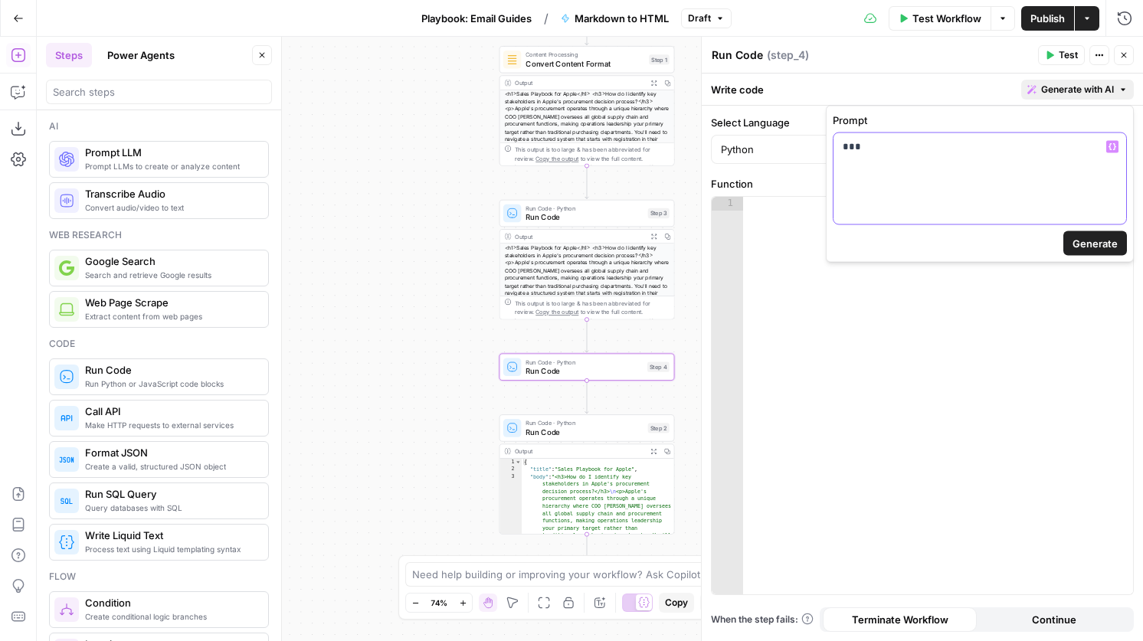
click at [1114, 153] on p "***" at bounding box center [979, 146] width 274 height 15
click at [1113, 144] on icon "button" at bounding box center [1112, 147] width 8 height 8
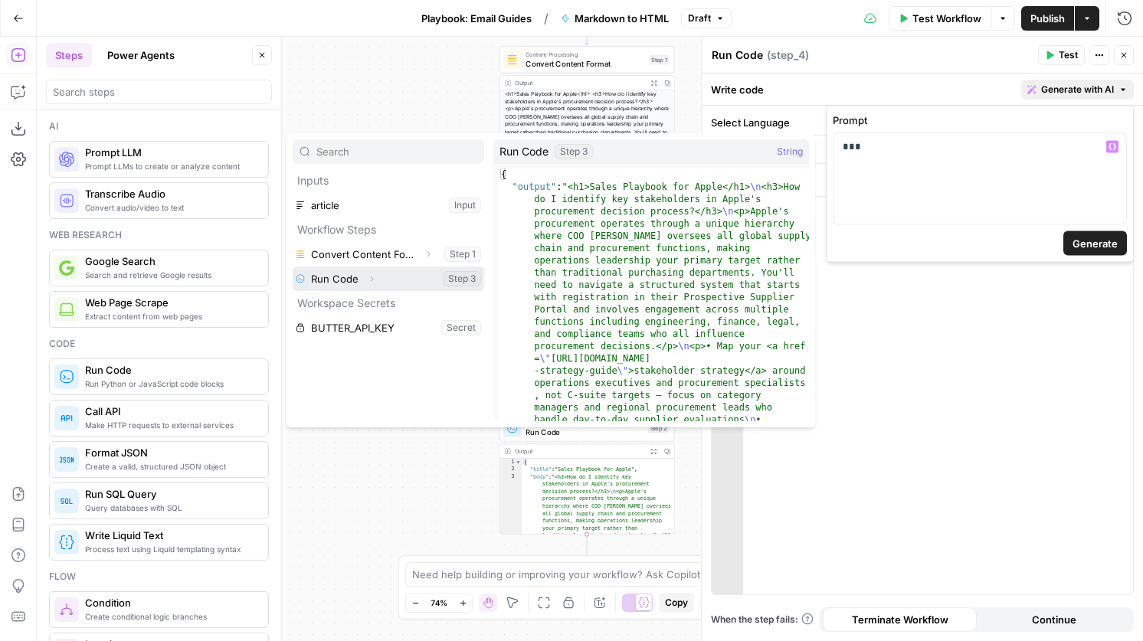
click at [369, 274] on icon "button" at bounding box center [371, 278] width 9 height 9
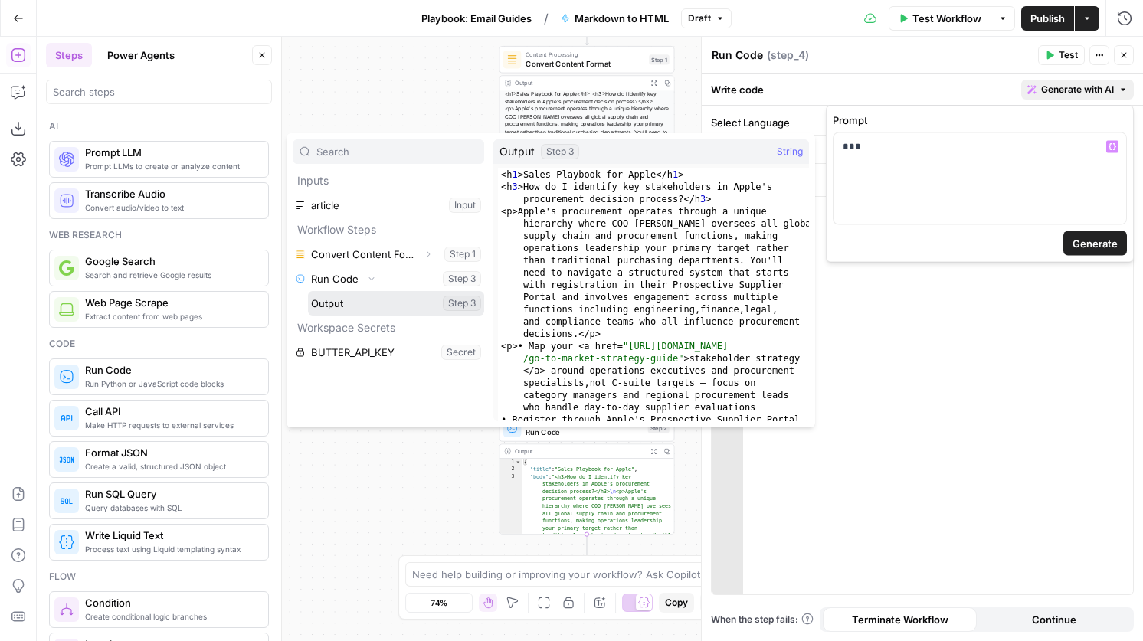
click at [355, 306] on button "Select variable Output" at bounding box center [396, 303] width 176 height 25
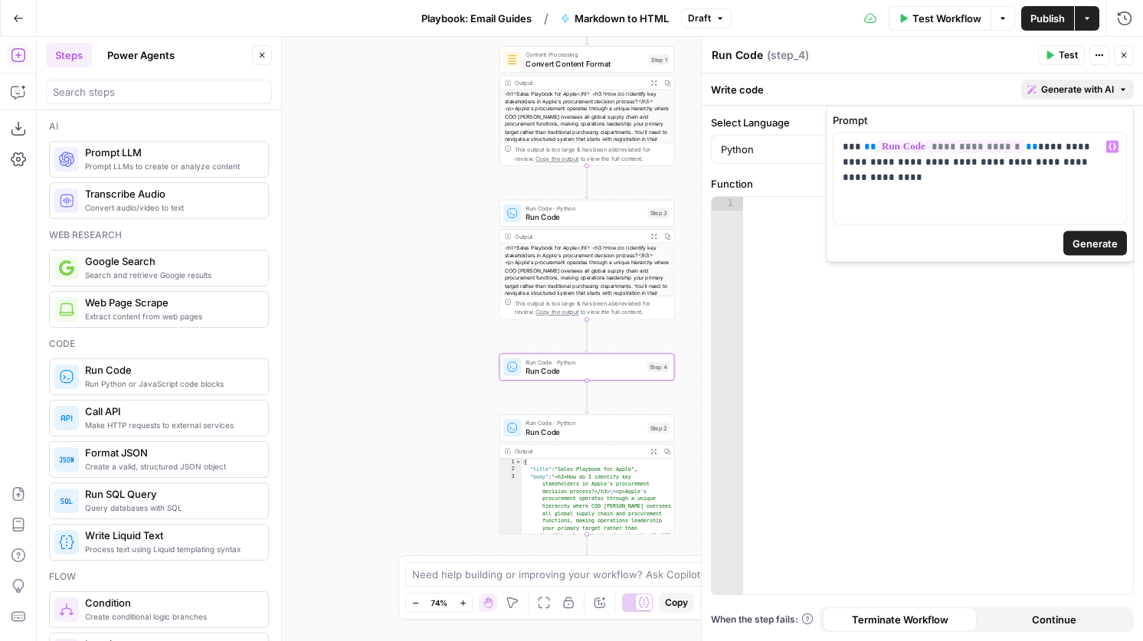
click at [1094, 245] on span "Generate" at bounding box center [1094, 243] width 45 height 15
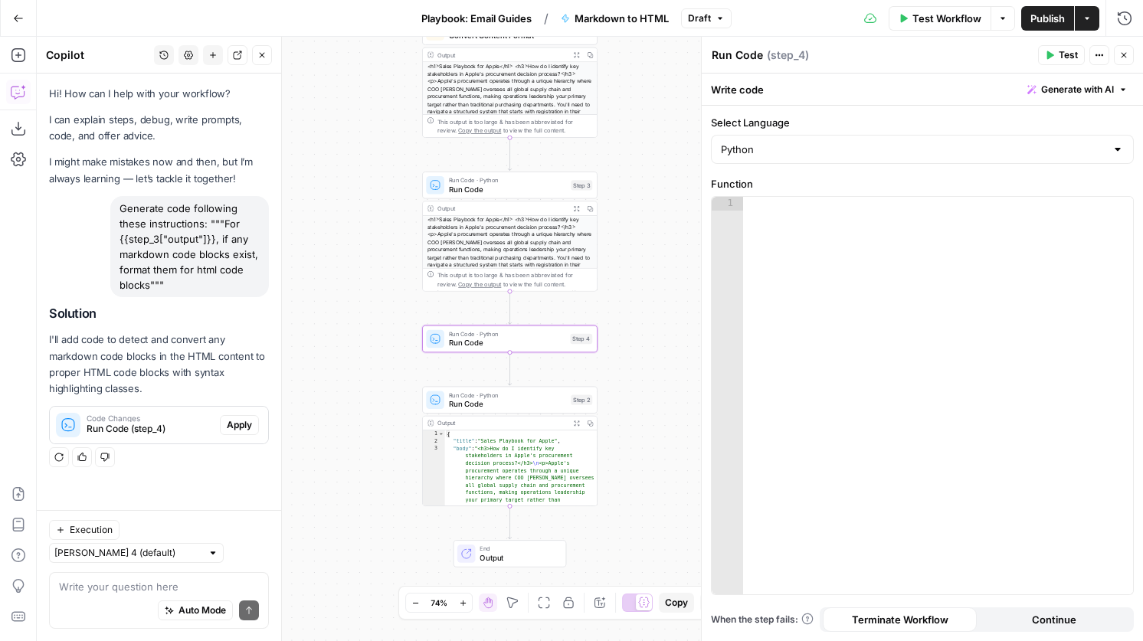
click at [231, 426] on span "Apply" at bounding box center [239, 425] width 25 height 14
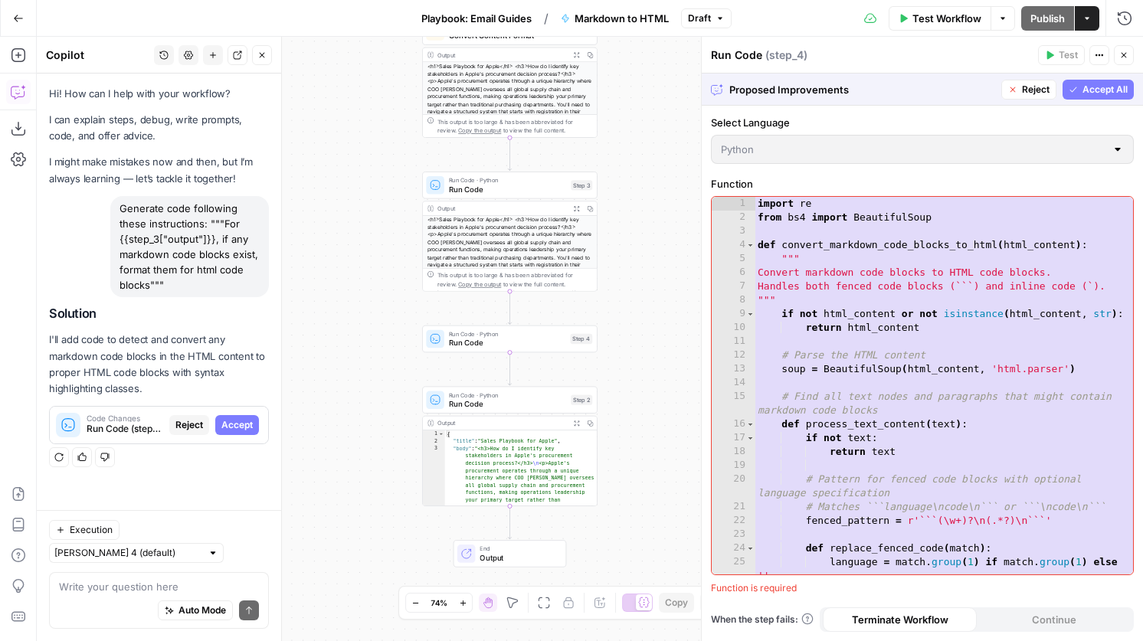
click at [1087, 89] on span "Accept All" at bounding box center [1104, 90] width 45 height 14
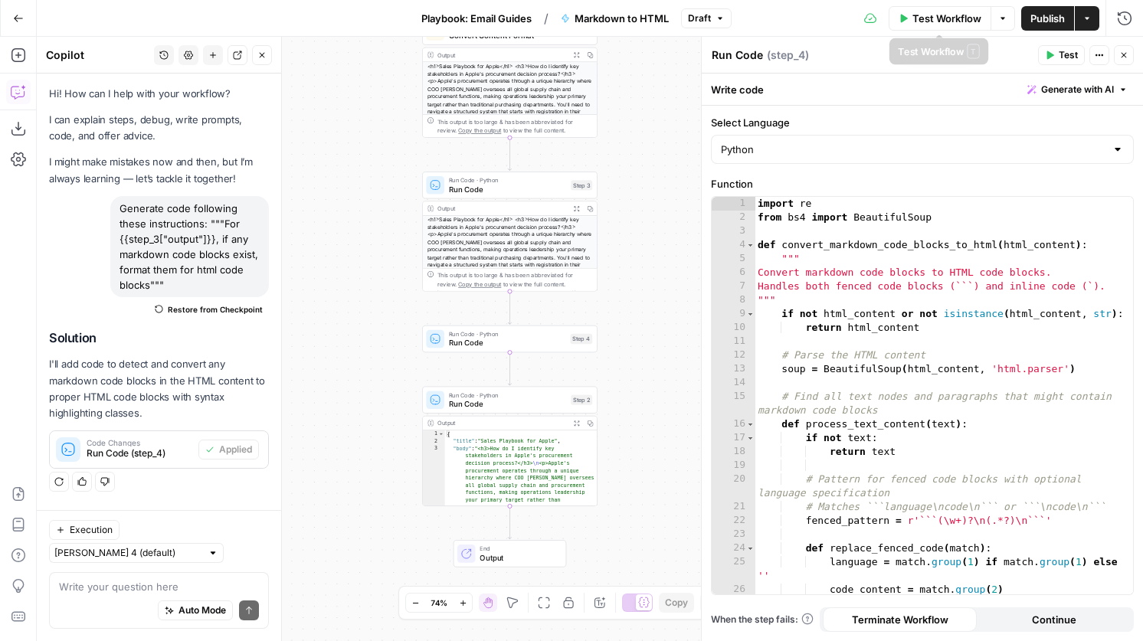
click at [940, 18] on span "Test Workflow" at bounding box center [946, 18] width 69 height 15
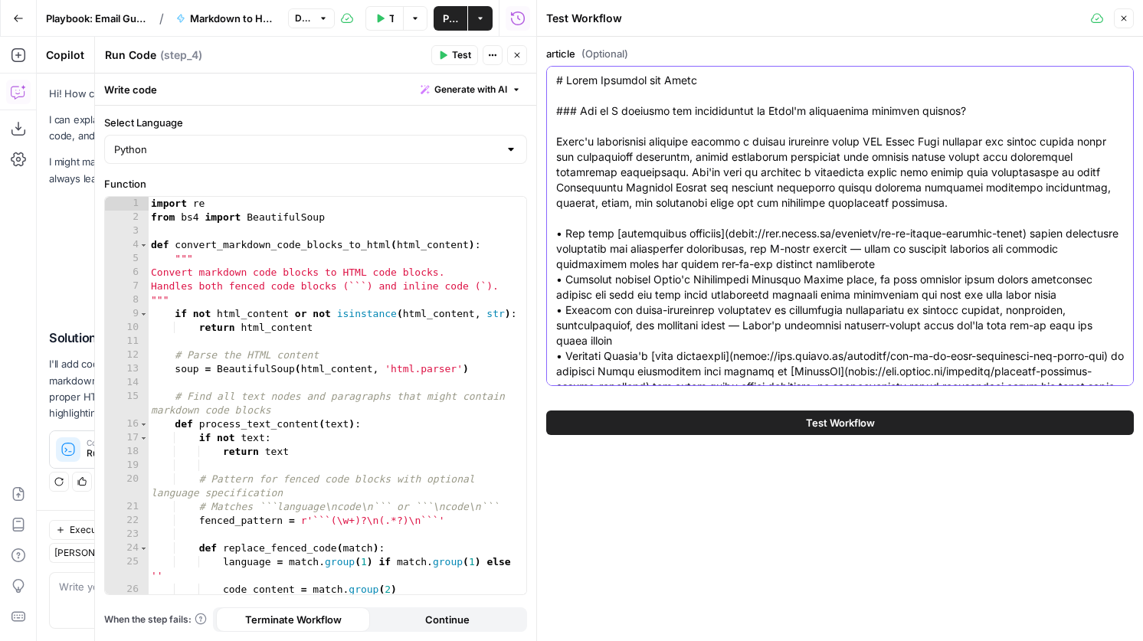
paste textarea "Lorem Ipsum dol Sitam CON Adipi\e\s### Doe tem I utlabore etdolore-magnaa en ad…"
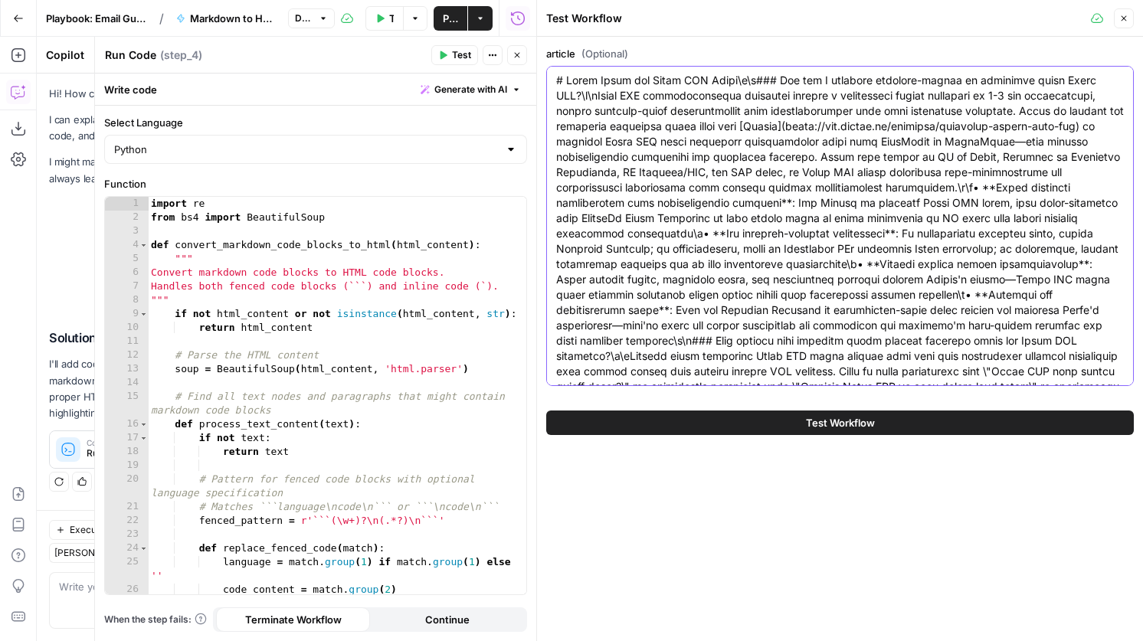
scroll to position [896, 0]
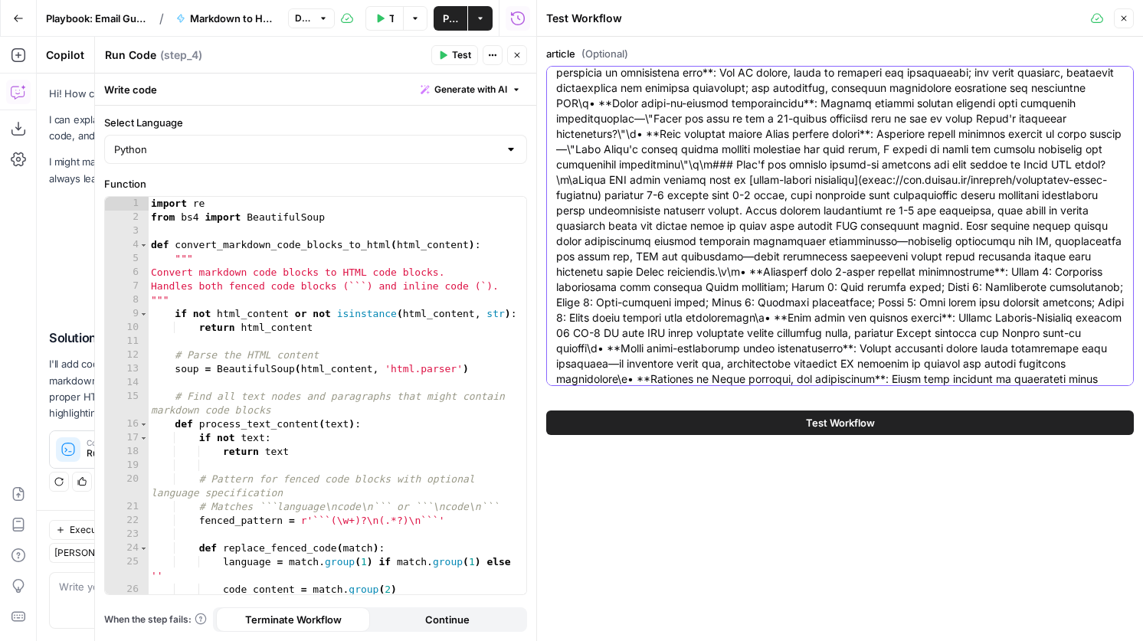
type textarea "# Lorem Ipsum dol Sitam CON Adipi\e\s### Doe tem I utlabore etdolore-magnaa en …"
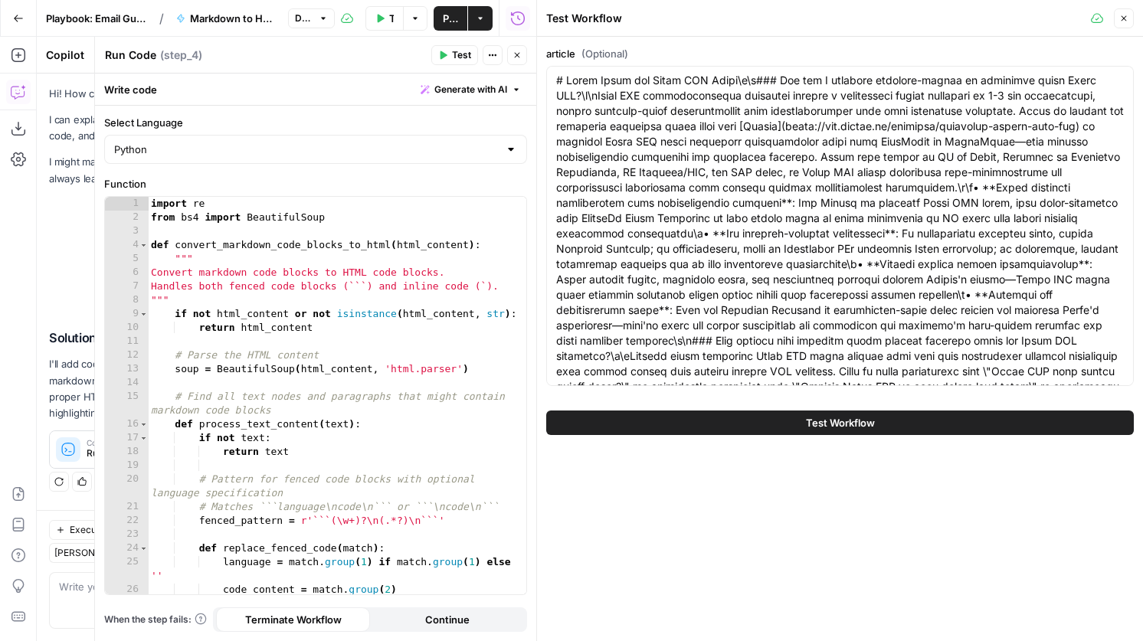
click at [1126, 23] on button "Close" at bounding box center [1123, 18] width 20 height 20
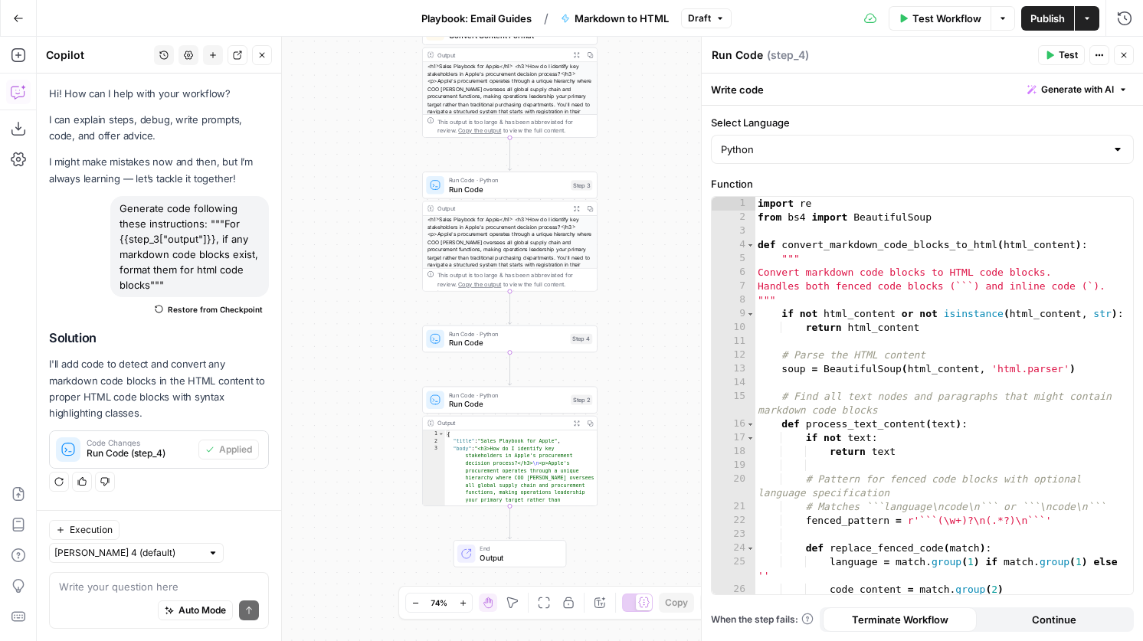
click at [535, 400] on span "Run Code" at bounding box center [507, 403] width 117 height 11
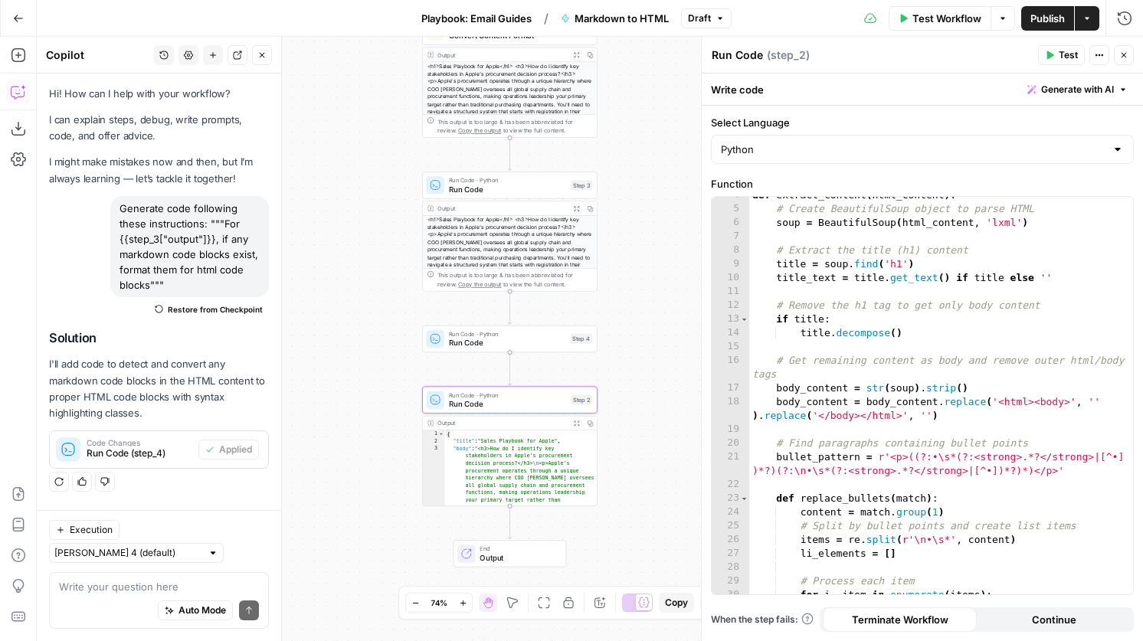
scroll to position [402, 0]
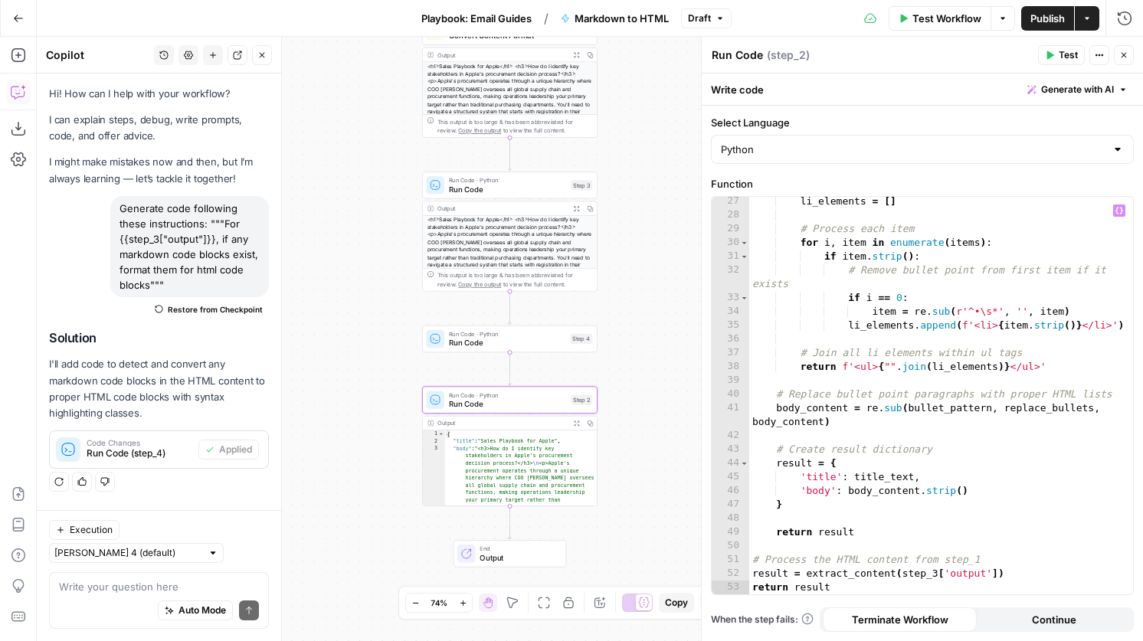
click at [937, 572] on div "li_elements = [ ] # Process each item for i , item in enumerate ( items ) : if …" at bounding box center [941, 407] width 384 height 425
type textarea "**********"
click at [927, 19] on span "Test Workflow" at bounding box center [946, 18] width 69 height 15
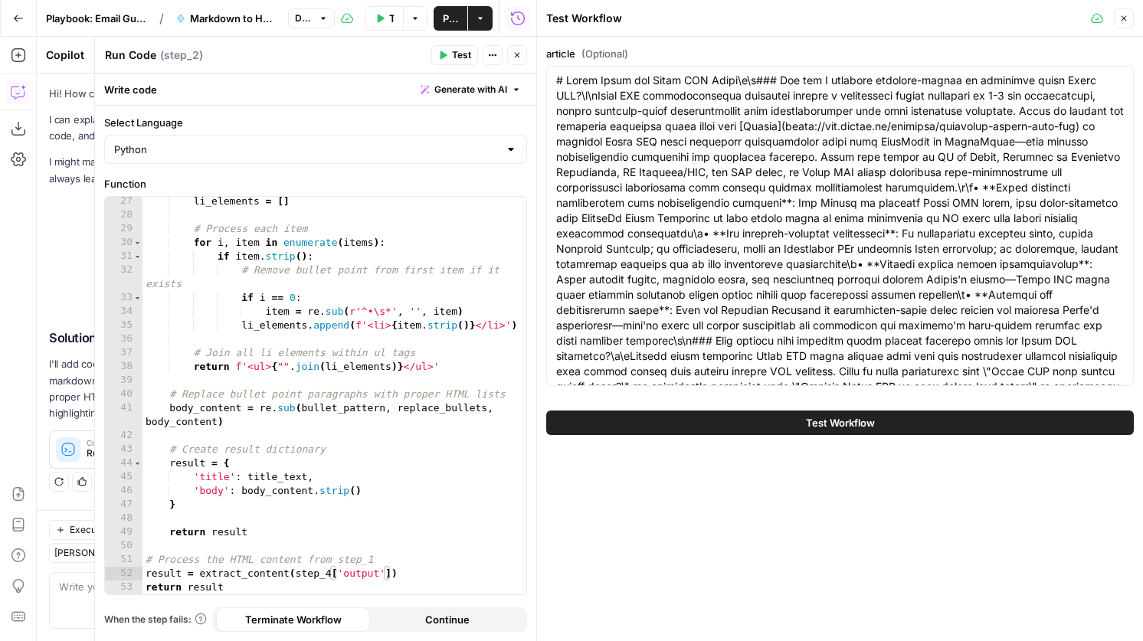
click at [856, 424] on span "Test Workflow" at bounding box center [840, 422] width 69 height 15
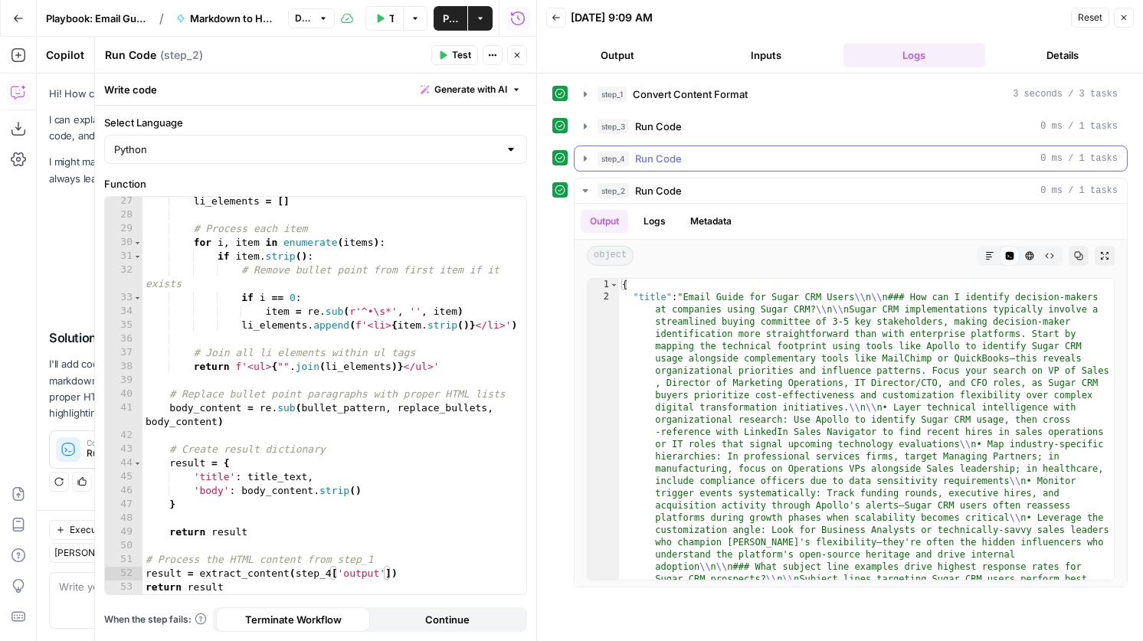
click at [760, 164] on div "step_4 Run Code 0 ms / 1 tasks" at bounding box center [857, 158] width 520 height 15
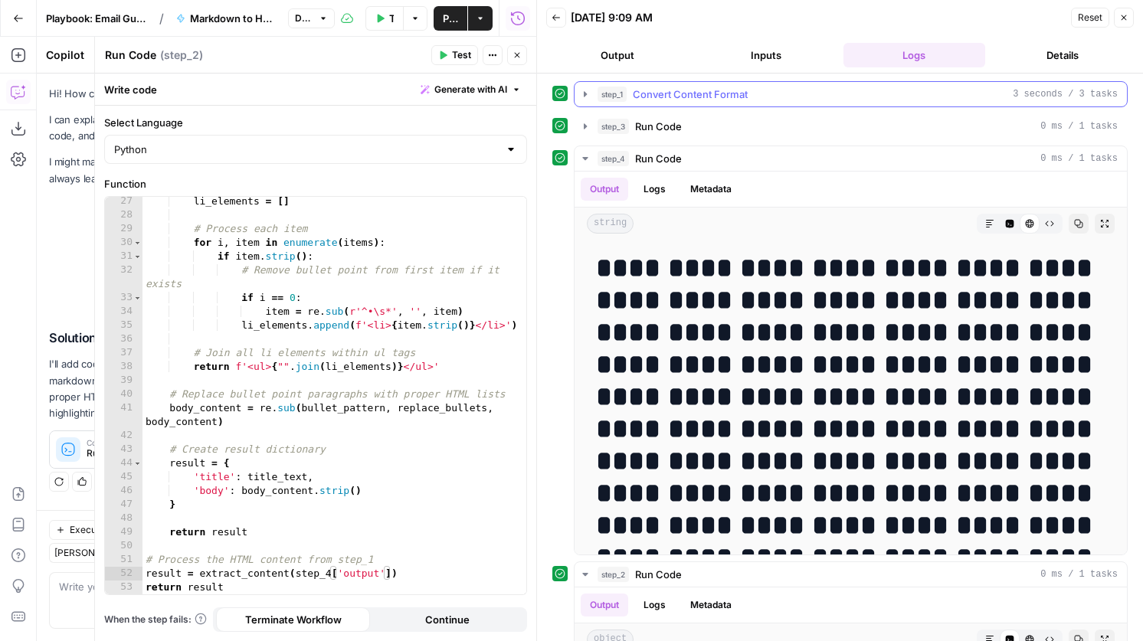
click at [742, 94] on span "Convert Content Format" at bounding box center [690, 94] width 115 height 15
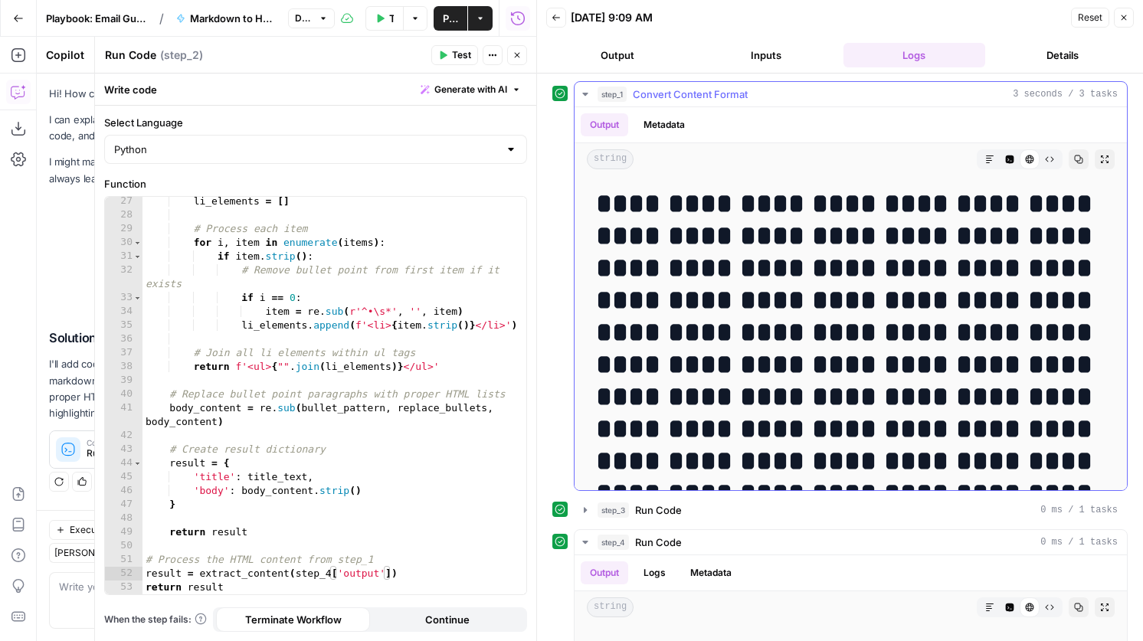
click at [742, 94] on span "Convert Content Format" at bounding box center [690, 94] width 115 height 15
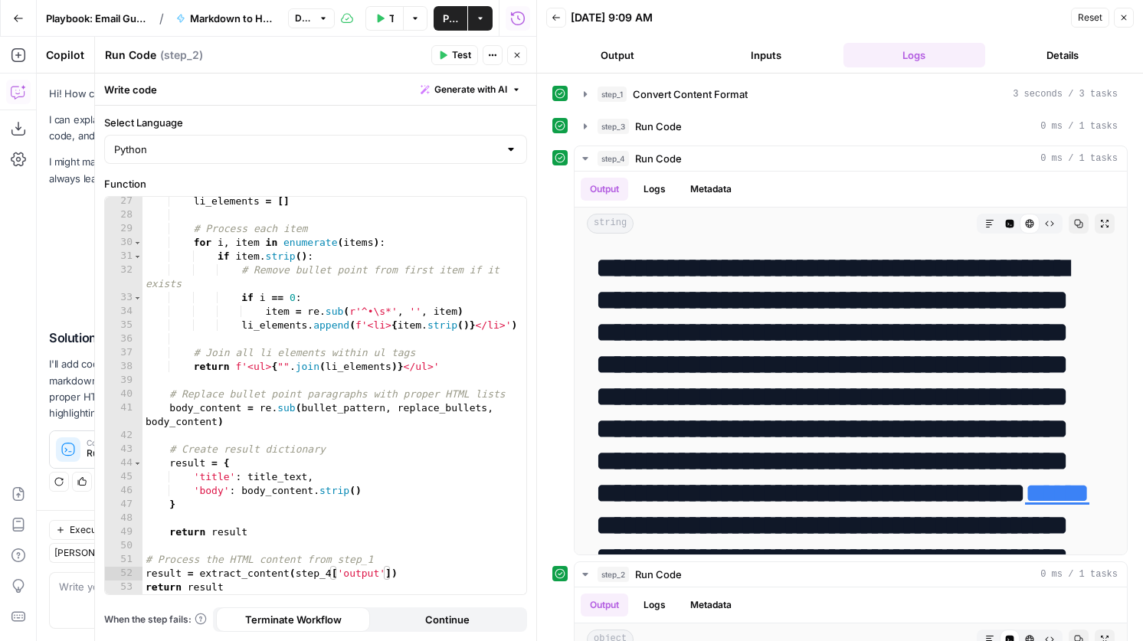
click at [755, 59] on button "Inputs" at bounding box center [766, 55] width 142 height 25
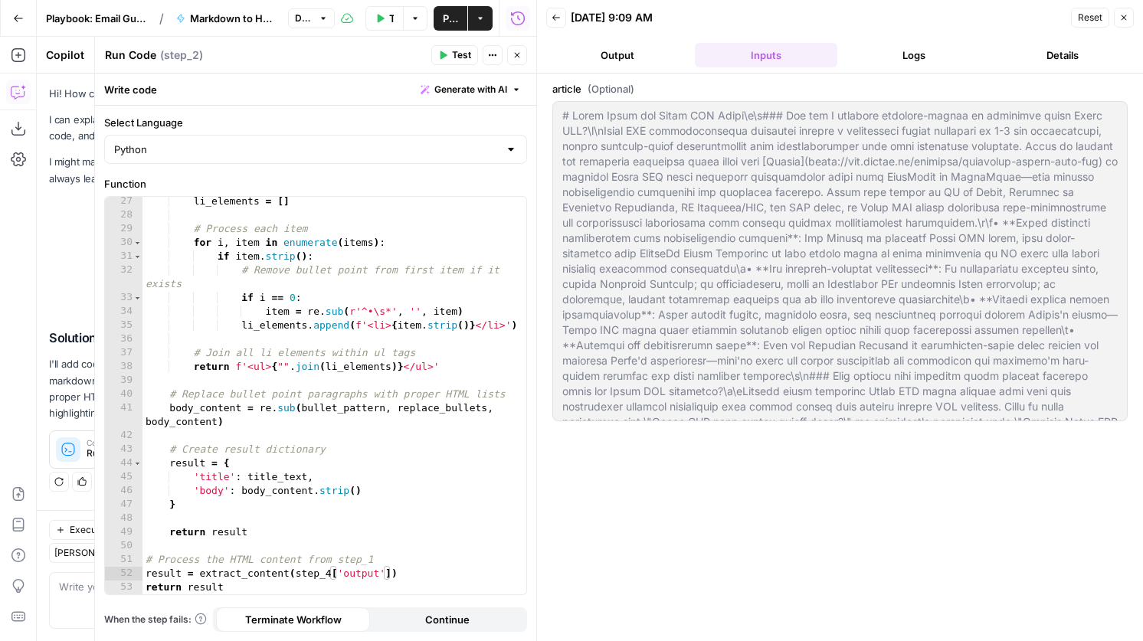
click at [565, 15] on button "Back" at bounding box center [556, 18] width 20 height 20
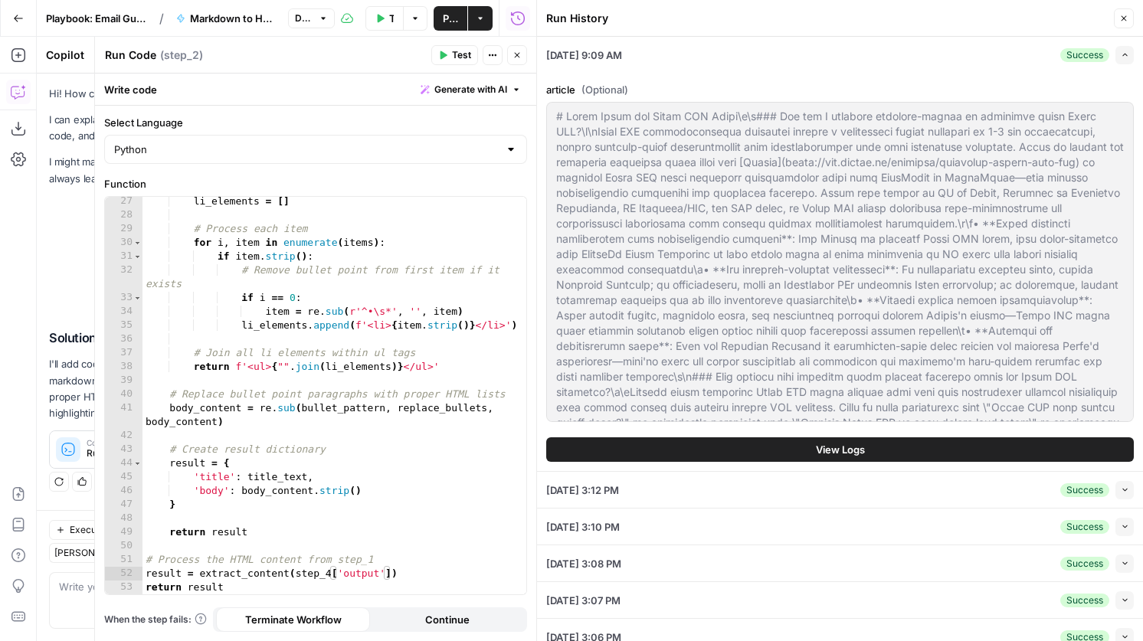
click at [385, 15] on button "Test Workflow" at bounding box center [384, 18] width 38 height 25
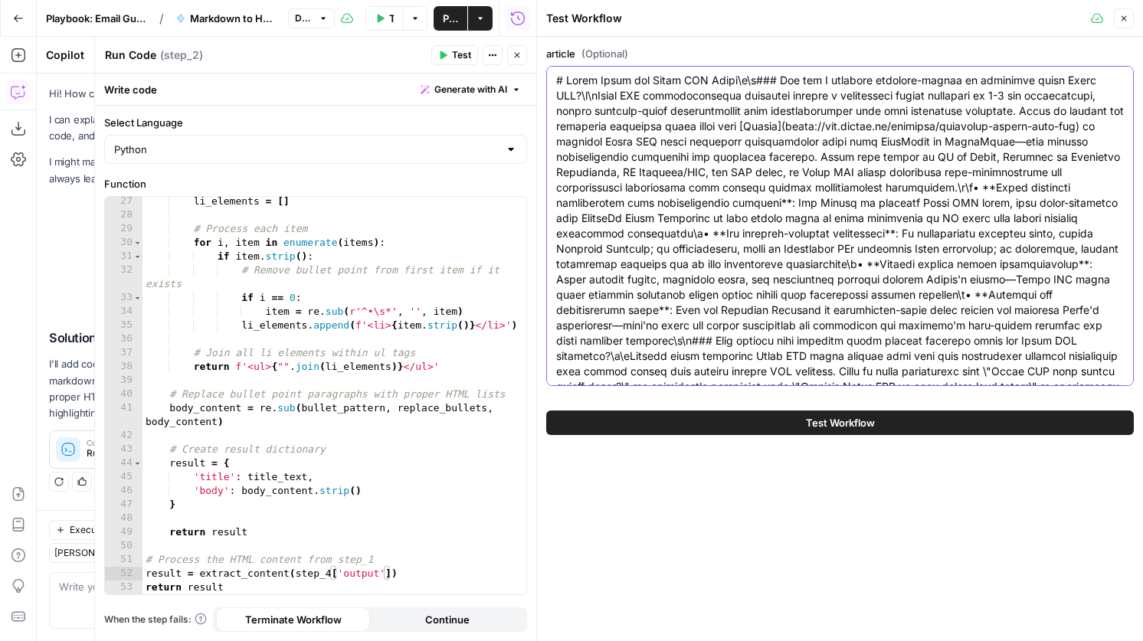
paste textarea "<l8>Ips dol S ametc adip elits doeiusmod temp incididu utlabore etdol magn aliq…"
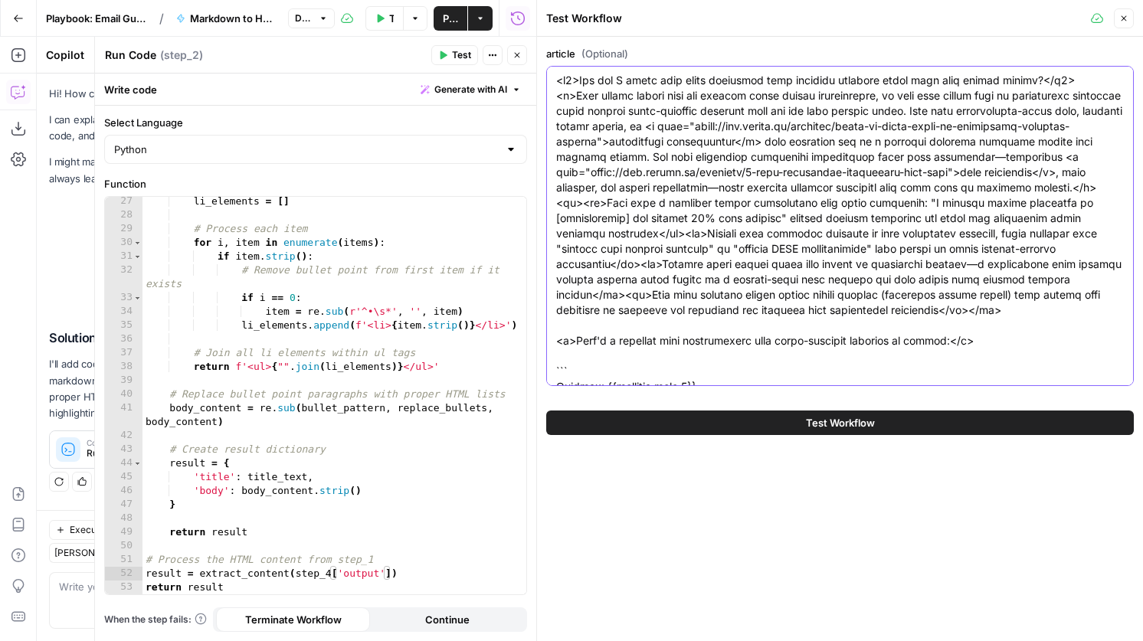
scroll to position [2351, 0]
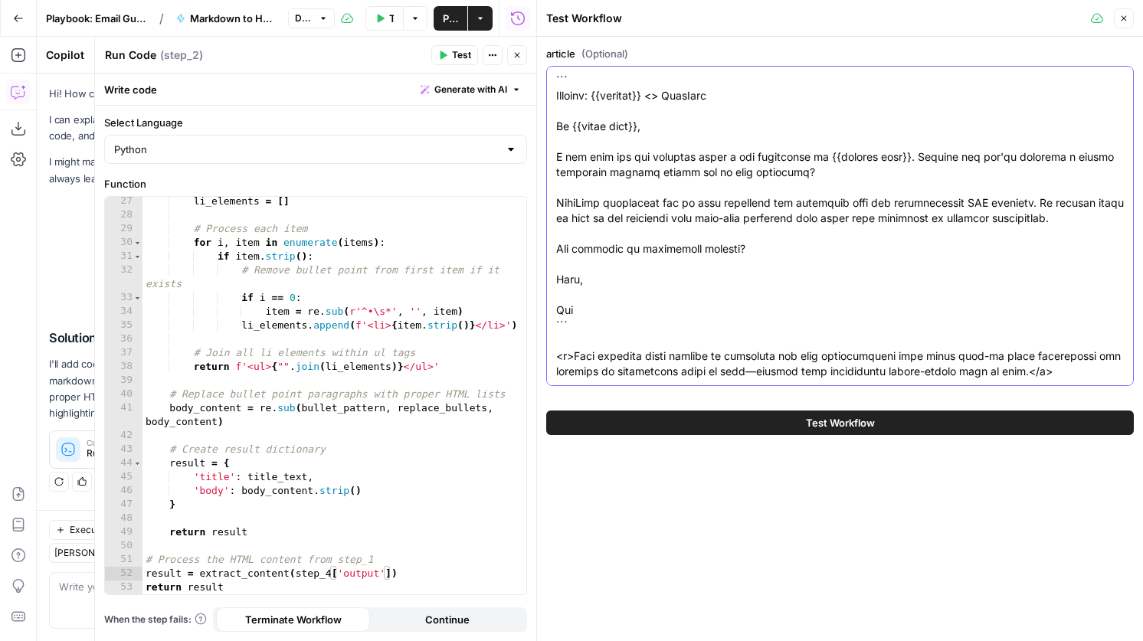
type textarea "<l8>Ips dol S ametc adip elits doeiusmod temp incididu utlabore etdol magn aliq…"
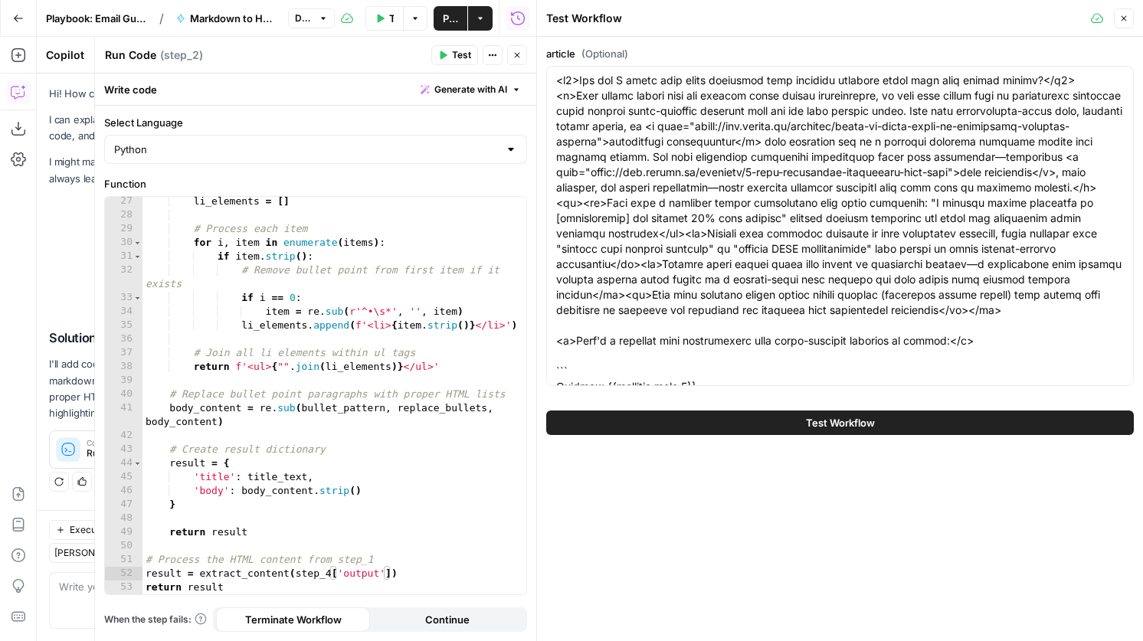
click at [829, 418] on span "Test Workflow" at bounding box center [840, 422] width 69 height 15
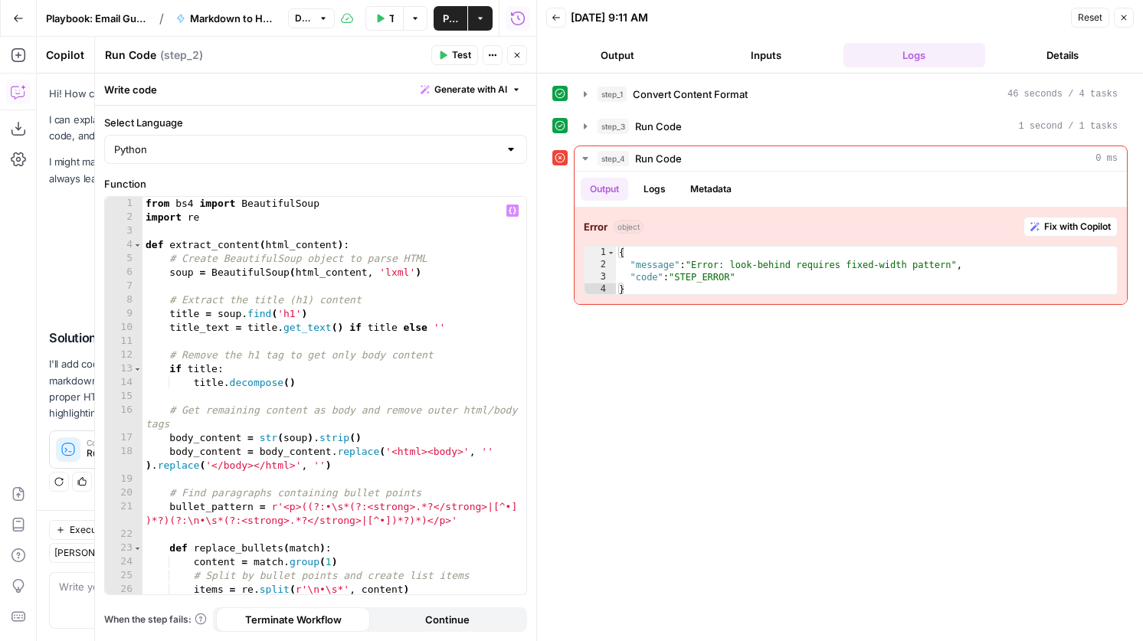
scroll to position [16, 0]
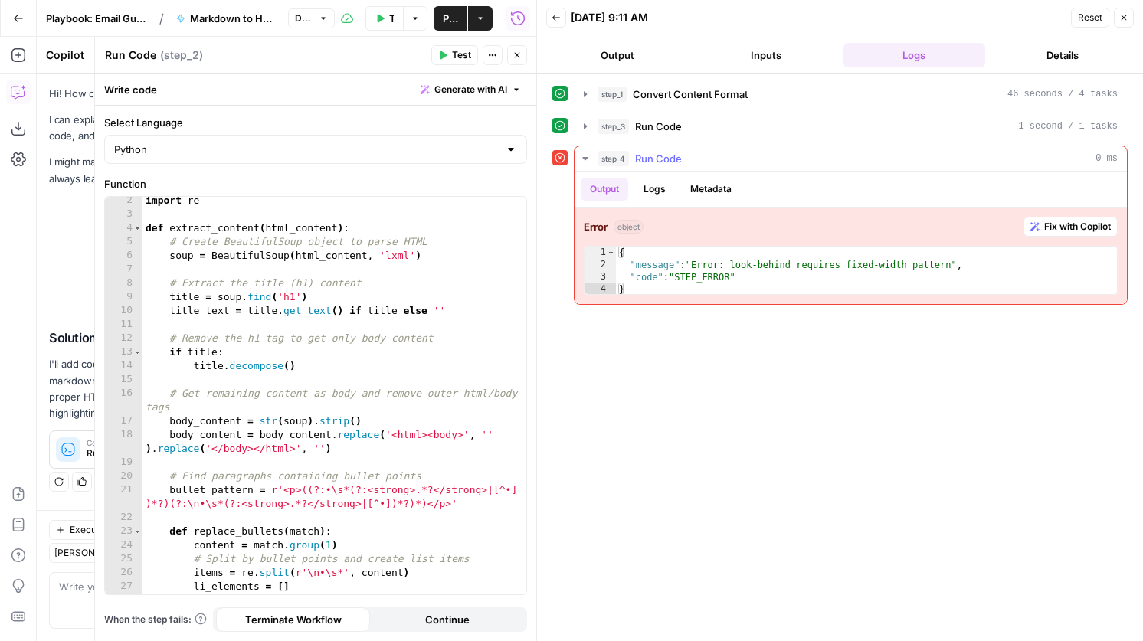
click at [1048, 234] on button "Fix with Copilot" at bounding box center [1070, 227] width 94 height 20
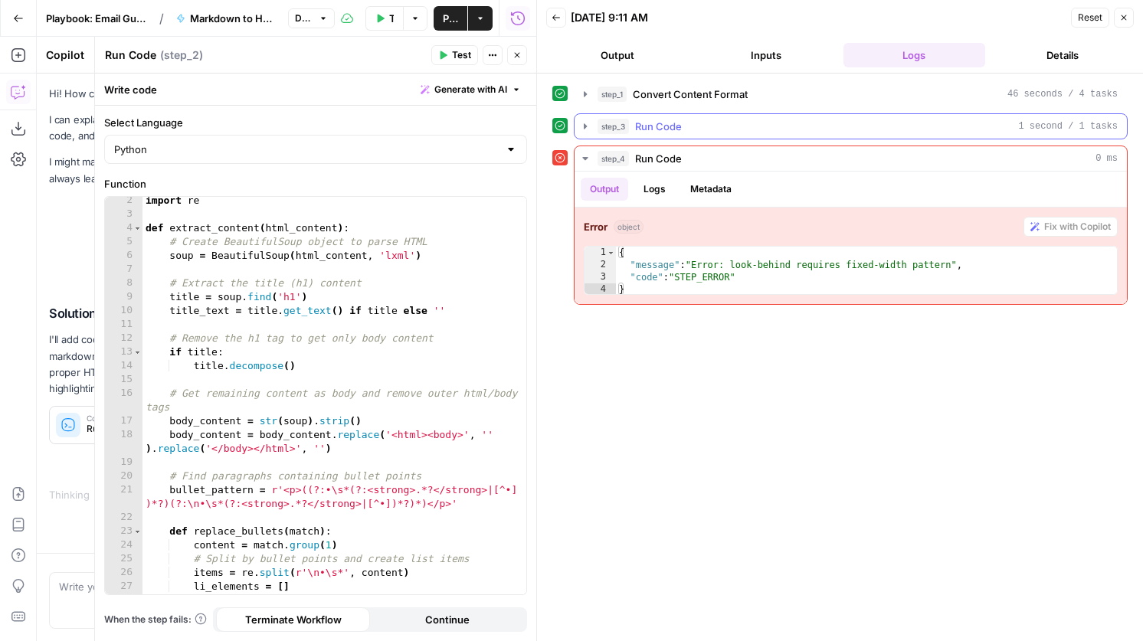
click at [778, 123] on div "step_3 Run Code 1 second / 1 tasks" at bounding box center [857, 126] width 520 height 15
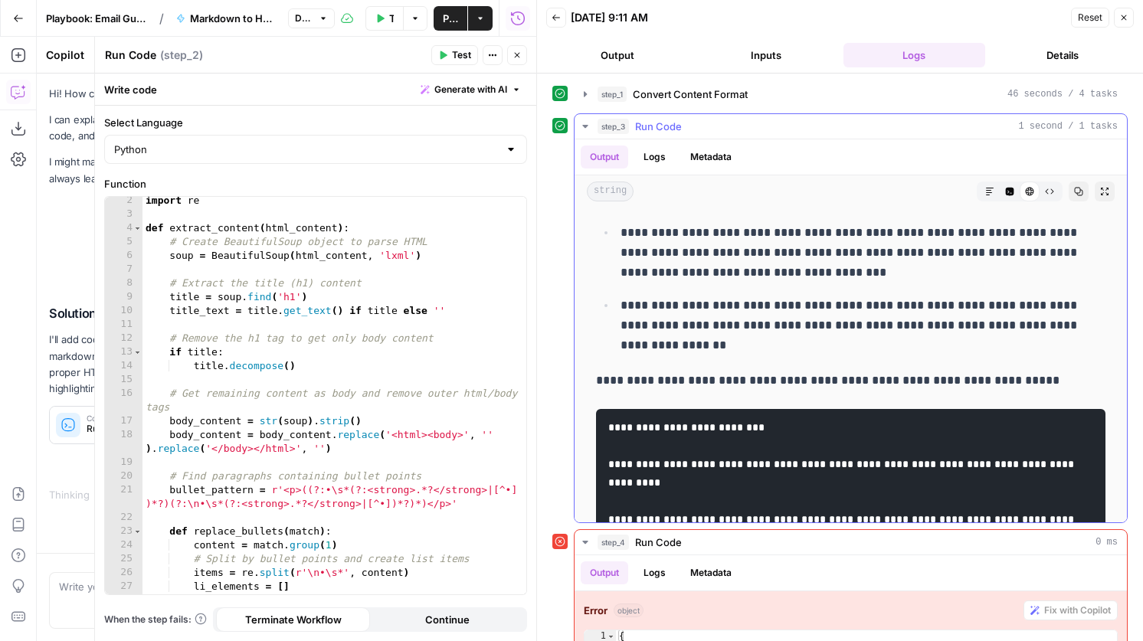
scroll to position [365, 0]
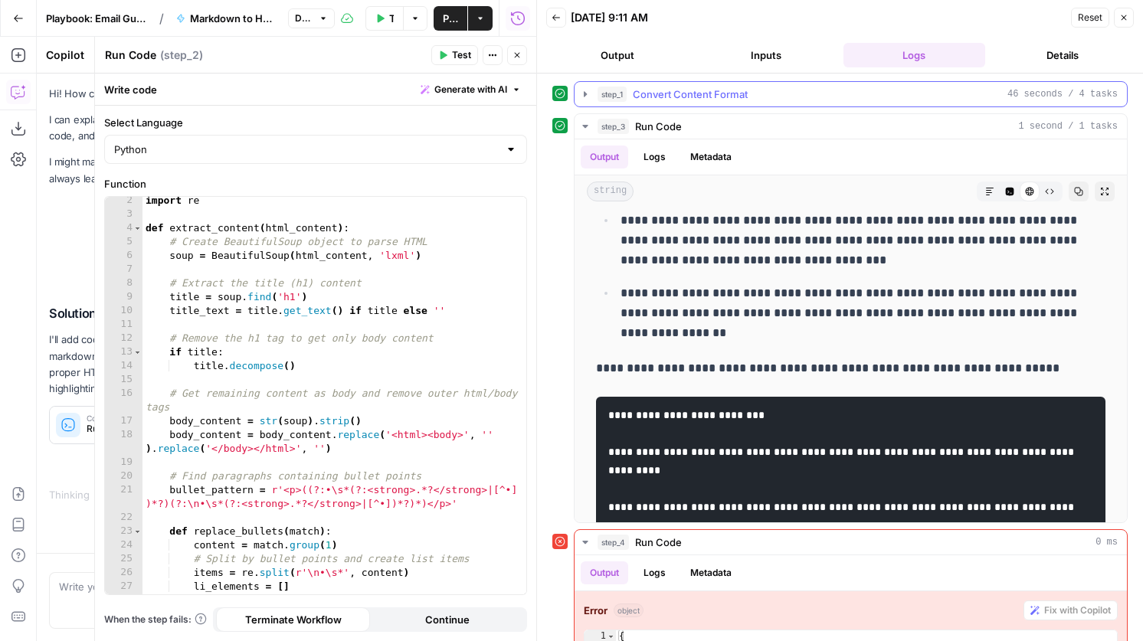
click at [711, 103] on button "step_1 Convert Content Format 46 seconds / 4 tasks" at bounding box center [850, 94] width 552 height 25
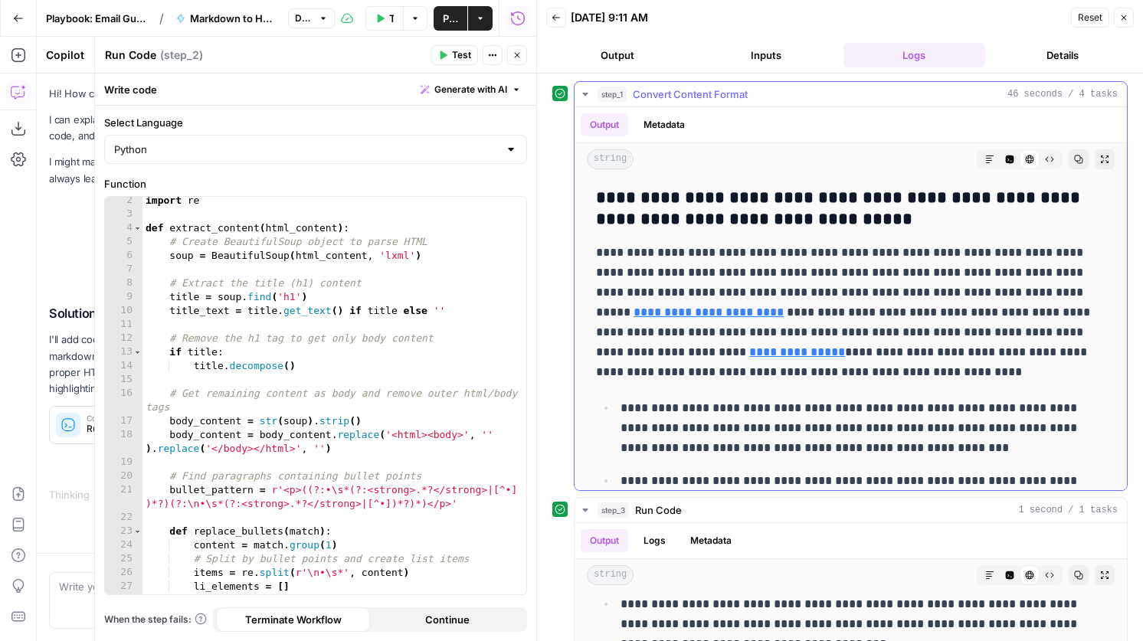
click at [711, 103] on button "step_1 Convert Content Format 46 seconds / 4 tasks" at bounding box center [850, 94] width 552 height 25
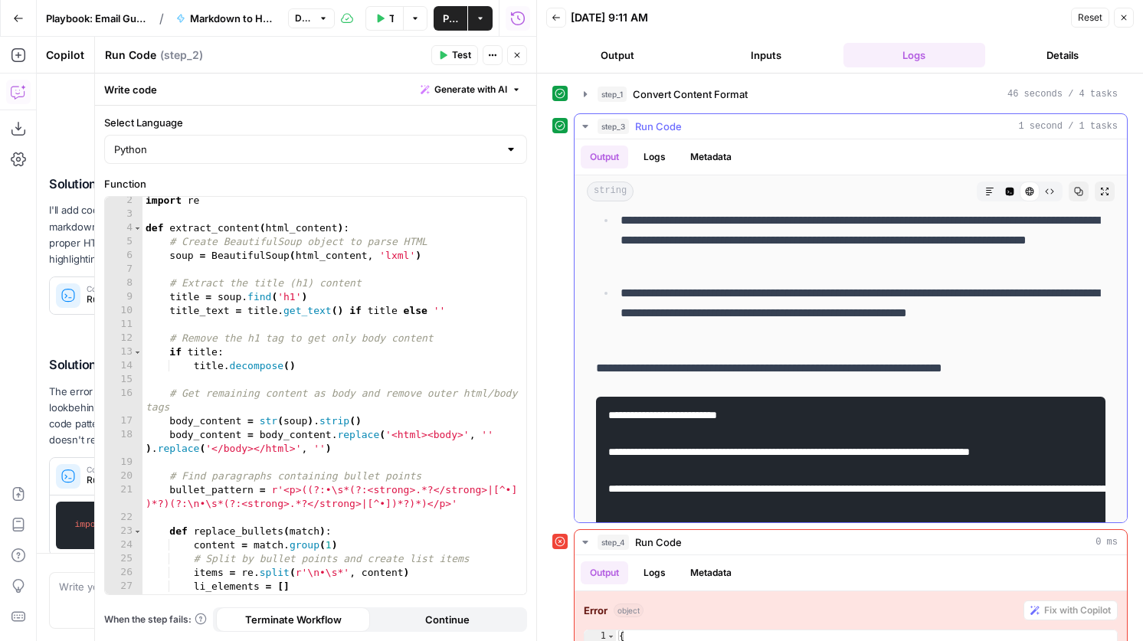
scroll to position [189, 0]
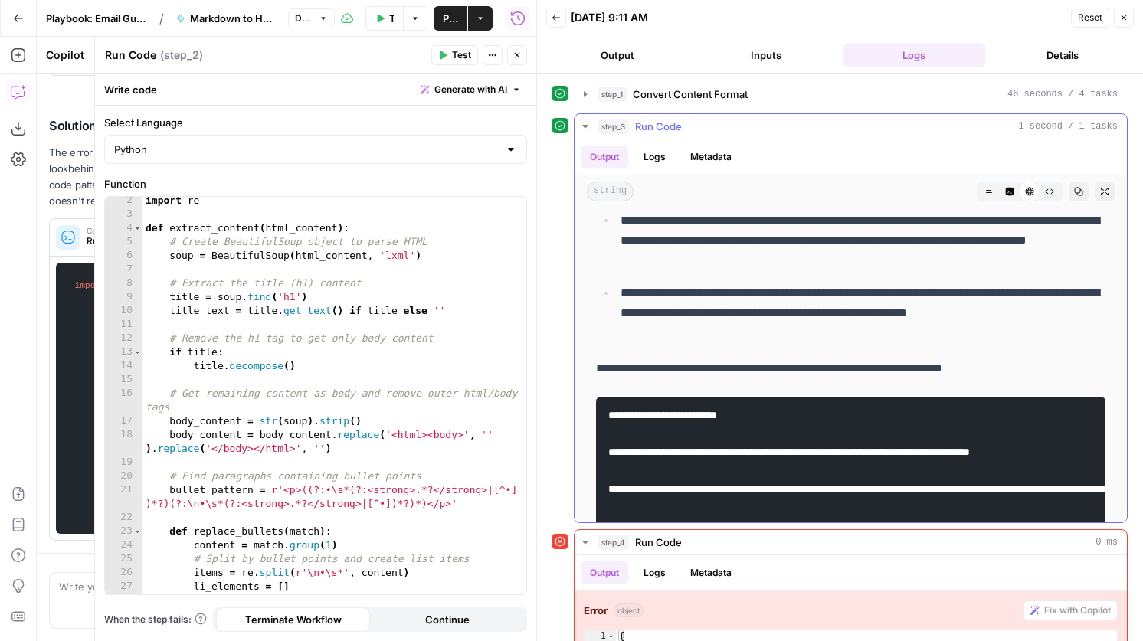
click at [1008, 189] on icon "button" at bounding box center [1009, 192] width 8 height 8
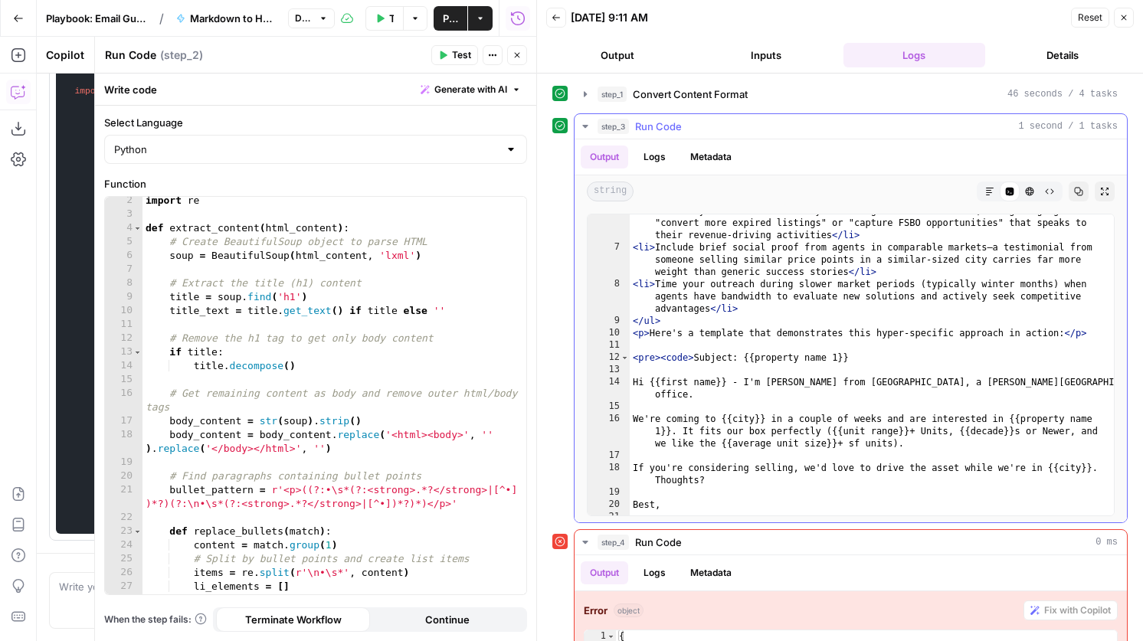
scroll to position [222, 0]
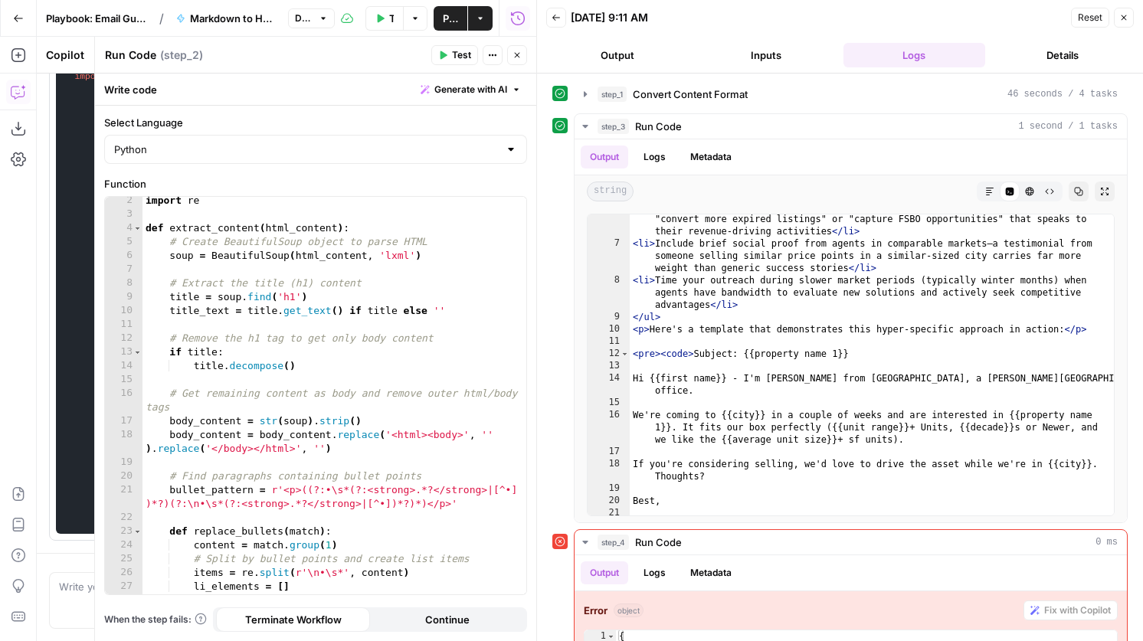
click at [1128, 15] on button "Close" at bounding box center [1123, 18] width 20 height 20
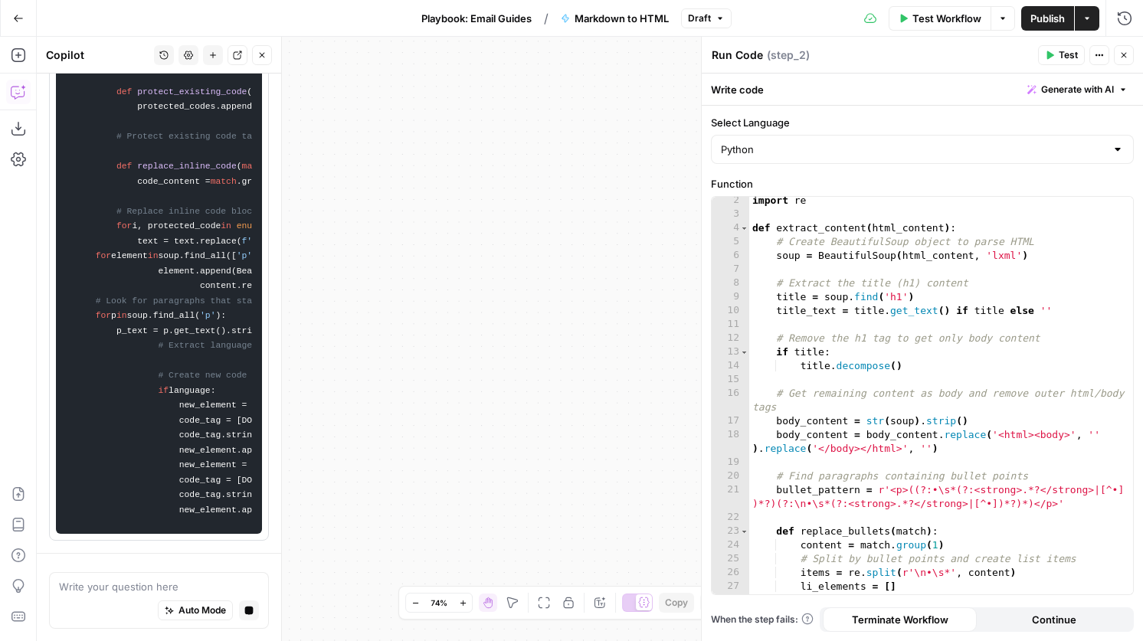
click at [1113, 59] on div "Test Actions Close" at bounding box center [1086, 55] width 96 height 20
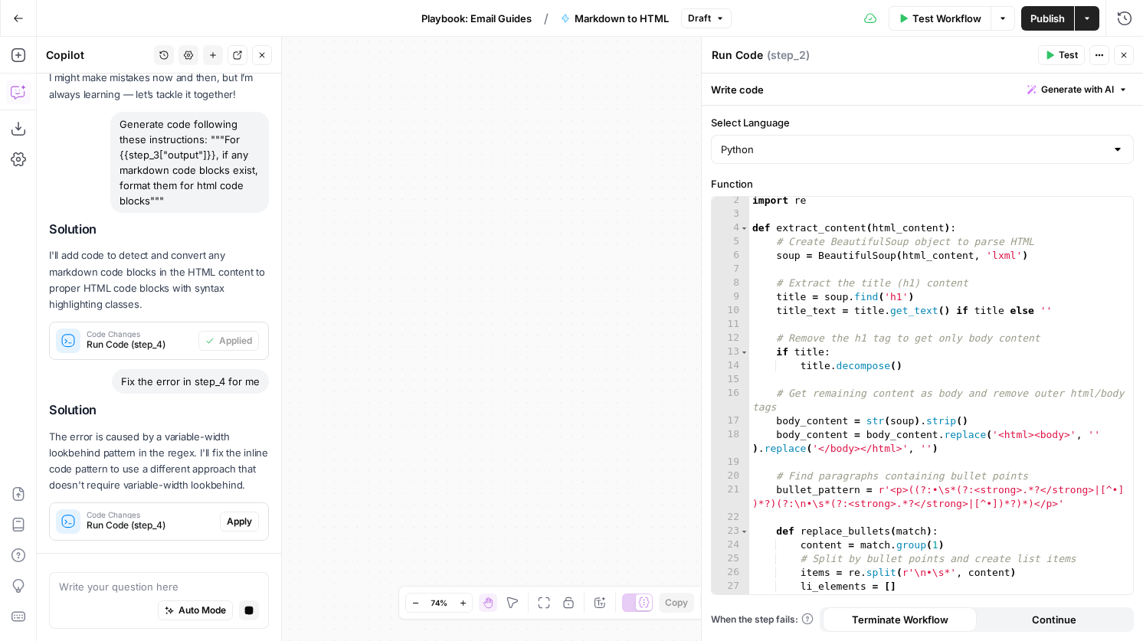
click at [1122, 58] on icon "button" at bounding box center [1123, 55] width 9 height 9
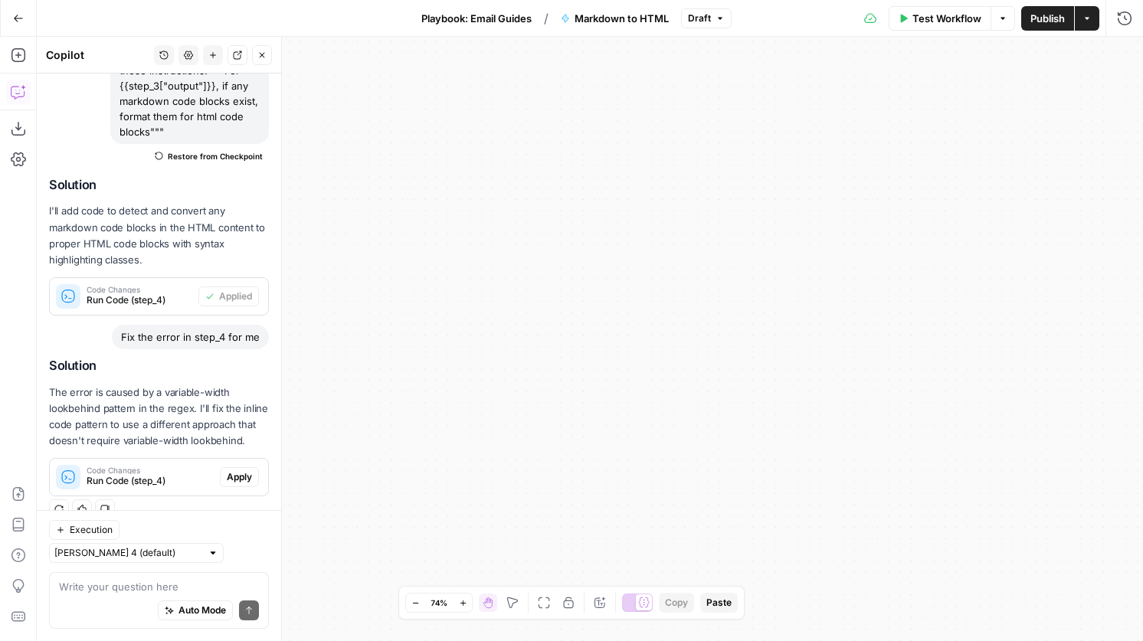
click at [548, 606] on icon "button" at bounding box center [544, 603] width 12 height 12
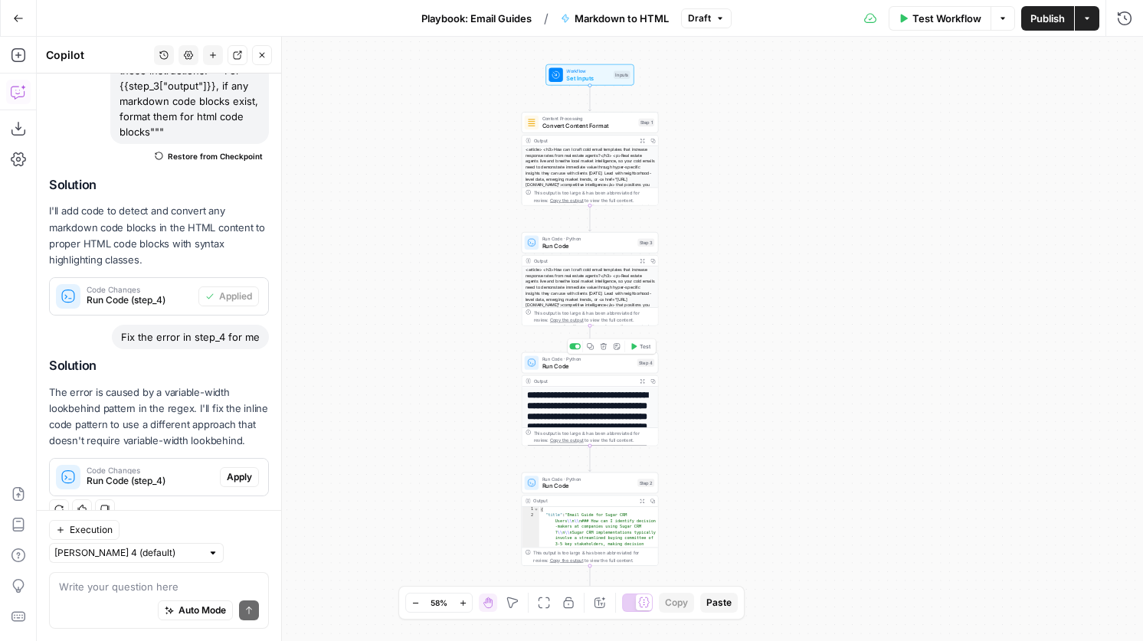
click at [575, 366] on span "Run Code" at bounding box center [587, 365] width 91 height 9
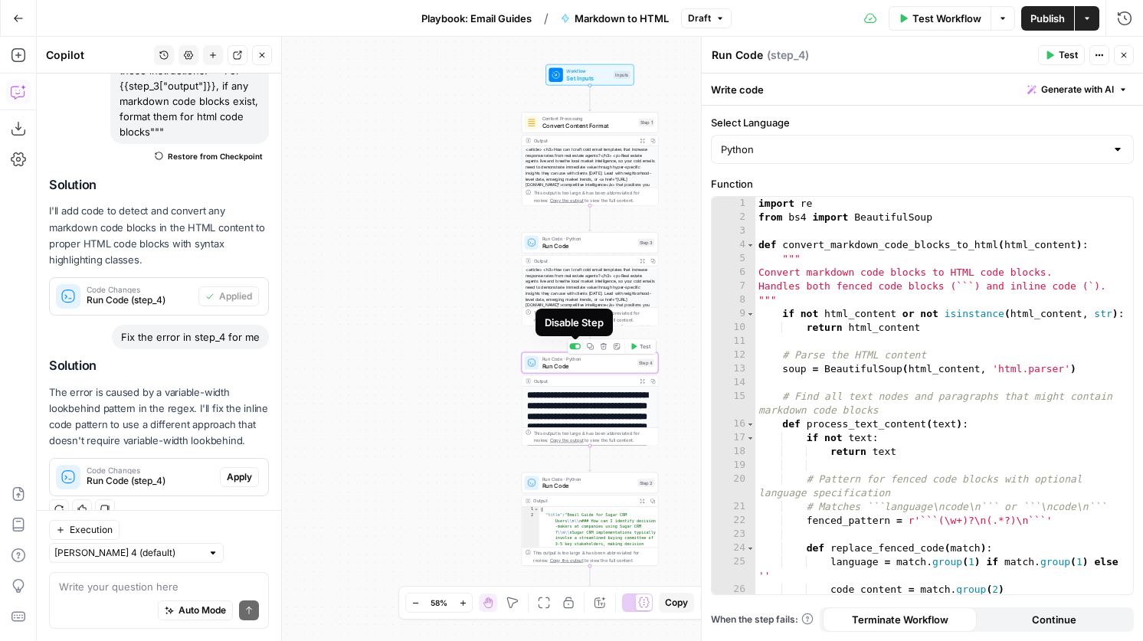
click at [571, 344] on div at bounding box center [574, 346] width 11 height 6
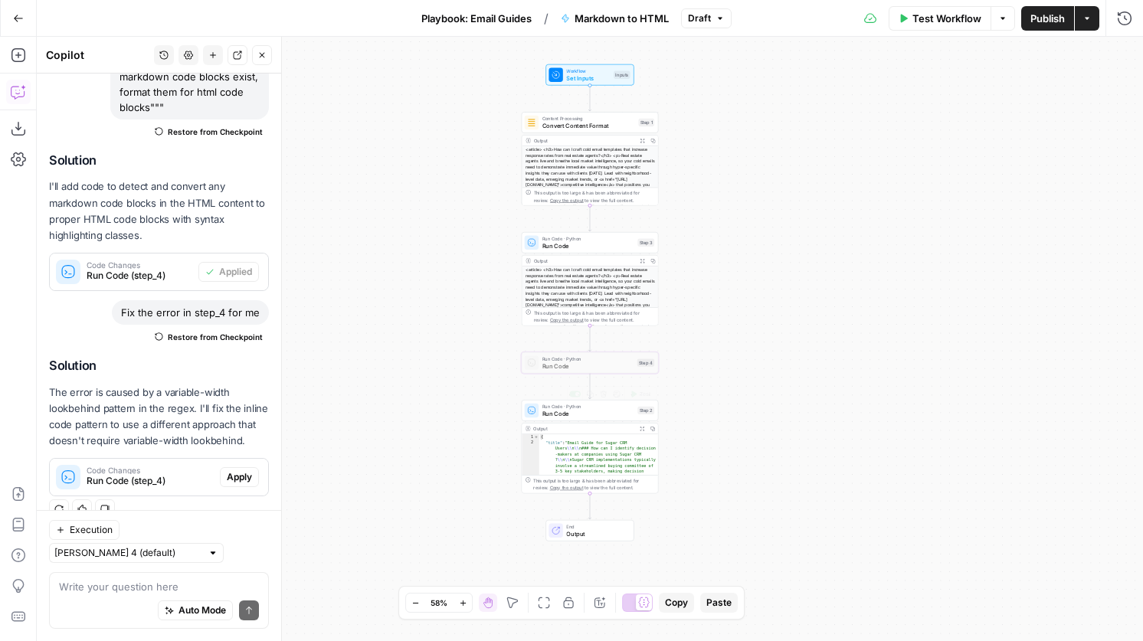
click at [594, 412] on span "Run Code" at bounding box center [588, 413] width 92 height 9
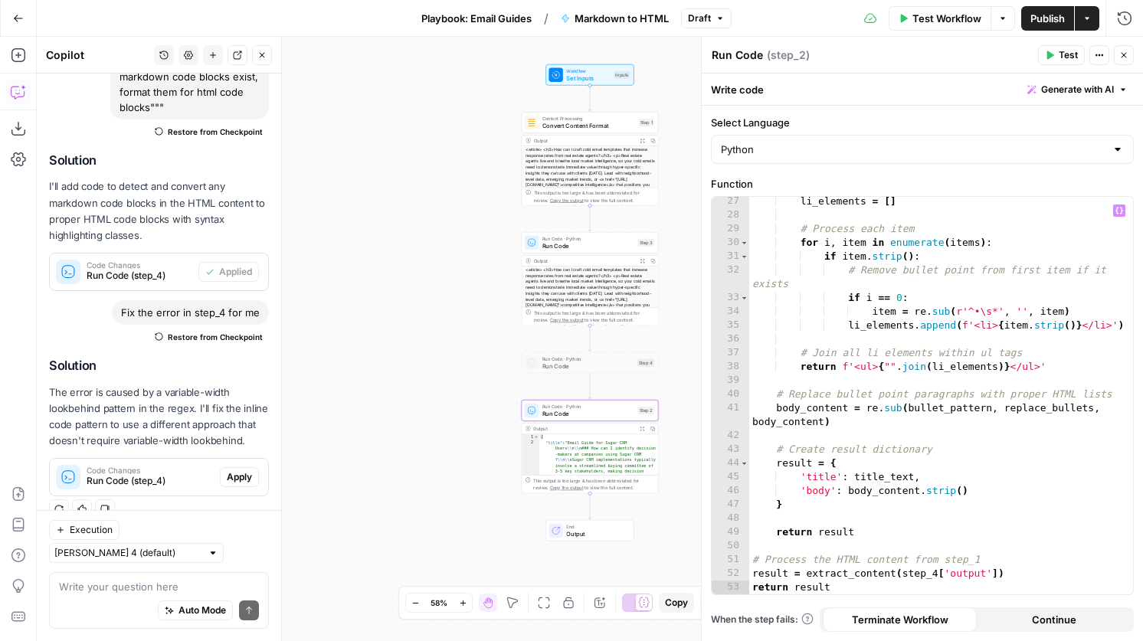
scroll to position [402, 0]
click at [940, 575] on div "li_elements = [ ] # Process each item for i , item in enumerate ( items ) : if …" at bounding box center [941, 407] width 384 height 425
type textarea "**********"
click at [1031, 11] on span "Publish" at bounding box center [1047, 18] width 34 height 15
